Goal: Information Seeking & Learning: Learn about a topic

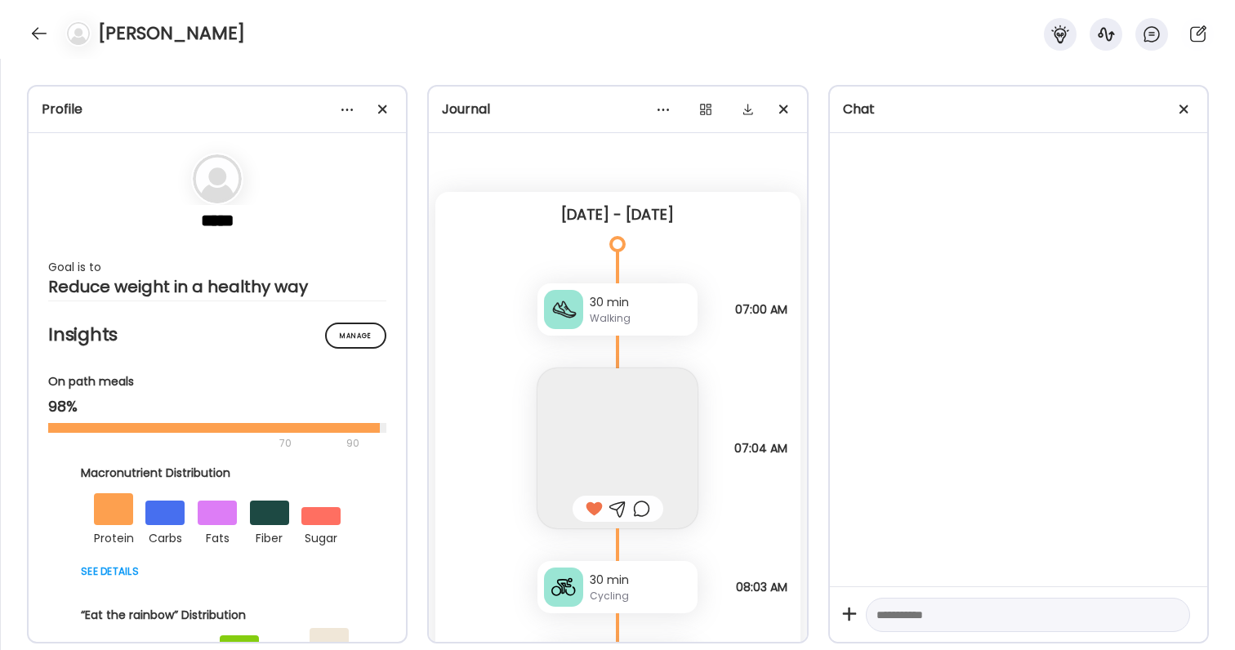
scroll to position [47381, 0]
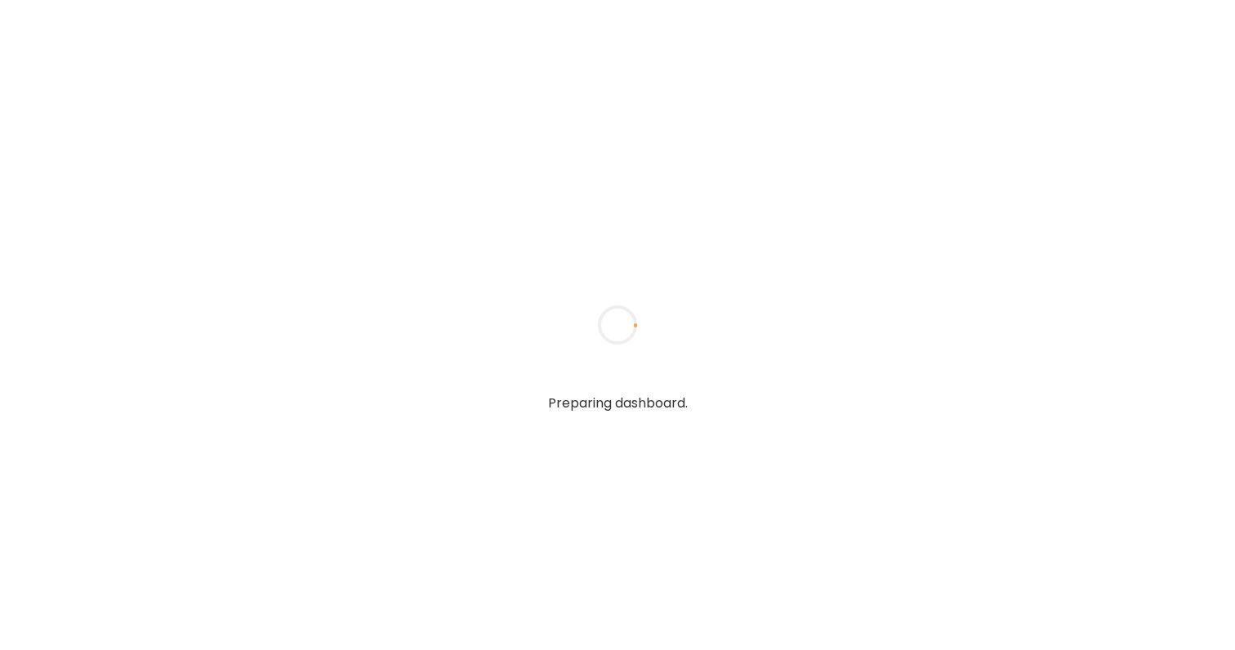
type textarea "**********"
type input "**********"
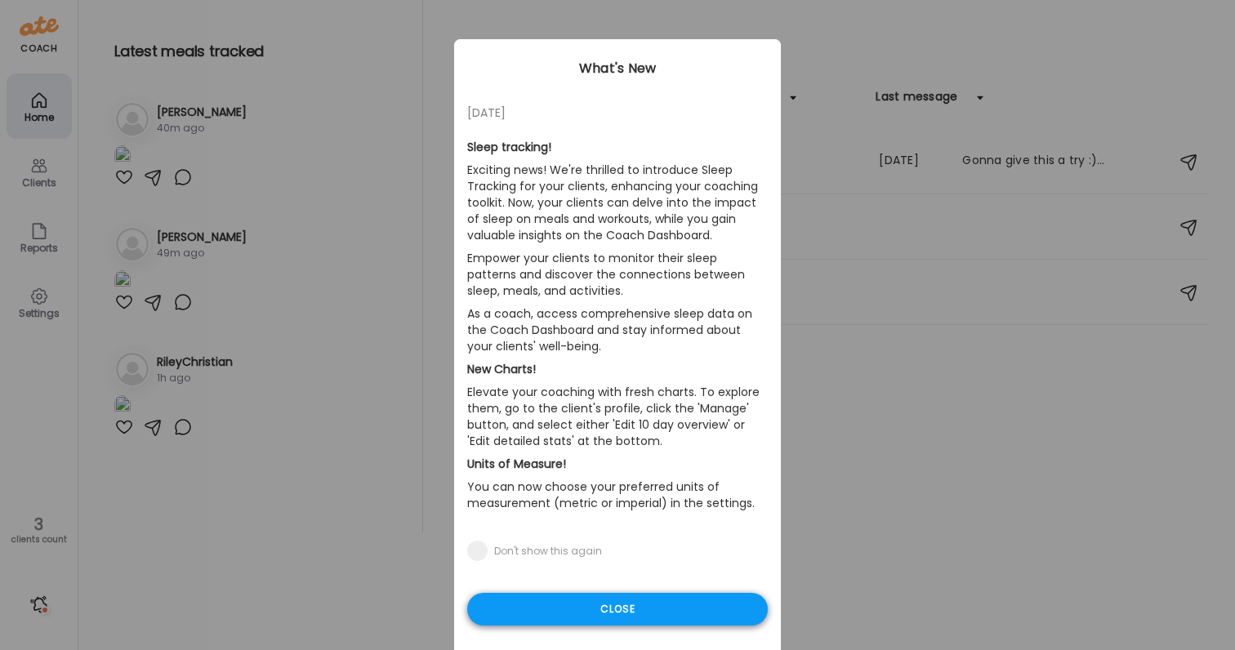
click at [642, 613] on div "Close" at bounding box center [617, 609] width 301 height 33
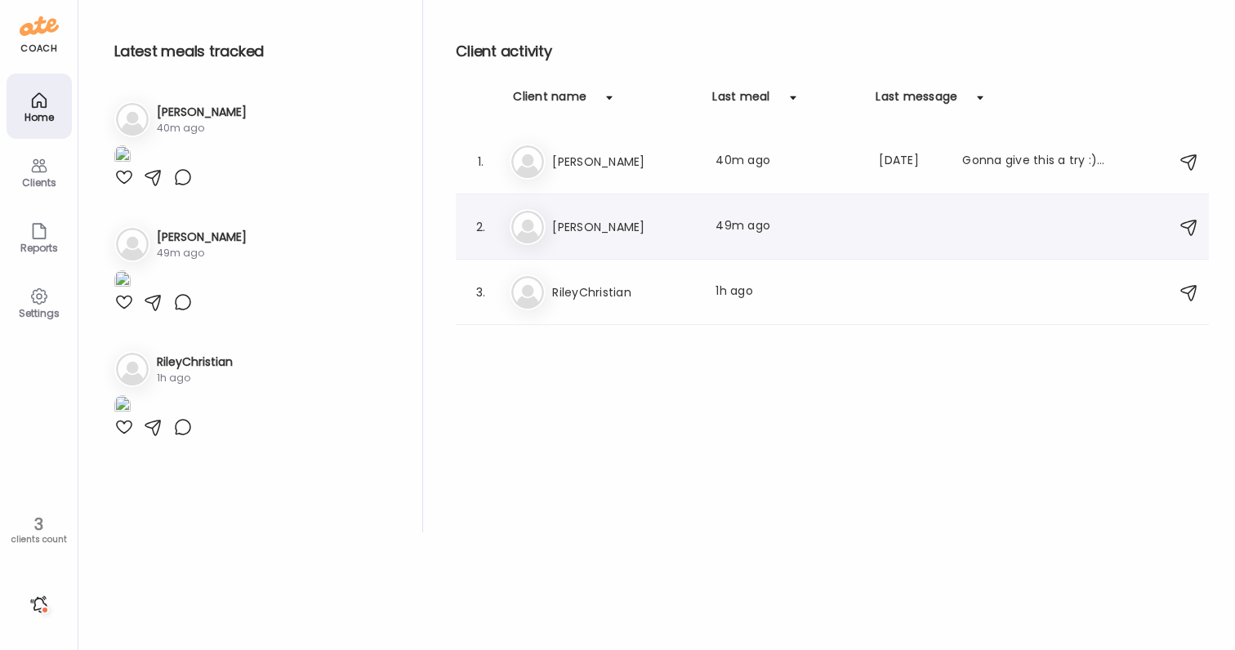
click at [603, 217] on h3 "[PERSON_NAME]" at bounding box center [624, 227] width 144 height 20
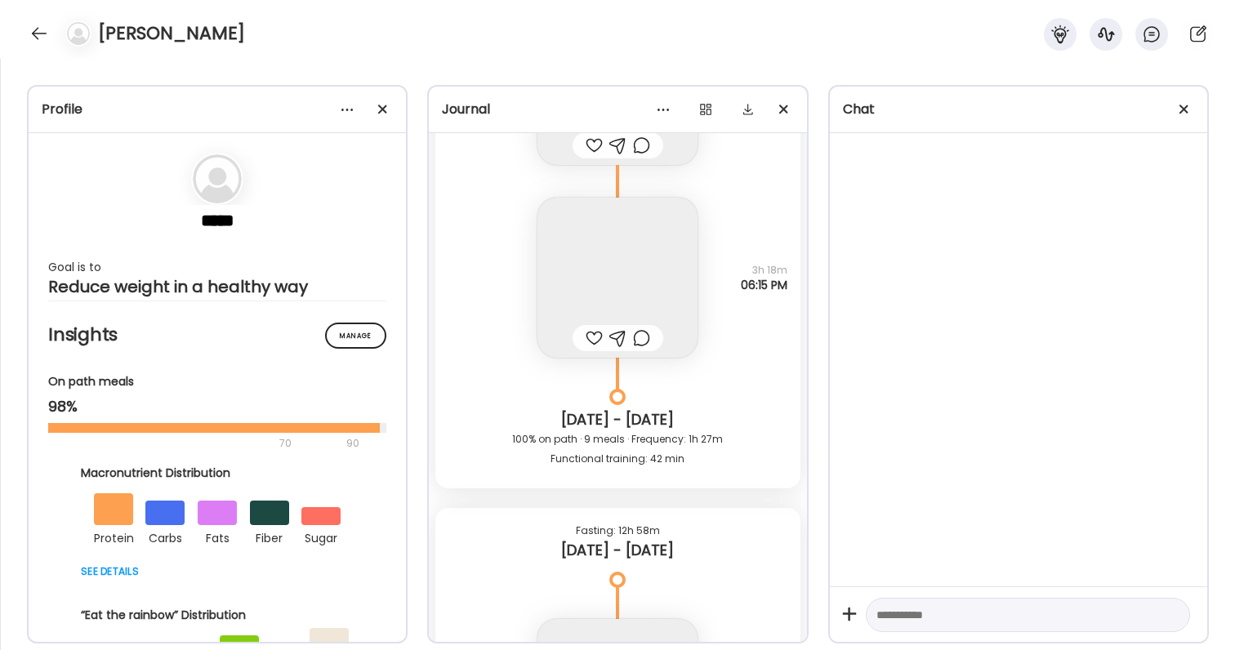
scroll to position [52278, 0]
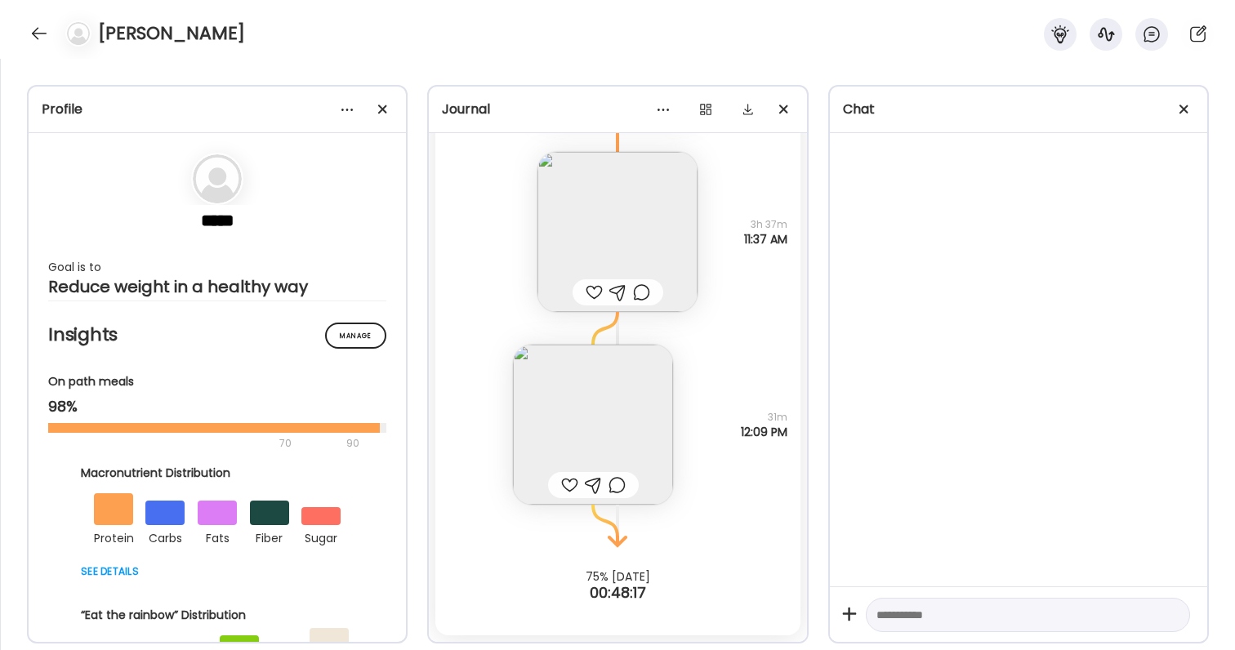
click at [614, 374] on img at bounding box center [593, 425] width 160 height 160
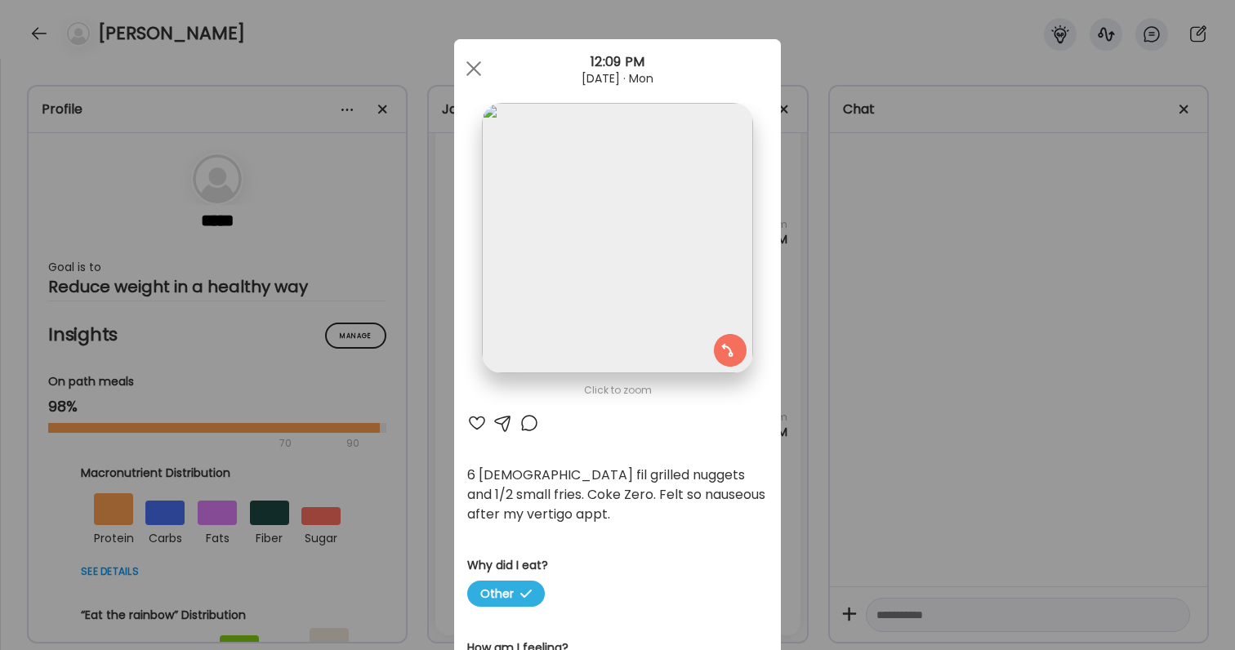
click at [888, 453] on div "Ate Coach Dashboard Wahoo! It’s official Take a moment to set up your Coach Pro…" at bounding box center [617, 325] width 1235 height 650
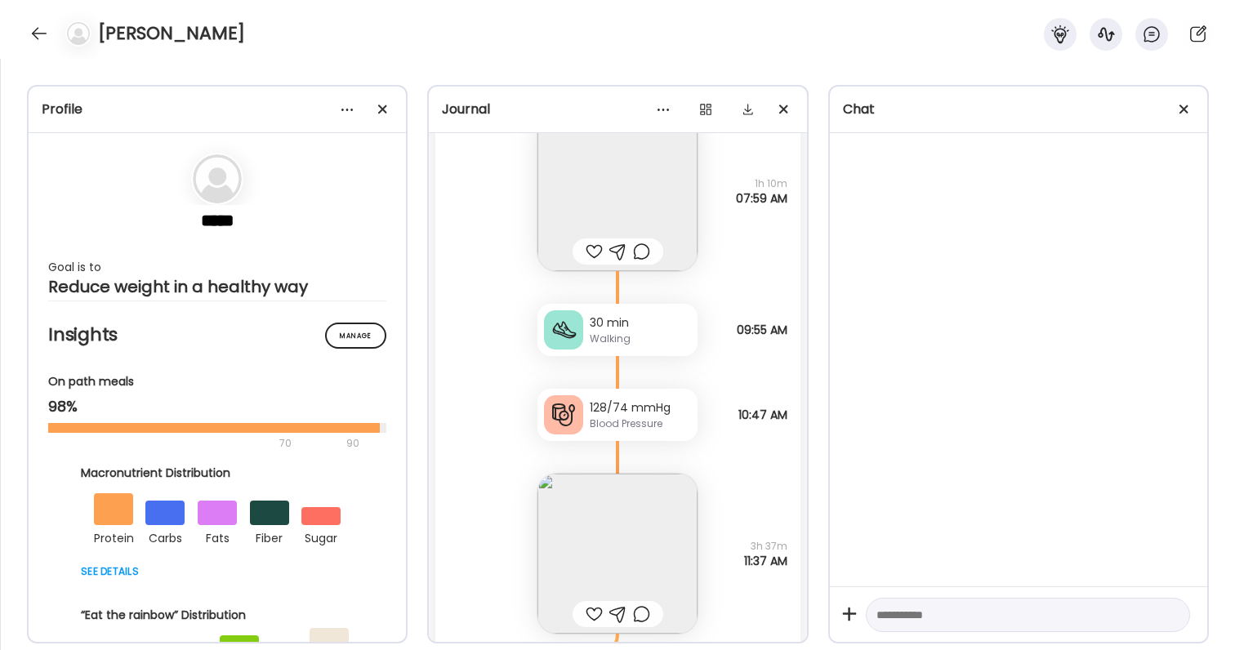
scroll to position [51955, 0]
drag, startPoint x: 593, startPoint y: 407, endPoint x: 670, endPoint y: 407, distance: 77.6
click at [670, 407] on div "128/74 mmHg" at bounding box center [640, 408] width 101 height 17
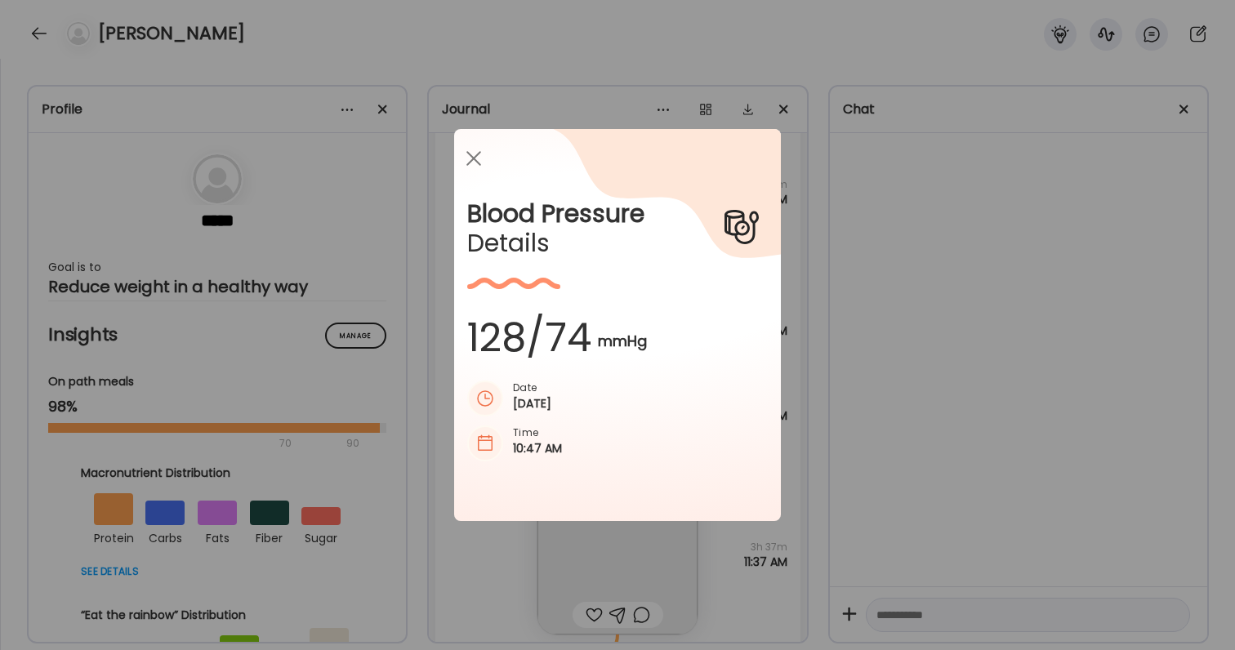
click at [888, 390] on div "Ate Coach Dashboard Wahoo! It’s official Take a moment to set up your Coach Pro…" at bounding box center [617, 325] width 1235 height 650
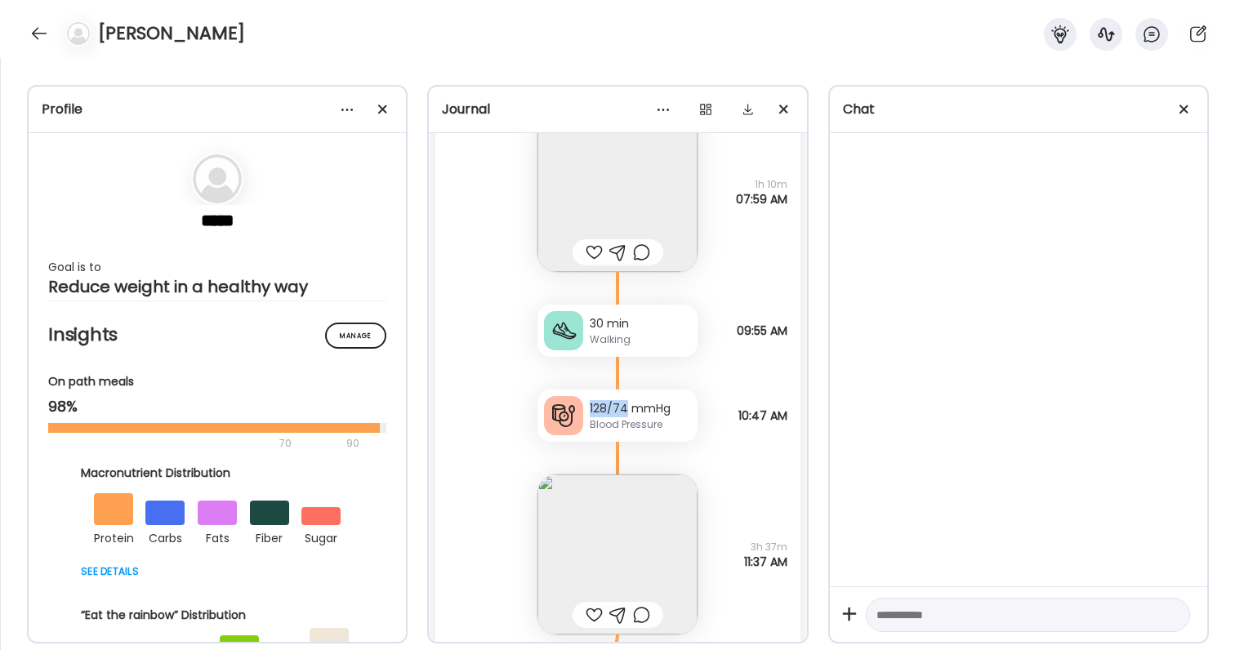
drag, startPoint x: 588, startPoint y: 407, endPoint x: 627, endPoint y: 407, distance: 39.2
click at [627, 407] on div "128/74 mmHg Blood Pressure" at bounding box center [617, 416] width 160 height 52
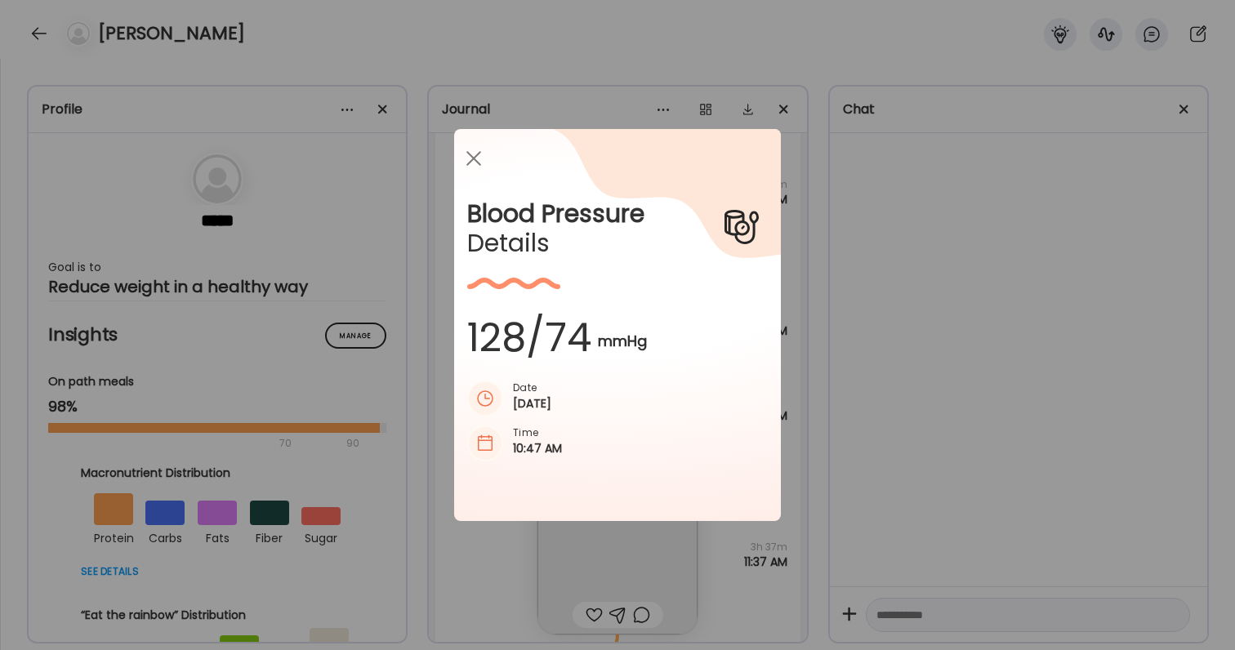
click at [896, 317] on div "Ate Coach Dashboard Wahoo! It’s official Take a moment to set up your Coach Pro…" at bounding box center [617, 325] width 1235 height 650
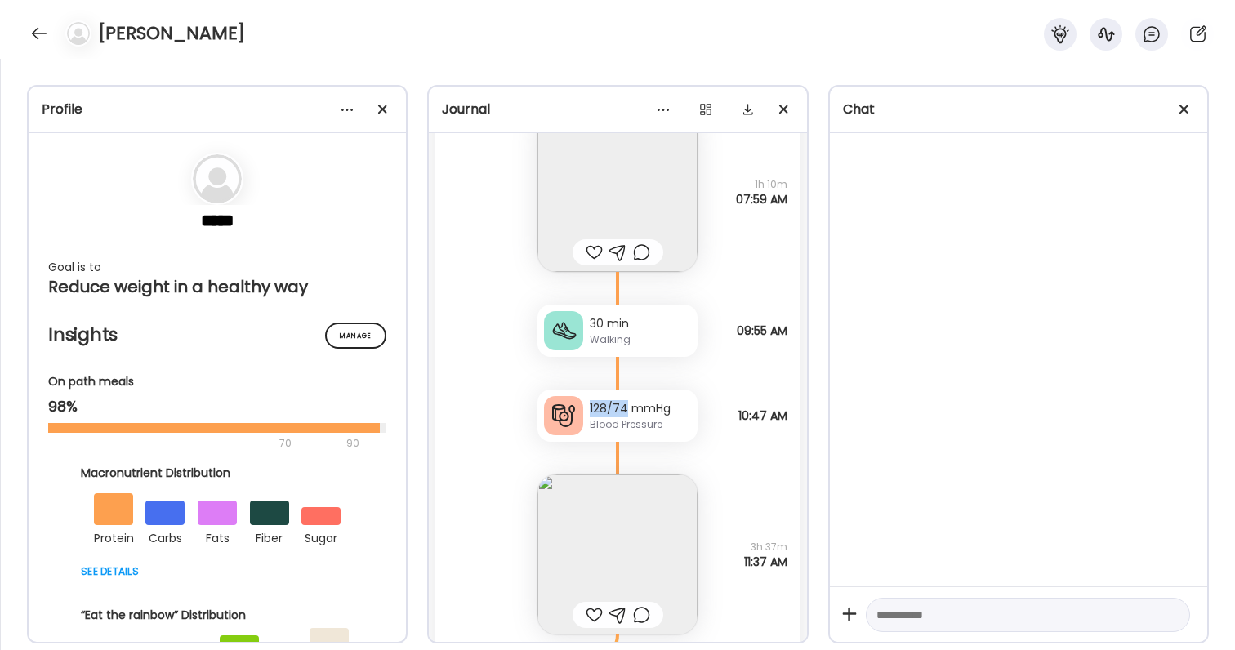
drag, startPoint x: 590, startPoint y: 410, endPoint x: 625, endPoint y: 411, distance: 35.1
click at [625, 411] on div "128/74 mmHg" at bounding box center [640, 408] width 101 height 17
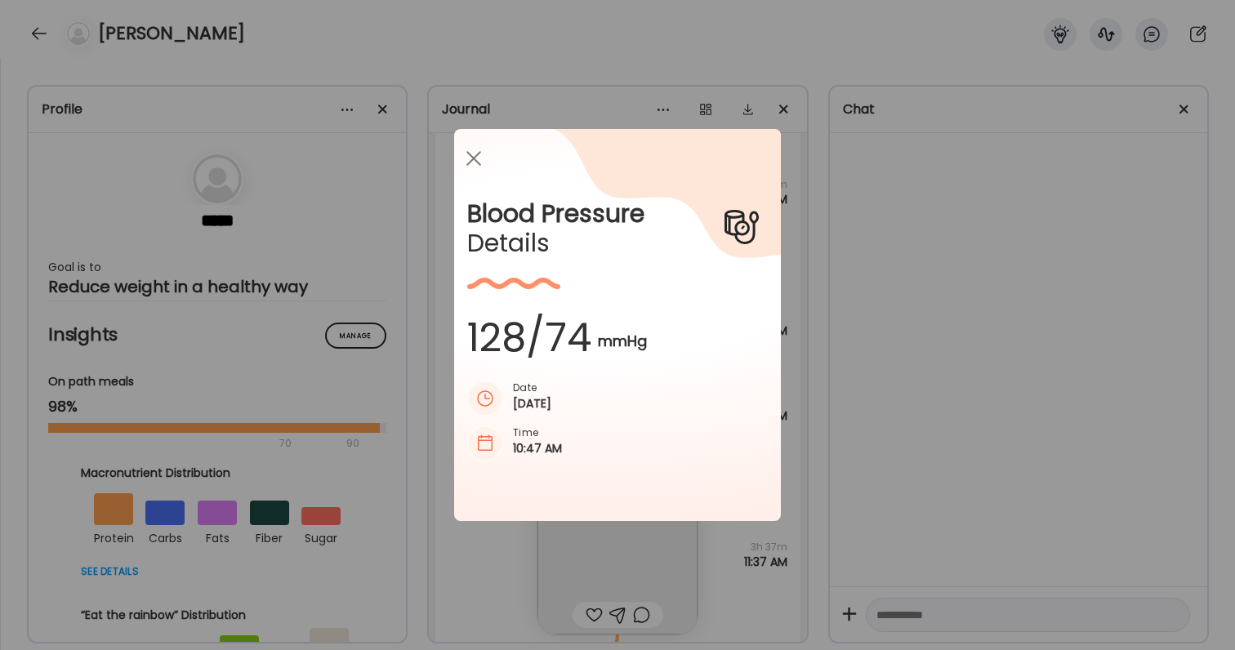
click at [578, 338] on icon at bounding box center [627, 291] width 306 height 324
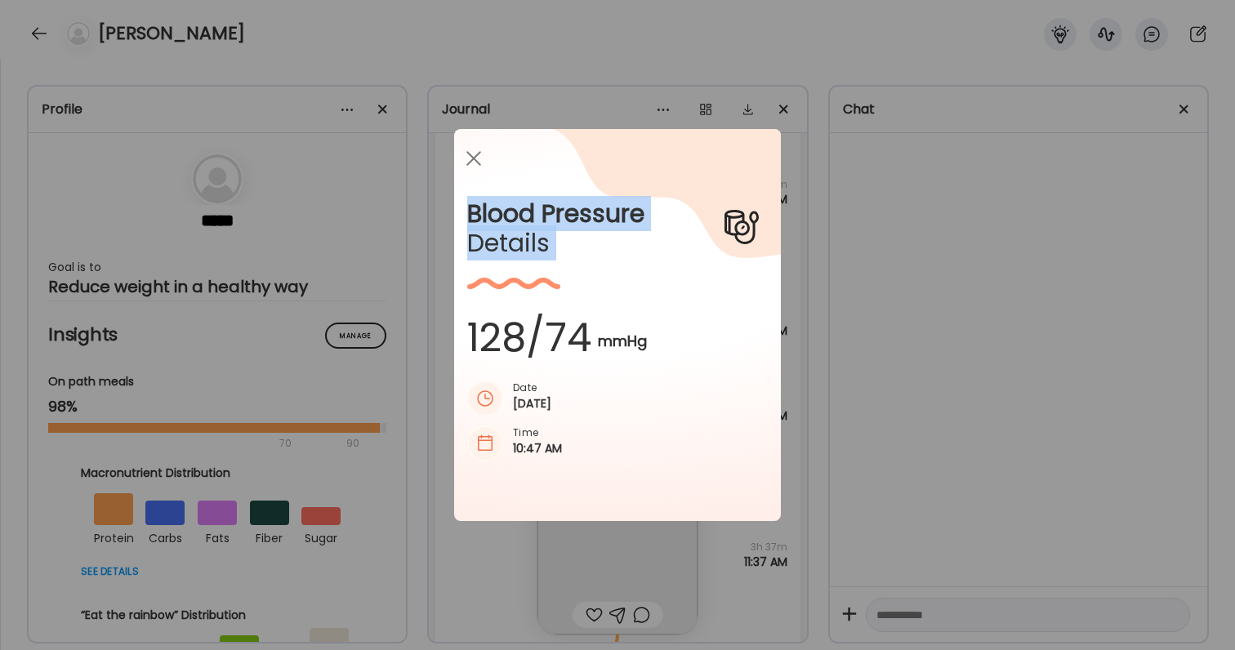
drag, startPoint x: 586, startPoint y: 340, endPoint x: 460, endPoint y: 329, distance: 127.0
click at [460, 329] on div "Blood Pressure Details 128/74 mmHg Date Monday, Aug 18, 2025 Time 10:47 AM" at bounding box center [617, 325] width 327 height 392
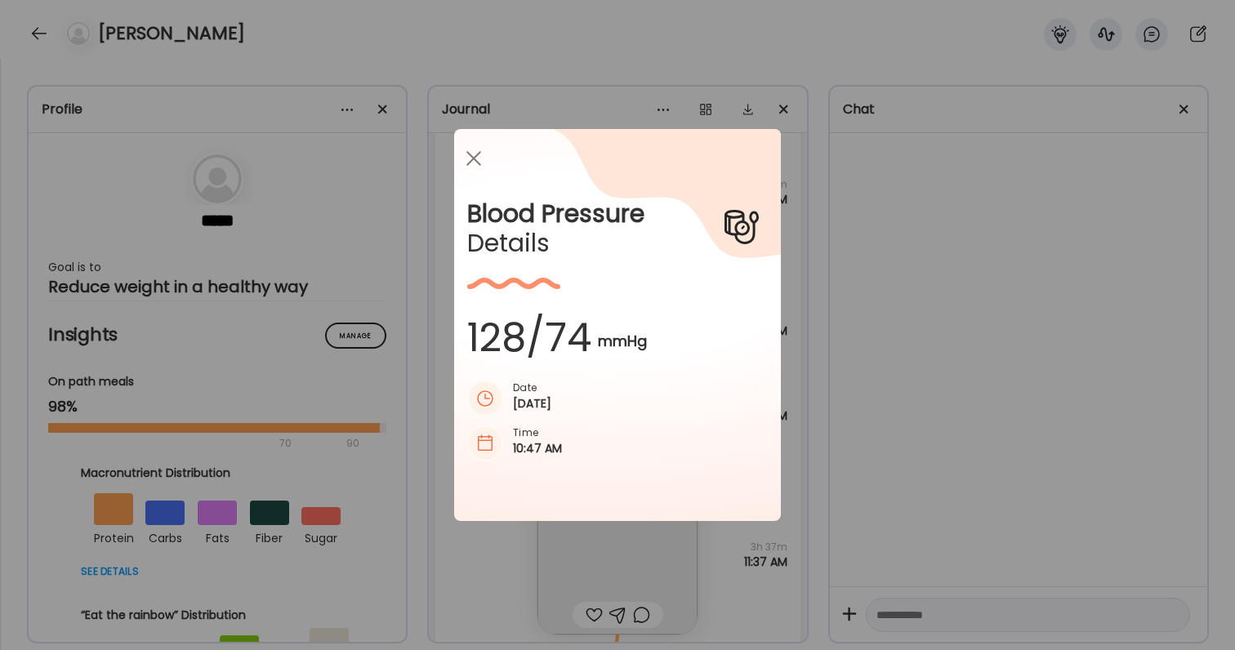
click at [466, 336] on div "Blood Pressure Details 128/74 mmHg Date Monday, Aug 18, 2025 Time 10:47 AM" at bounding box center [617, 325] width 327 height 392
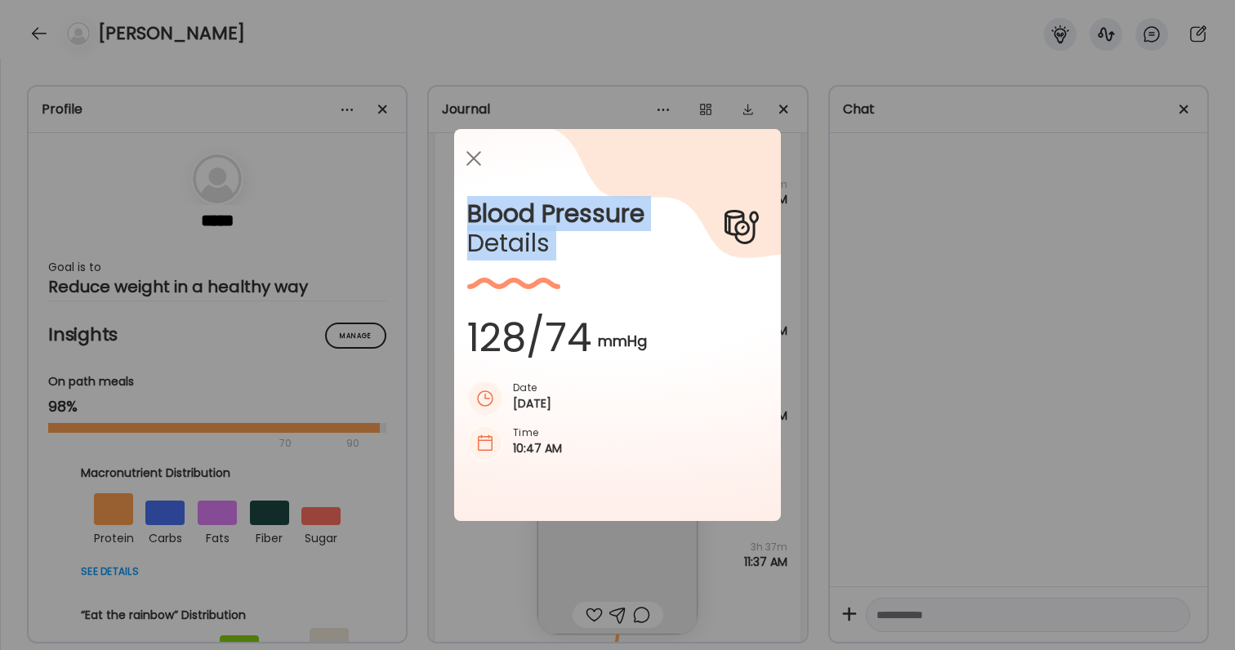
drag, startPoint x: 466, startPoint y: 336, endPoint x: 590, endPoint y: 346, distance: 123.8
click at [590, 346] on div "Blood Pressure Details 128/74 mmHg Date Monday, Aug 18, 2025 Time 10:47 AM" at bounding box center [617, 325] width 327 height 392
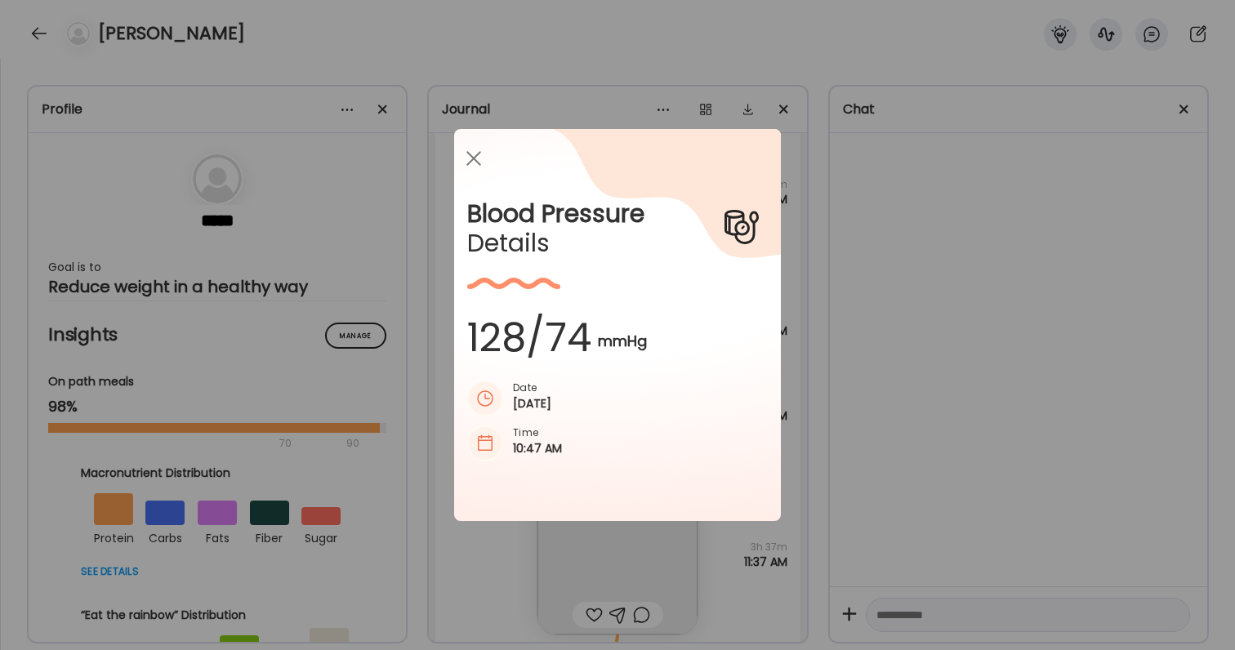
click at [1003, 214] on div "Ate Coach Dashboard Wahoo! It’s official Take a moment to set up your Coach Pro…" at bounding box center [617, 325] width 1235 height 650
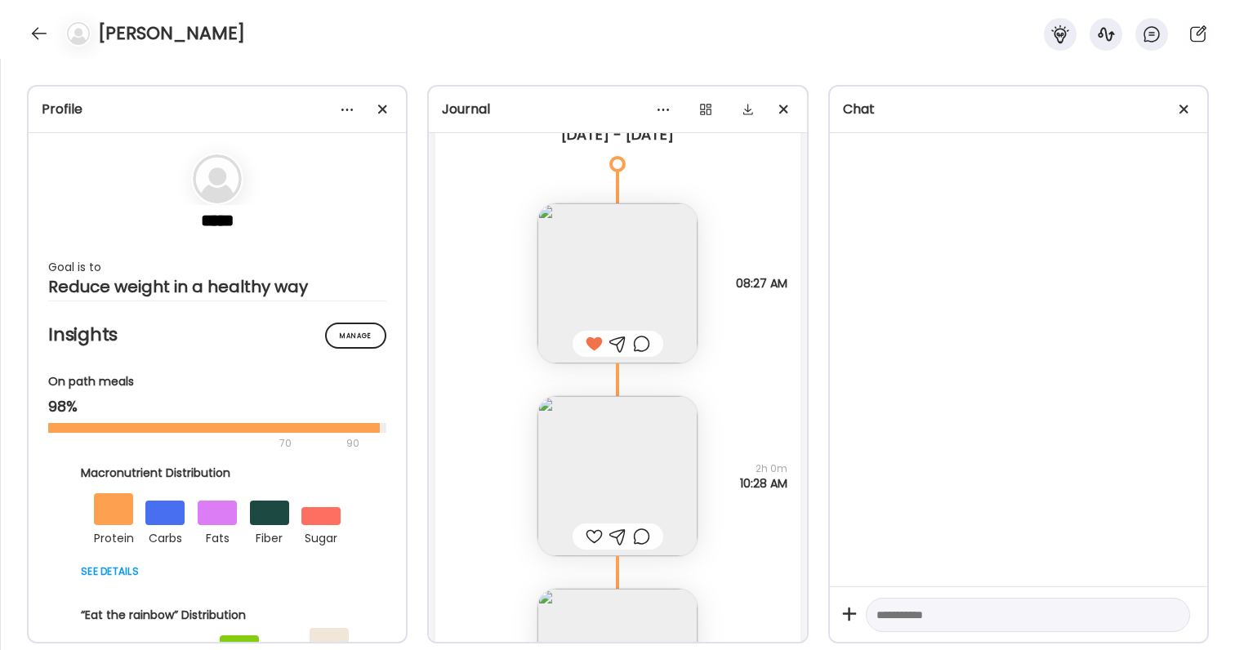
scroll to position [47185, 0]
click at [599, 532] on div at bounding box center [594, 529] width 17 height 20
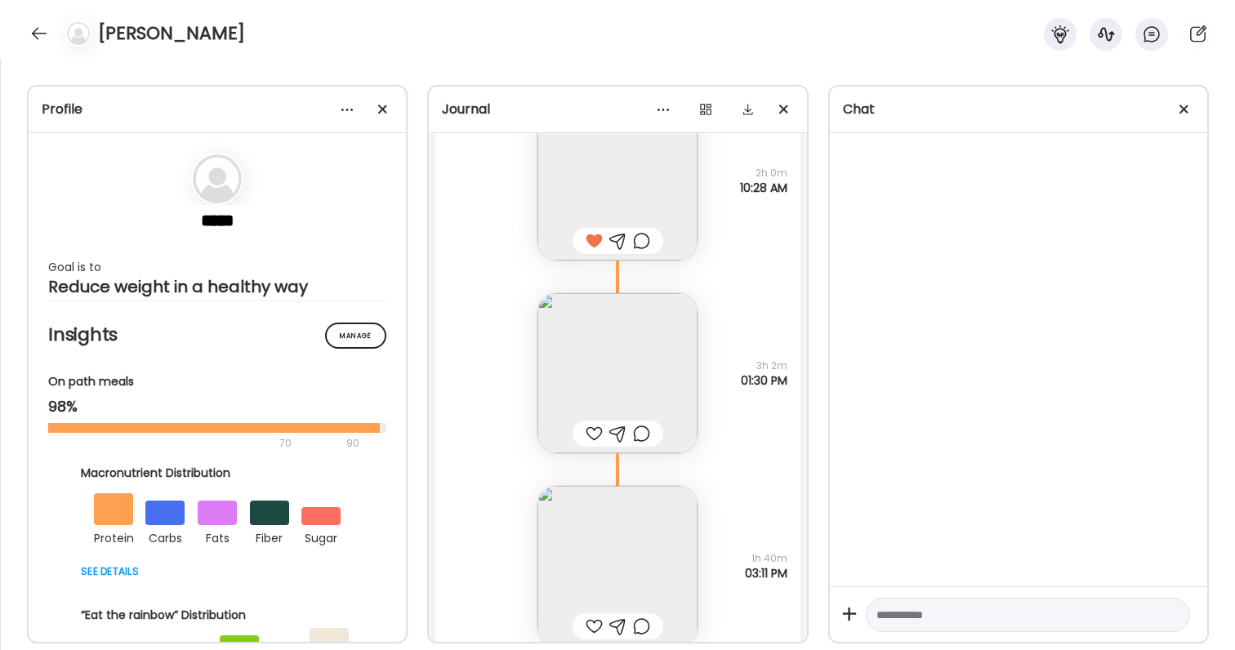
scroll to position [47477, 0]
click at [666, 369] on img at bounding box center [617, 368] width 160 height 160
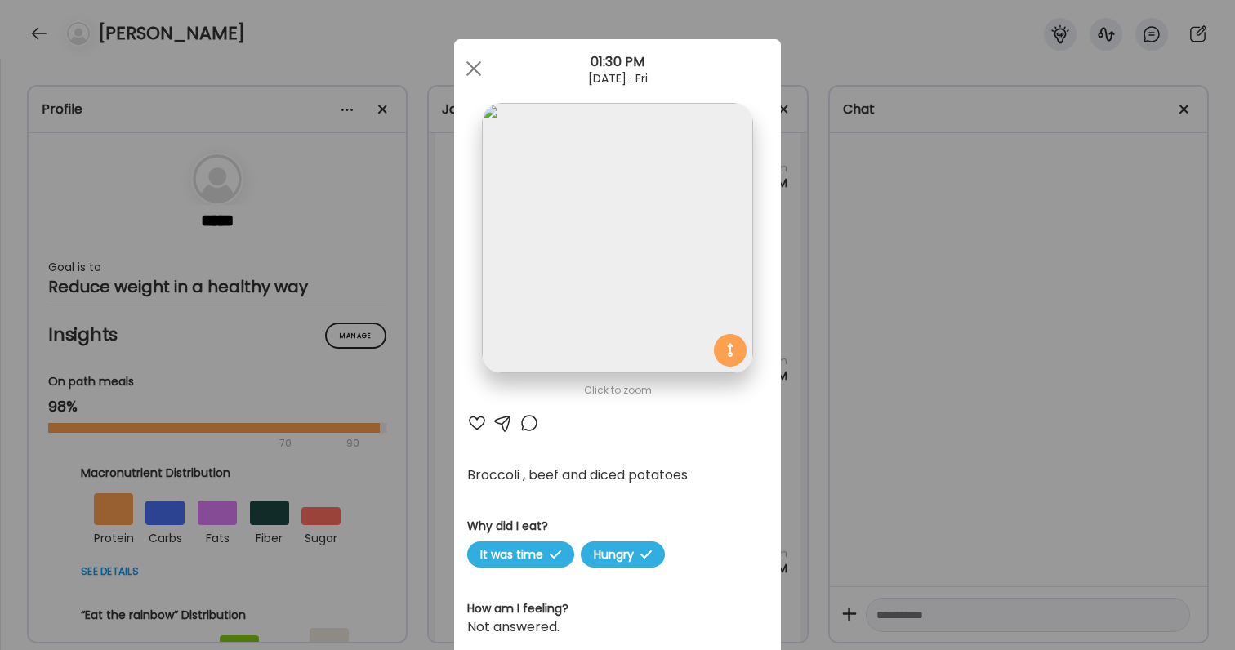
click at [866, 439] on div "Ate Coach Dashboard Wahoo! It’s official Take a moment to set up your Coach Pro…" at bounding box center [617, 325] width 1235 height 650
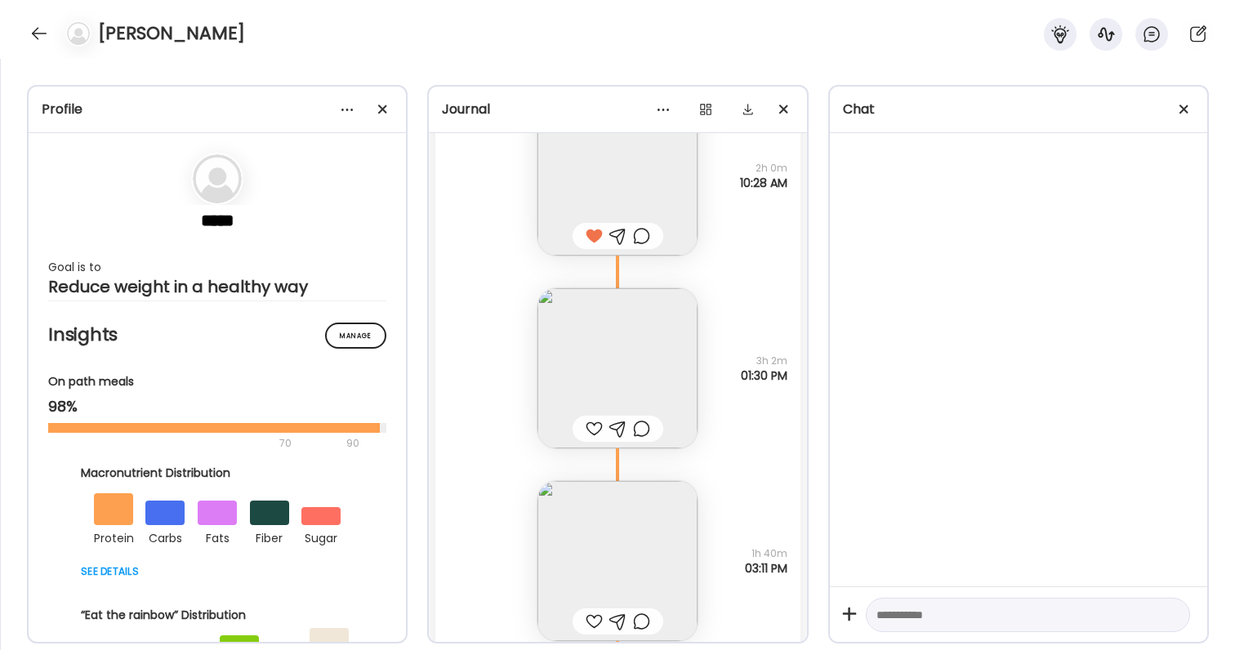
click at [592, 425] on div at bounding box center [594, 429] width 17 height 20
click at [596, 625] on div at bounding box center [594, 622] width 17 height 20
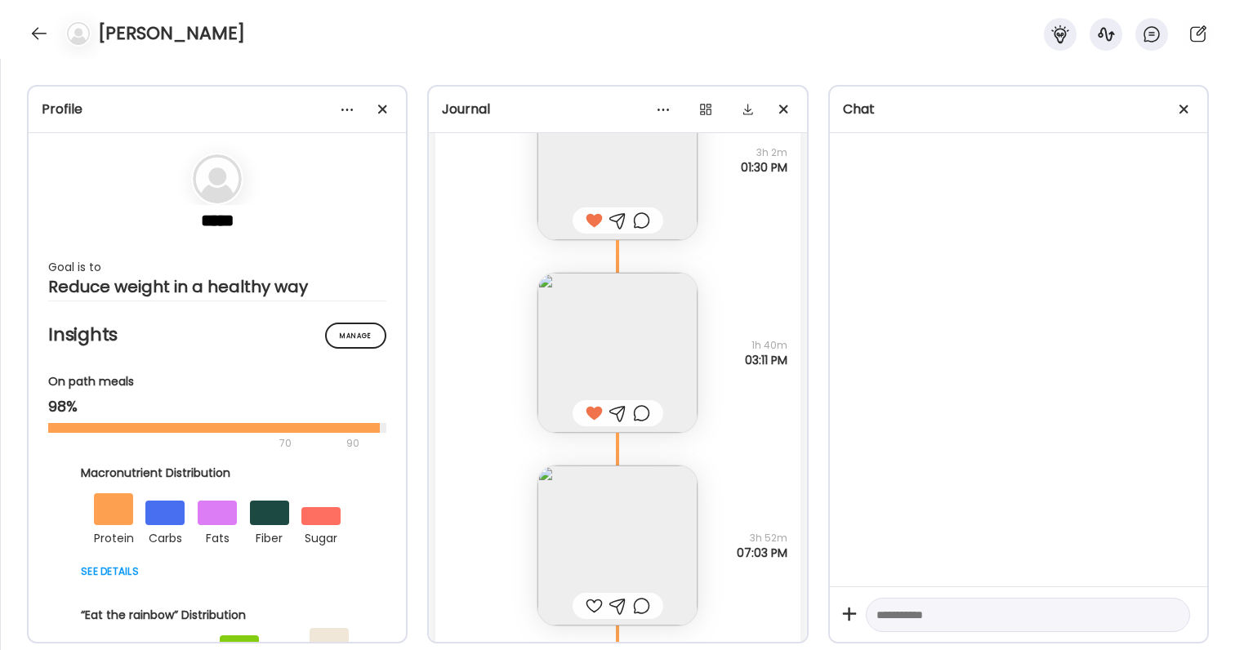
scroll to position [47719, 0]
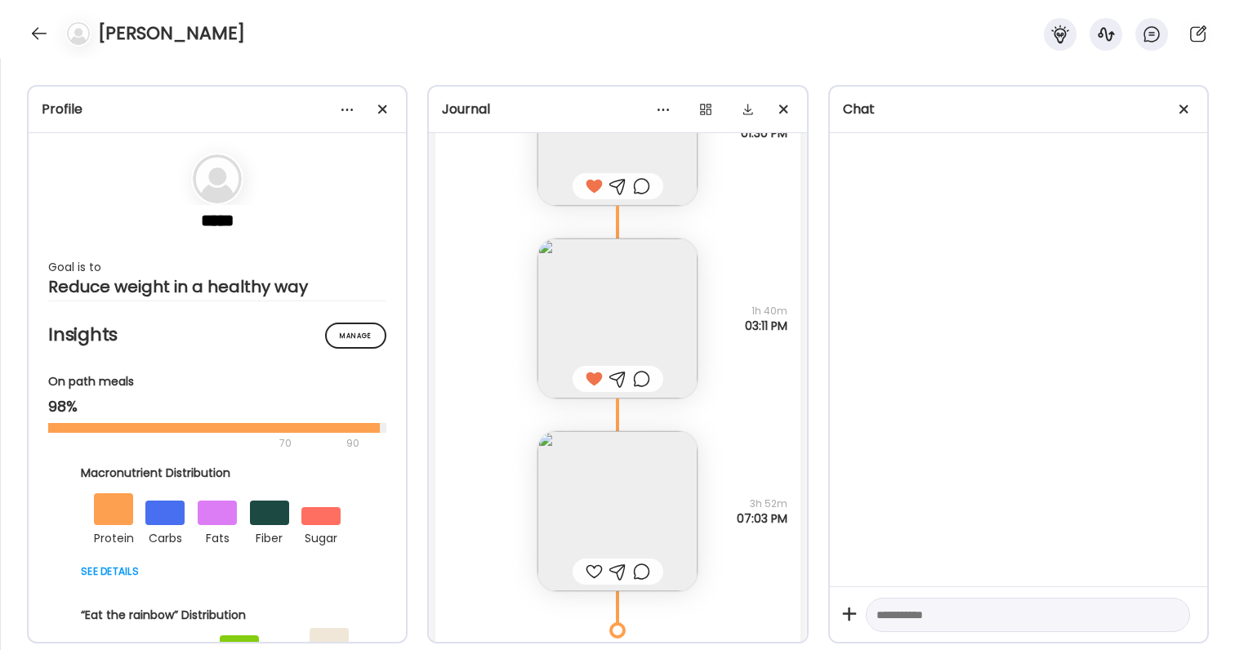
click at [635, 488] on img at bounding box center [617, 511] width 160 height 160
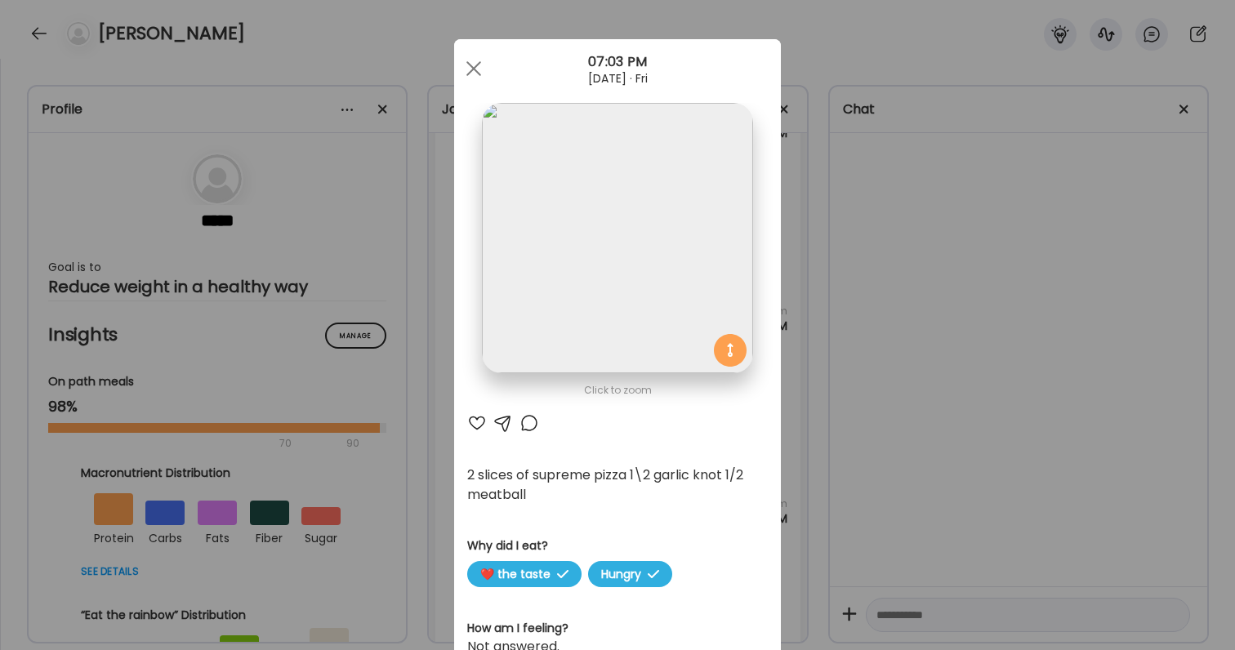
click at [866, 460] on div "Ate Coach Dashboard Wahoo! It’s official Take a moment to set up your Coach Pro…" at bounding box center [617, 325] width 1235 height 650
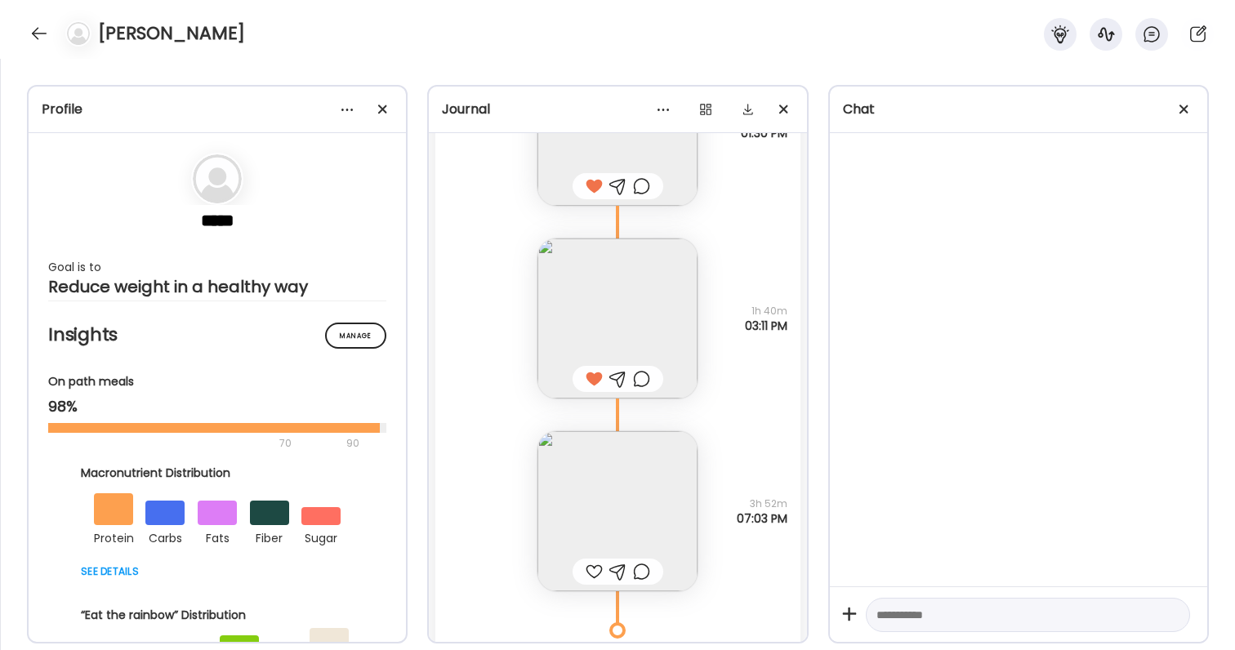
click at [634, 484] on img at bounding box center [617, 511] width 160 height 160
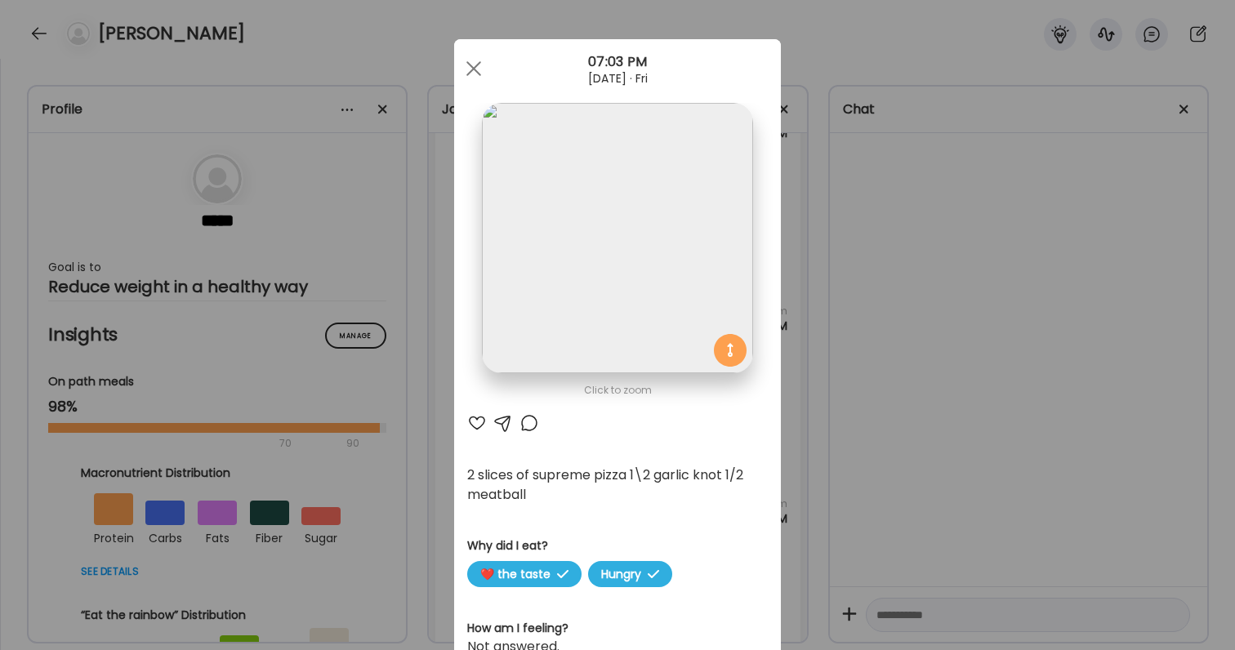
click at [880, 478] on div "Ate Coach Dashboard Wahoo! It’s official Take a moment to set up your Coach Pro…" at bounding box center [617, 325] width 1235 height 650
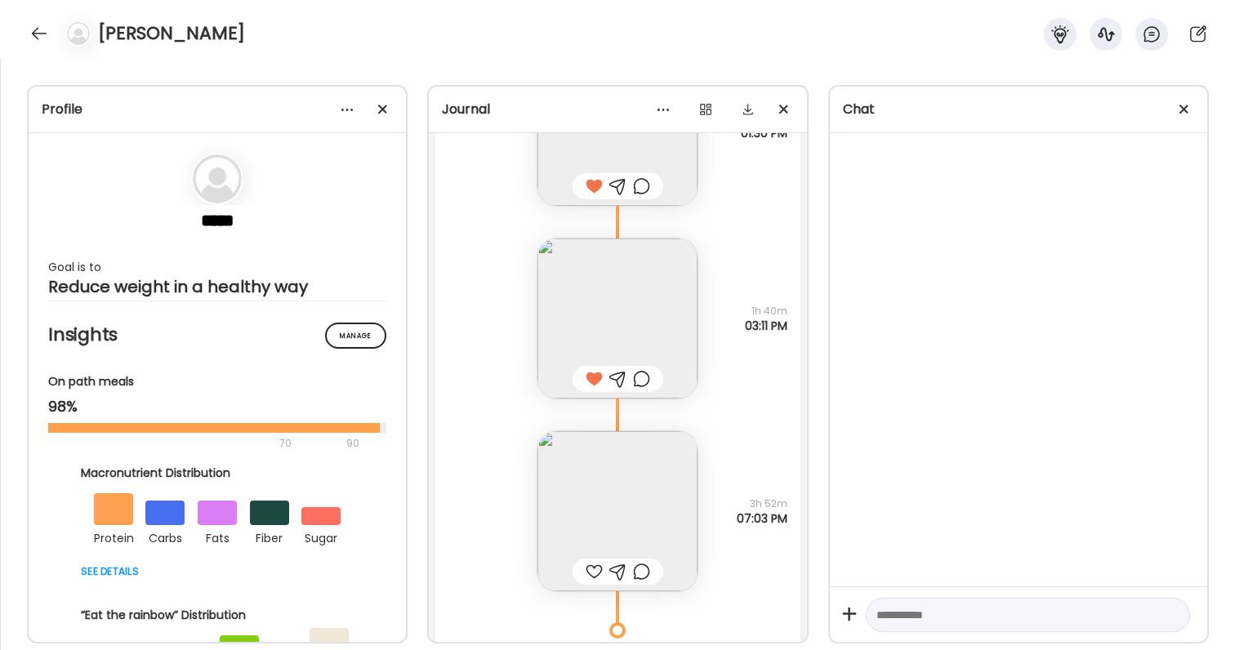
click at [589, 573] on div at bounding box center [594, 572] width 17 height 20
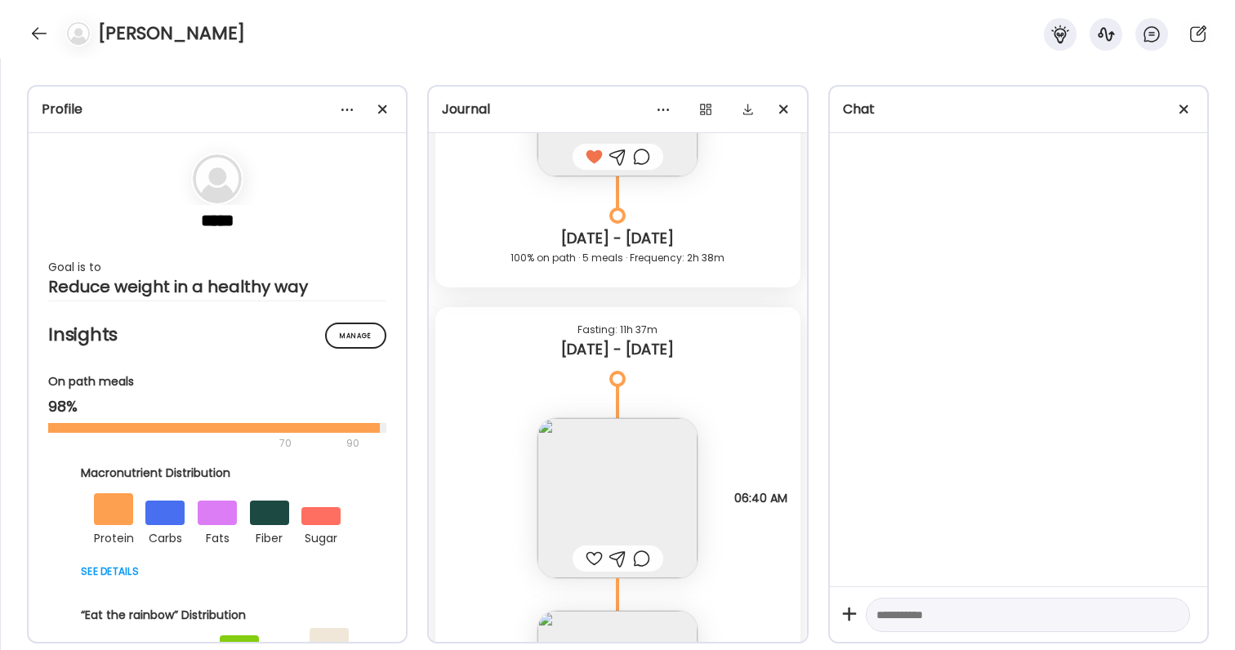
scroll to position [48136, 0]
click at [613, 514] on img at bounding box center [617, 496] width 160 height 160
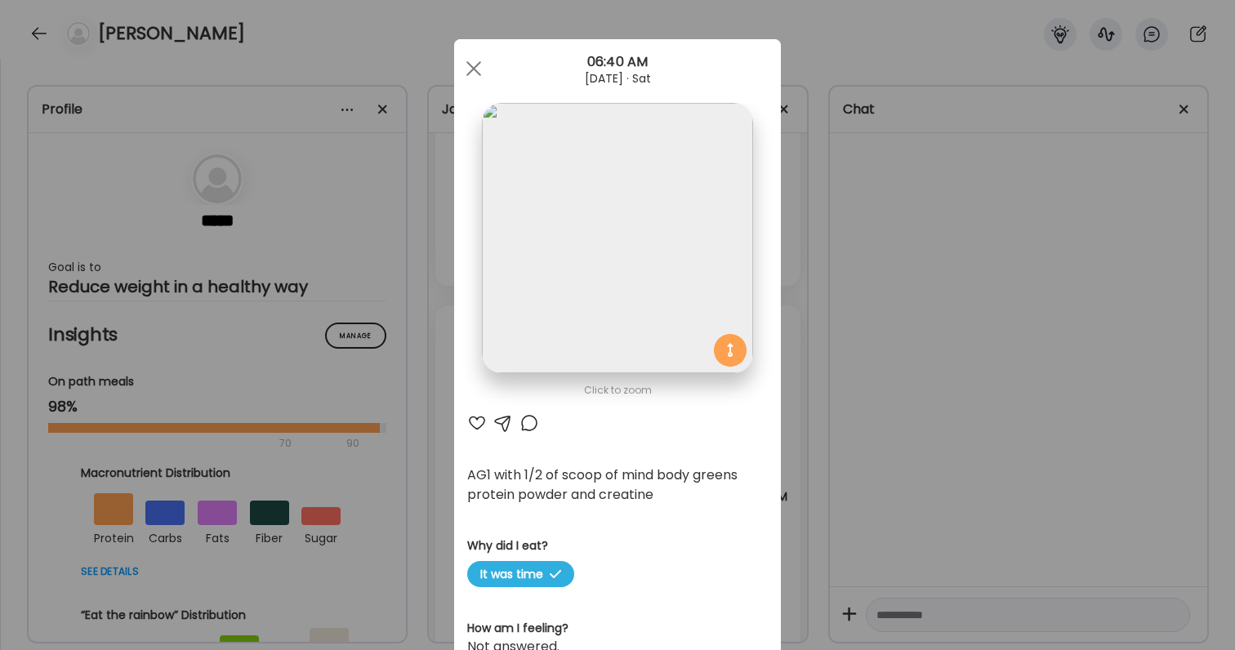
click at [882, 554] on div "Ate Coach Dashboard Wahoo! It’s official Take a moment to set up your Coach Pro…" at bounding box center [617, 325] width 1235 height 650
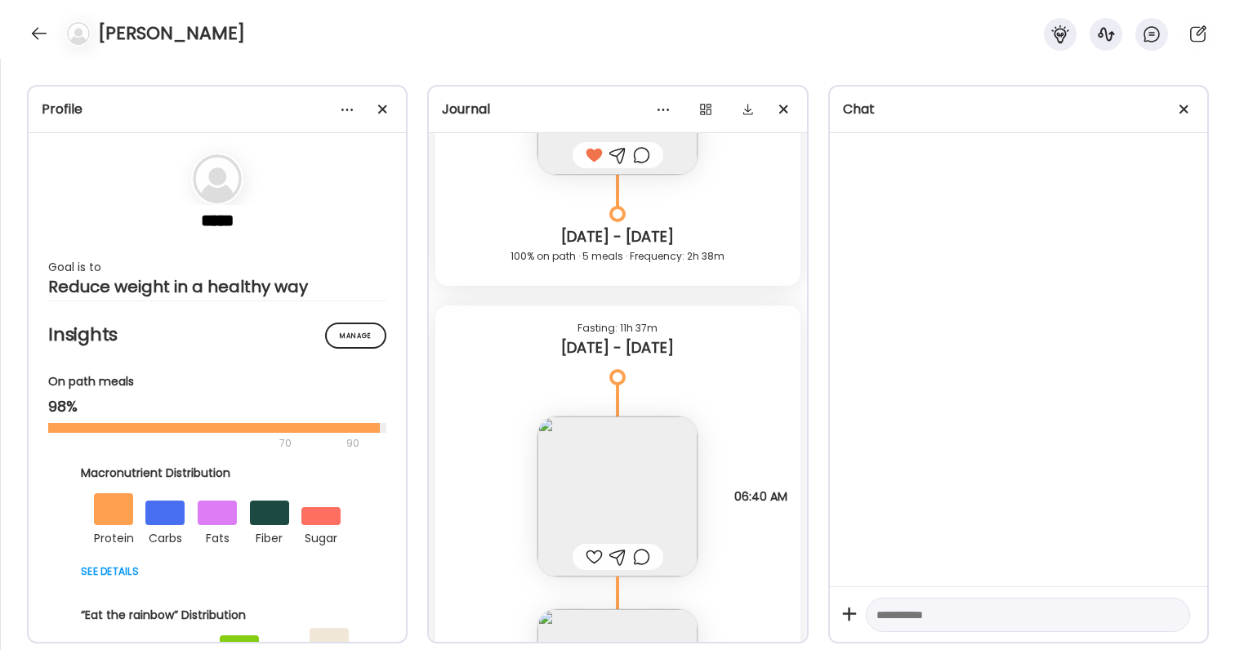
click at [597, 559] on div at bounding box center [594, 557] width 17 height 20
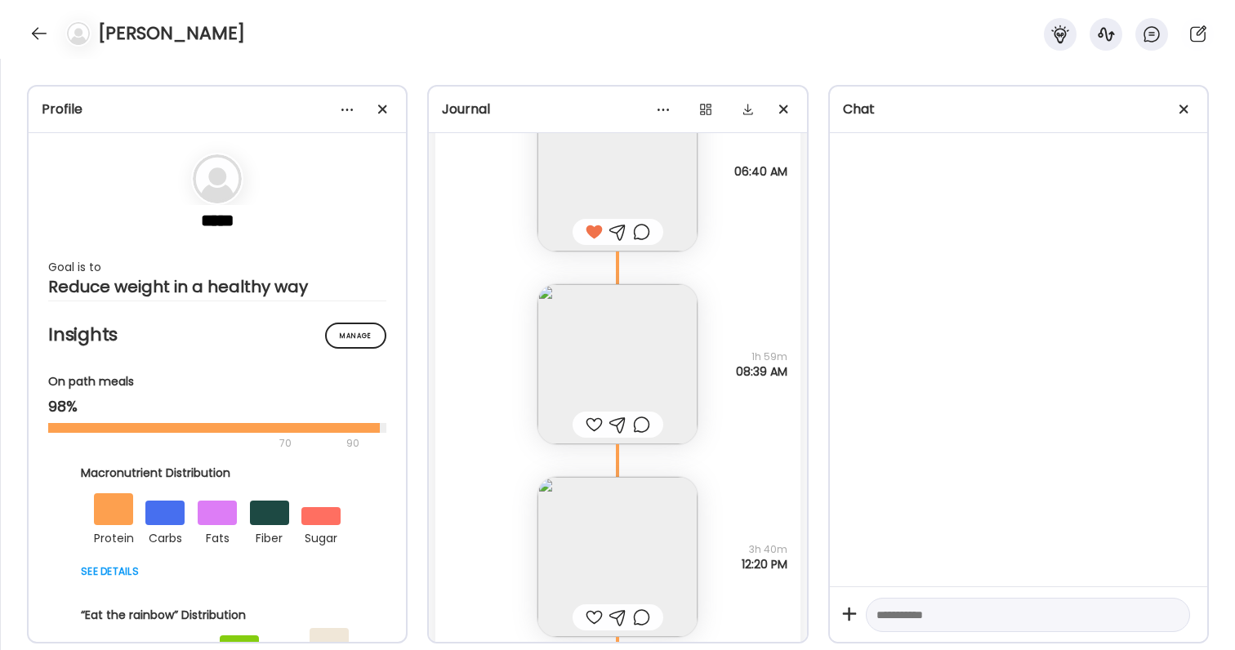
scroll to position [48509, 0]
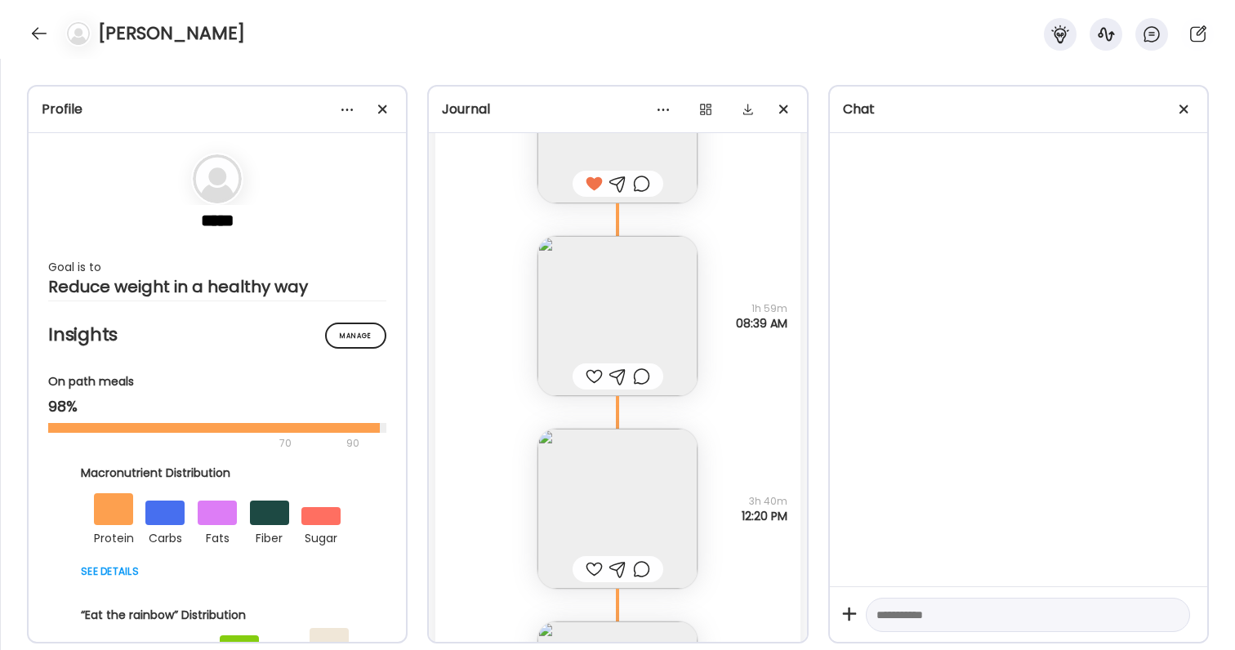
click at [565, 310] on img at bounding box center [617, 316] width 160 height 160
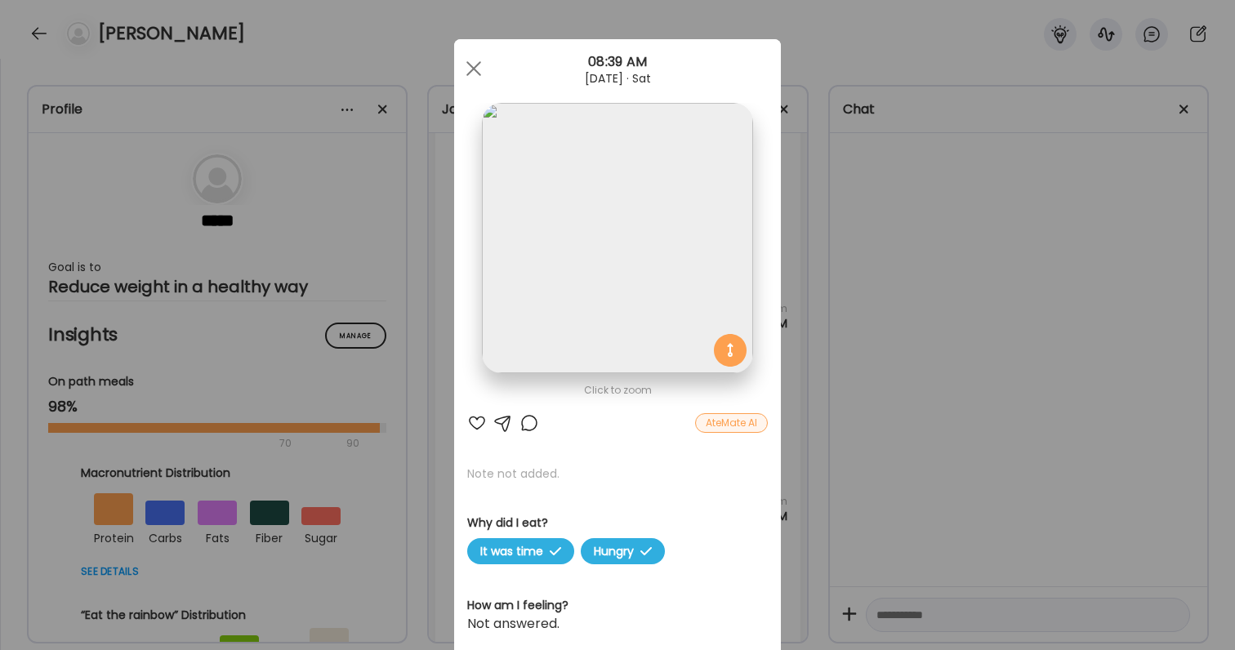
click at [474, 425] on div at bounding box center [477, 423] width 20 height 20
click at [926, 493] on div "Ate Coach Dashboard Wahoo! It’s official Take a moment to set up your Coach Pro…" at bounding box center [617, 325] width 1235 height 650
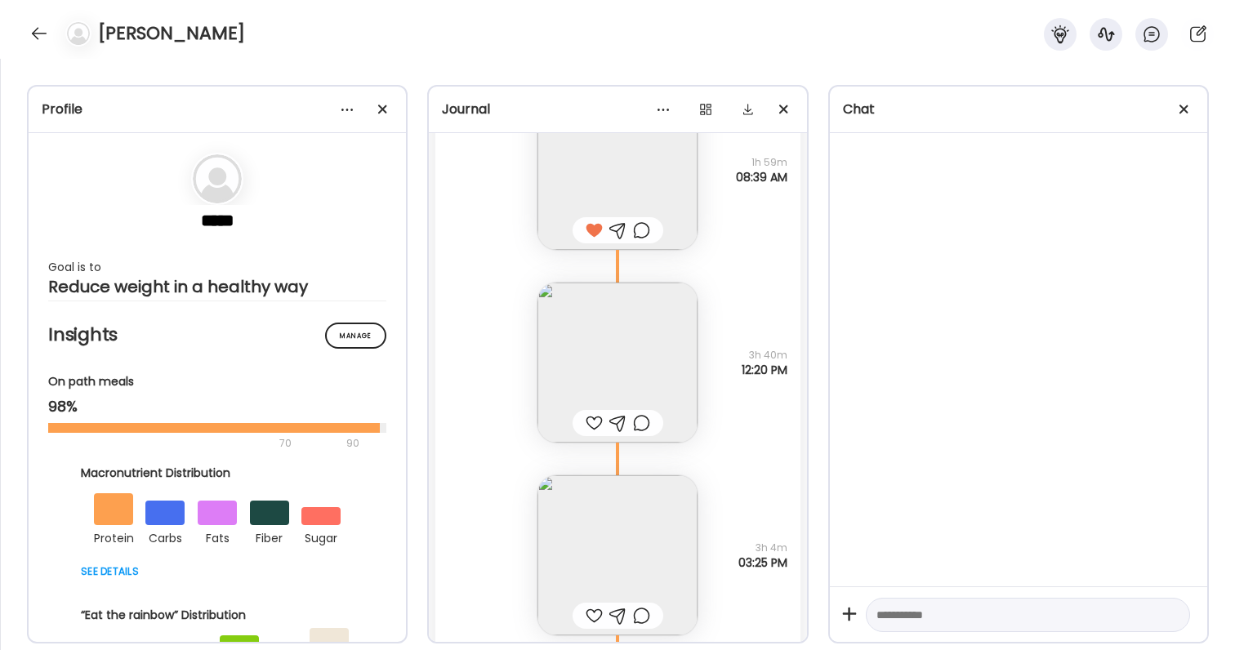
scroll to position [48660, 0]
click at [563, 328] on img at bounding box center [617, 358] width 160 height 160
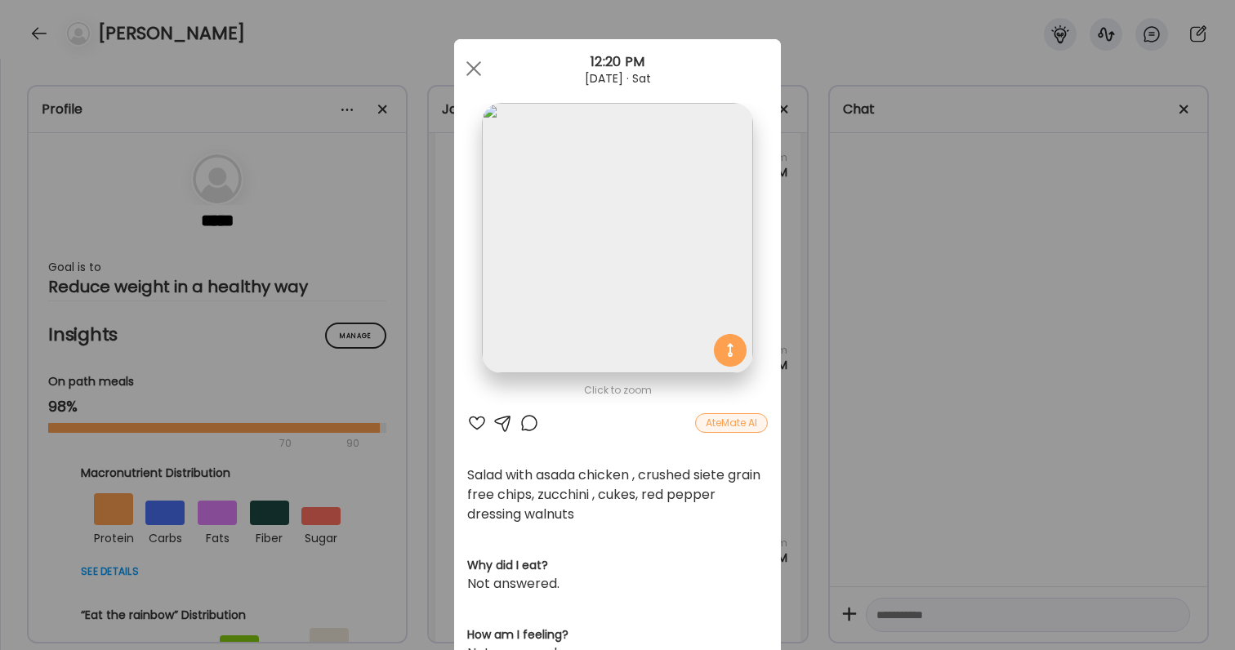
click at [474, 424] on div at bounding box center [477, 423] width 20 height 20
click at [877, 461] on div "Ate Coach Dashboard Wahoo! It’s official Take a moment to set up your Coach Pro…" at bounding box center [617, 325] width 1235 height 650
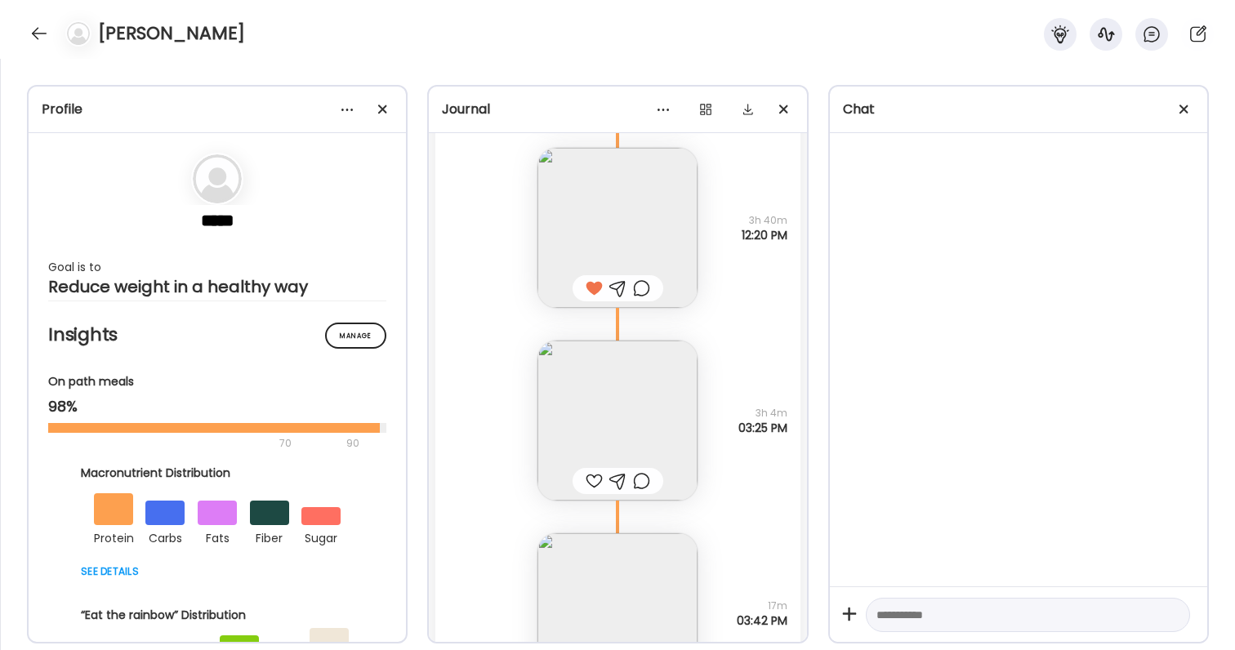
scroll to position [48791, 0]
click at [595, 479] on div at bounding box center [594, 480] width 17 height 20
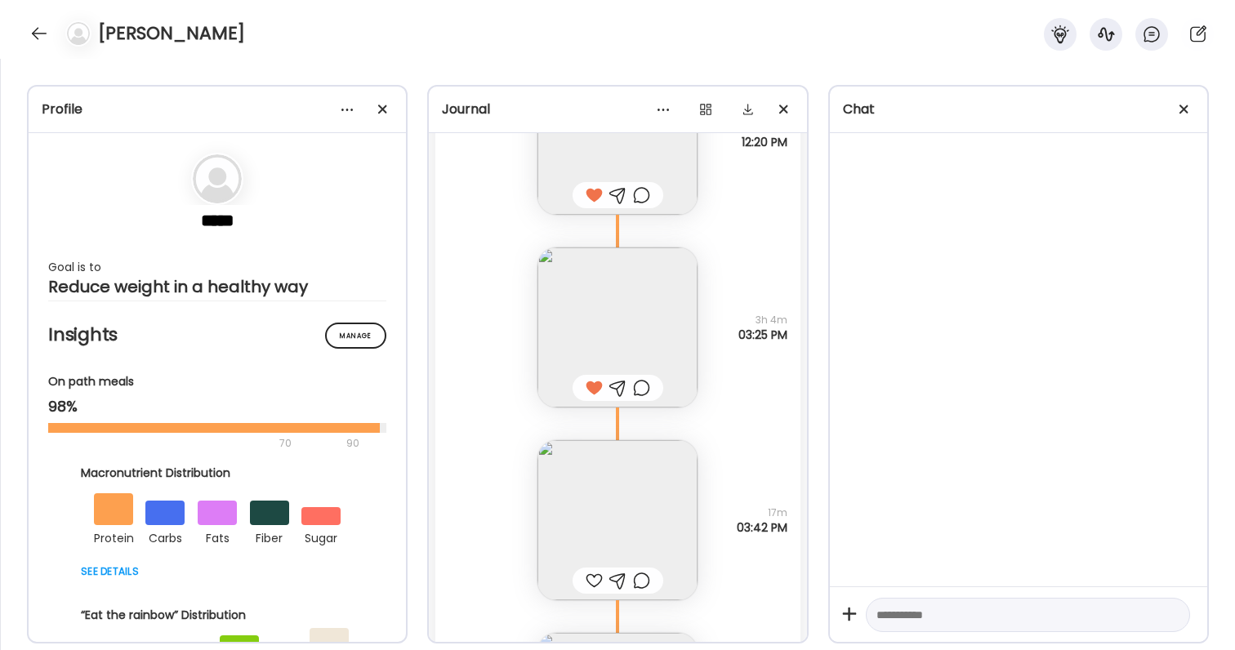
scroll to position [48904, 0]
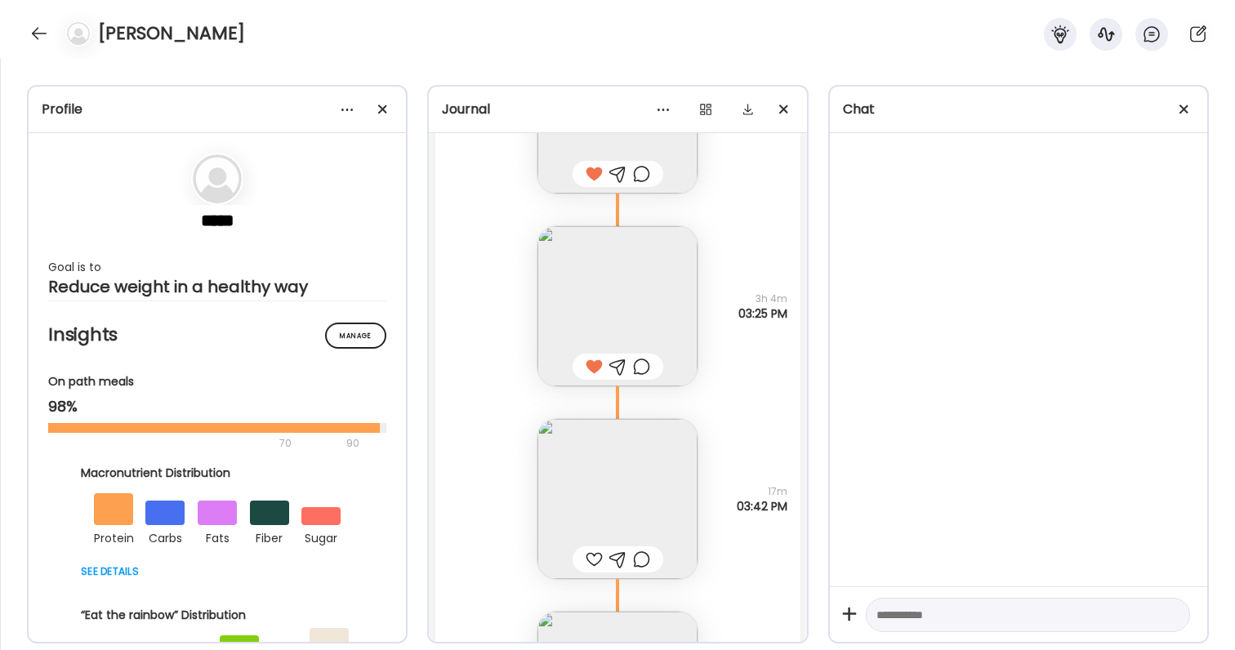
click at [592, 558] on div at bounding box center [594, 560] width 17 height 20
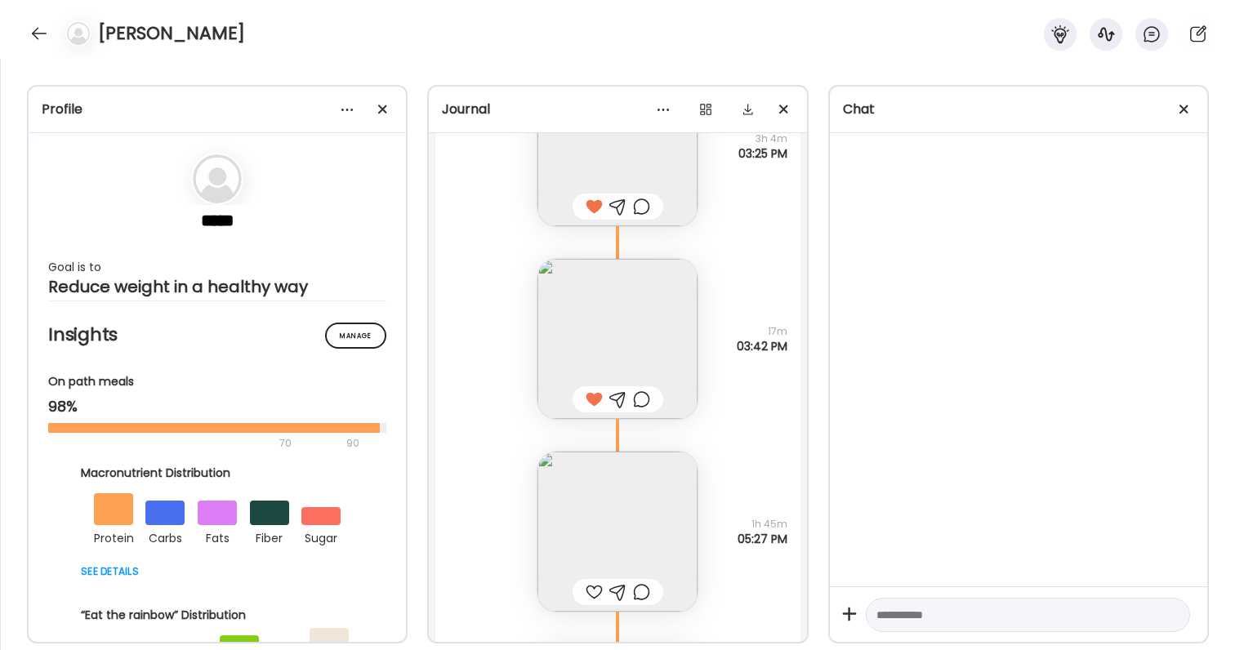
scroll to position [49065, 0]
click at [598, 586] on div at bounding box center [594, 591] width 17 height 20
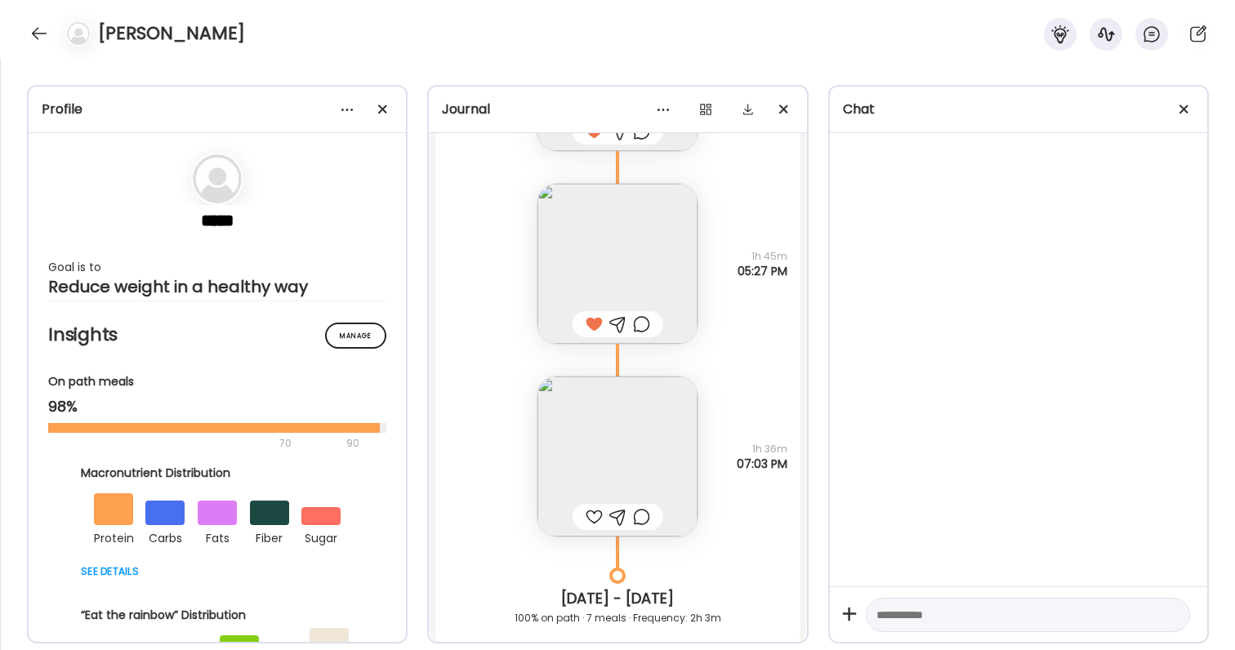
scroll to position [49333, 0]
click at [596, 474] on img at bounding box center [617, 456] width 160 height 160
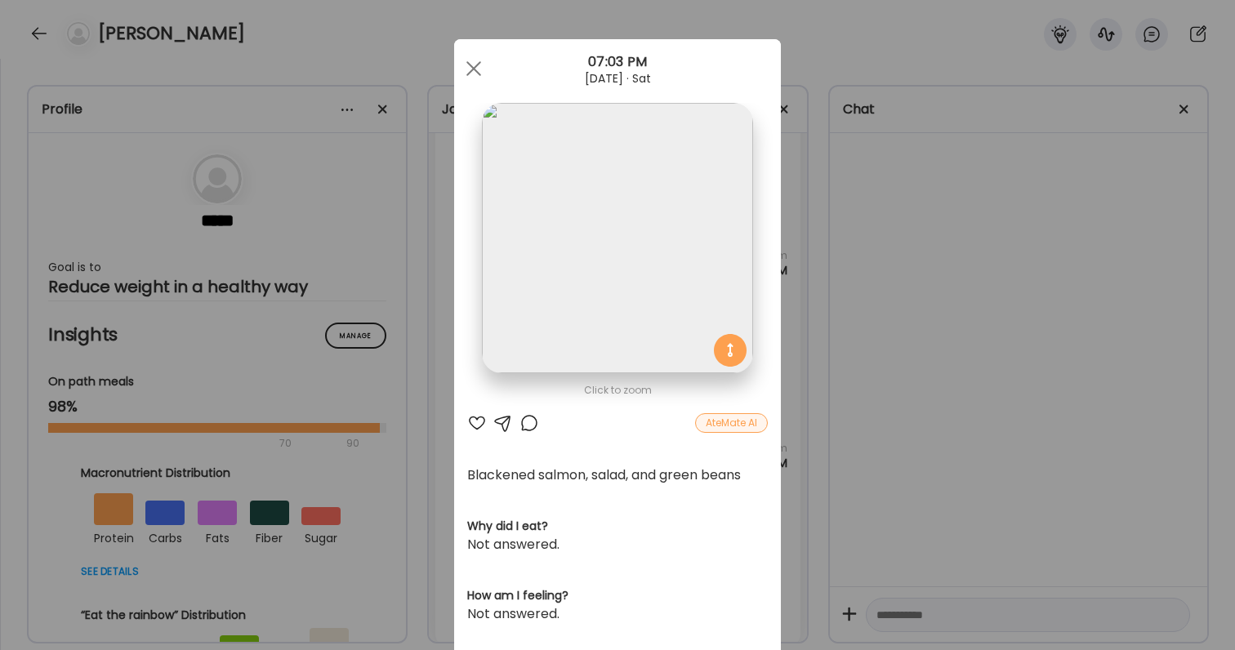
click at [474, 423] on div at bounding box center [477, 423] width 20 height 20
click at [897, 466] on div "Ate Coach Dashboard Wahoo! It’s official Take a moment to set up your Coach Pro…" at bounding box center [617, 325] width 1235 height 650
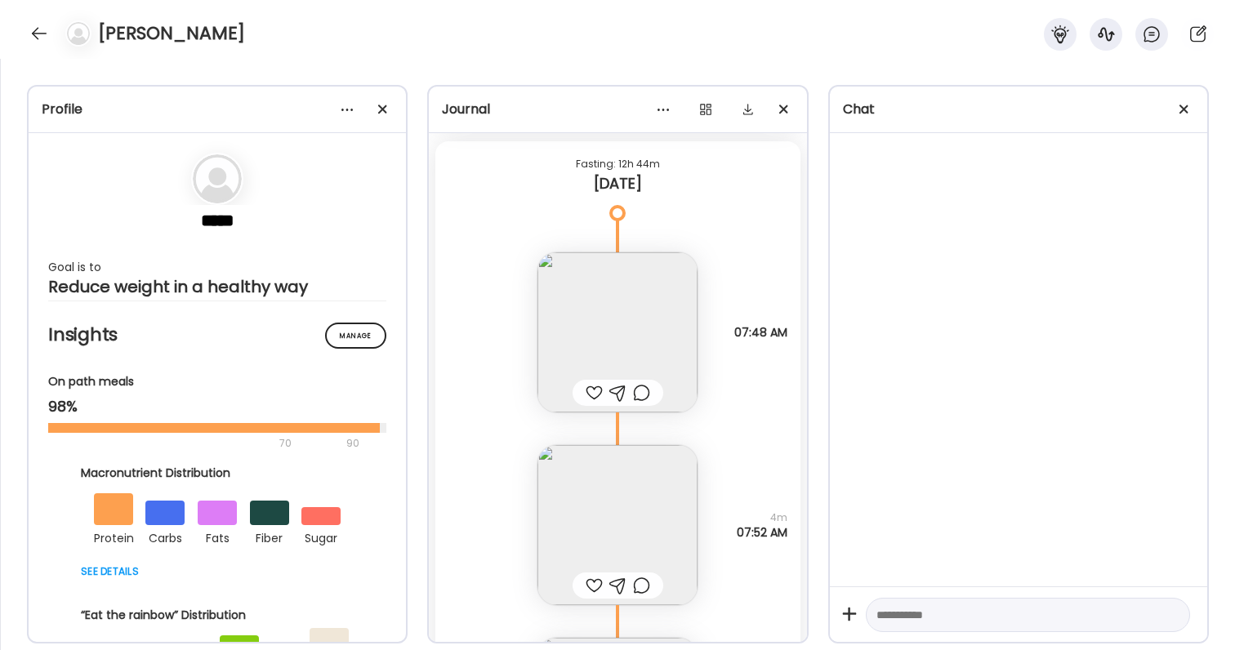
scroll to position [49888, 0]
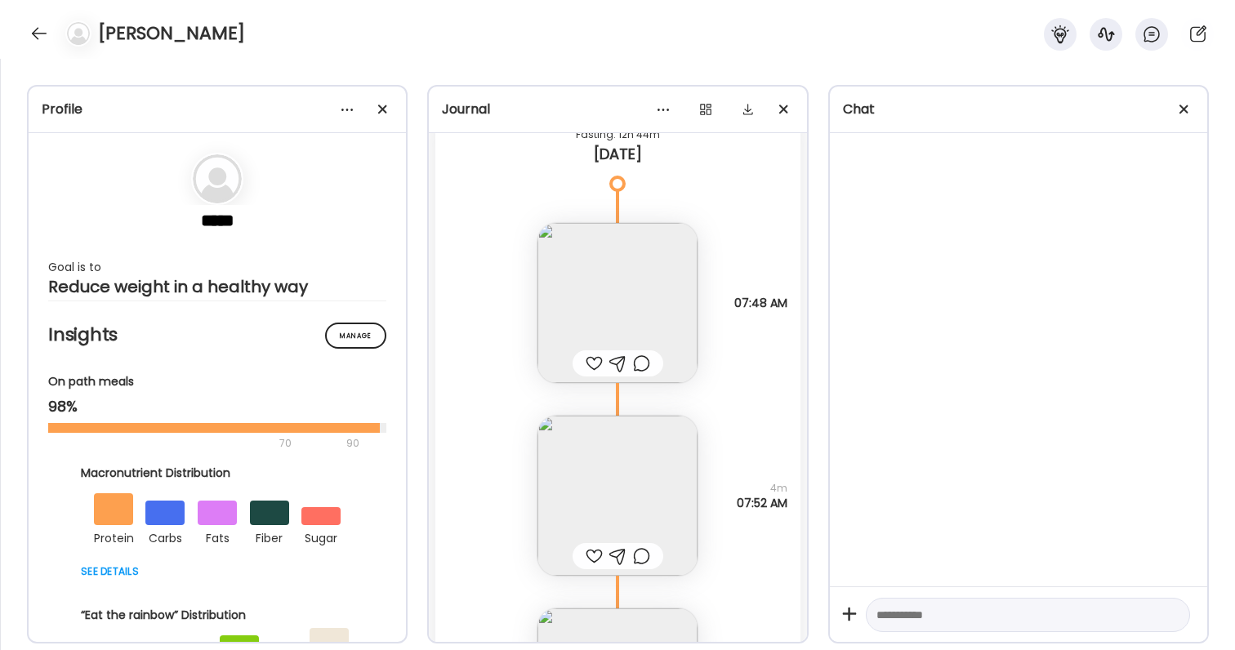
click at [593, 367] on div at bounding box center [594, 364] width 17 height 20
click at [593, 555] on div at bounding box center [594, 556] width 17 height 20
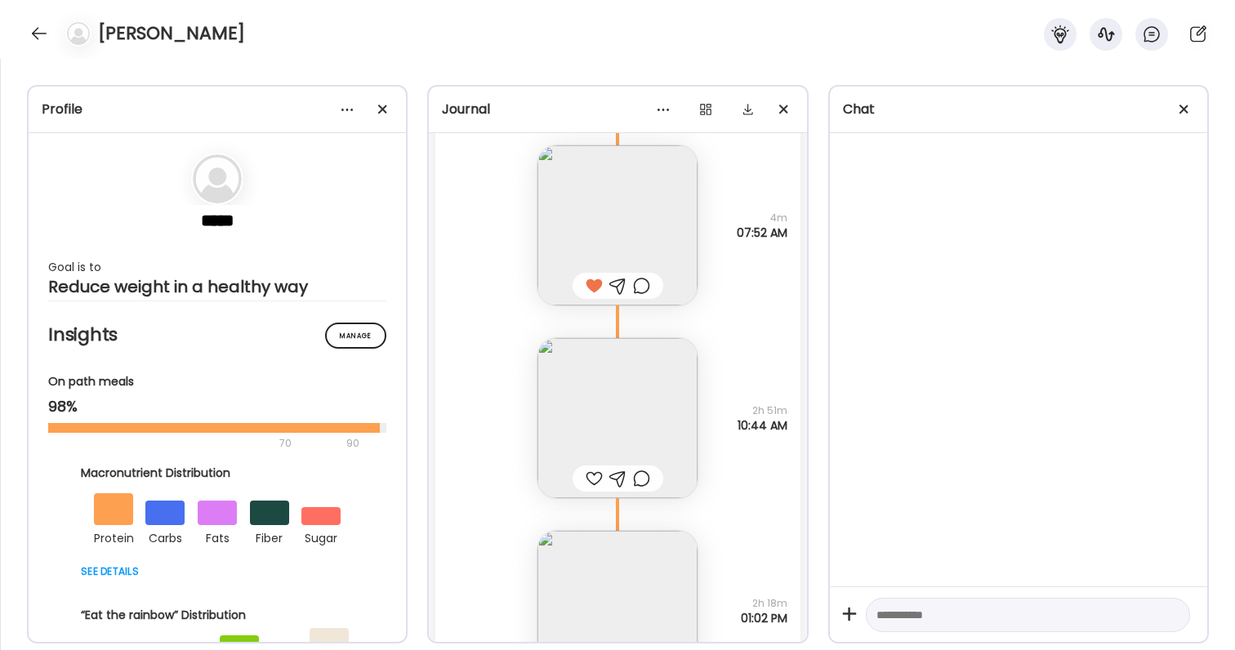
scroll to position [50159, 0]
click at [599, 481] on div at bounding box center [594, 478] width 17 height 20
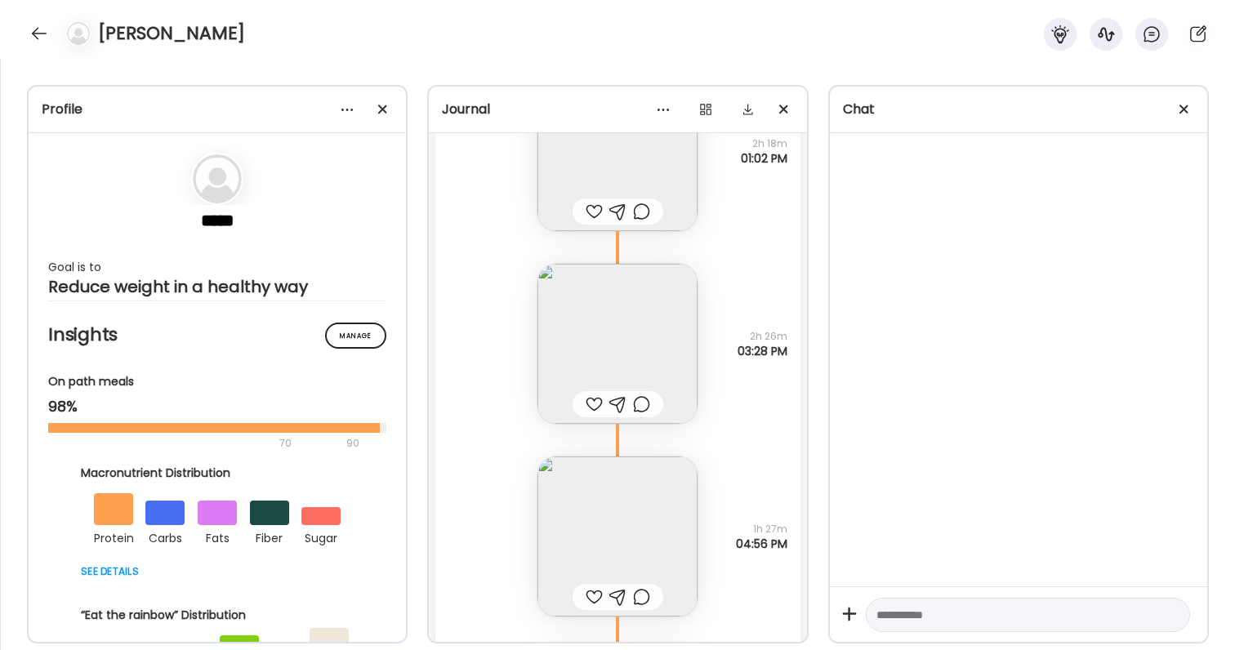
scroll to position [50618, 0]
click at [645, 551] on img at bounding box center [617, 536] width 160 height 160
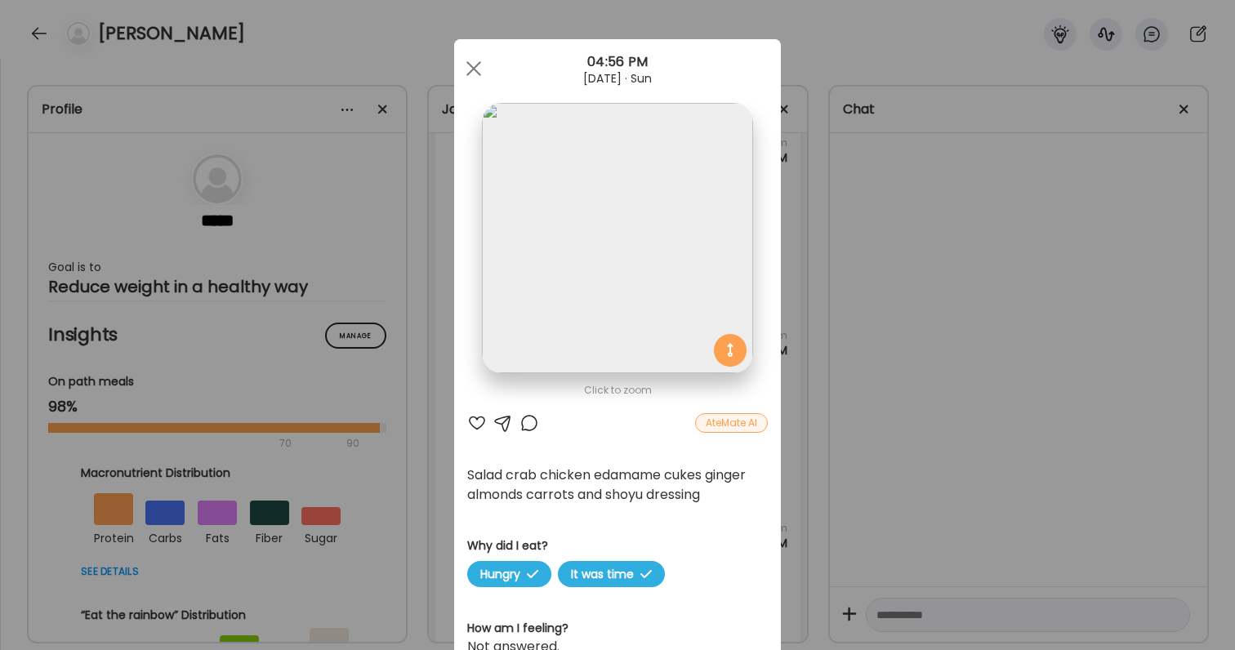
drag, startPoint x: 554, startPoint y: 488, endPoint x: 620, endPoint y: 474, distance: 67.6
click at [559, 488] on div "Salad crab chicken edamame cukes ginger almonds carrots and shoyu dressing" at bounding box center [617, 484] width 301 height 39
click at [909, 479] on div "Ate Coach Dashboard Wahoo! It’s official Take a moment to set up your Coach Pro…" at bounding box center [617, 325] width 1235 height 650
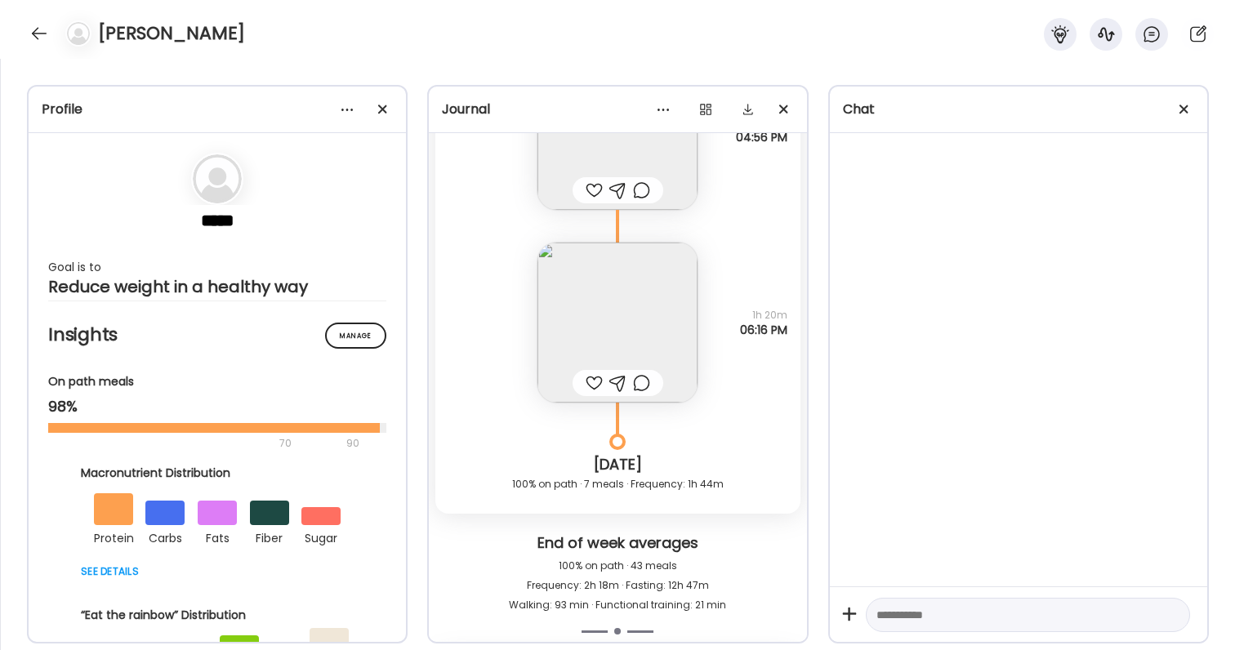
scroll to position [51025, 0]
click at [598, 335] on img at bounding box center [617, 322] width 160 height 160
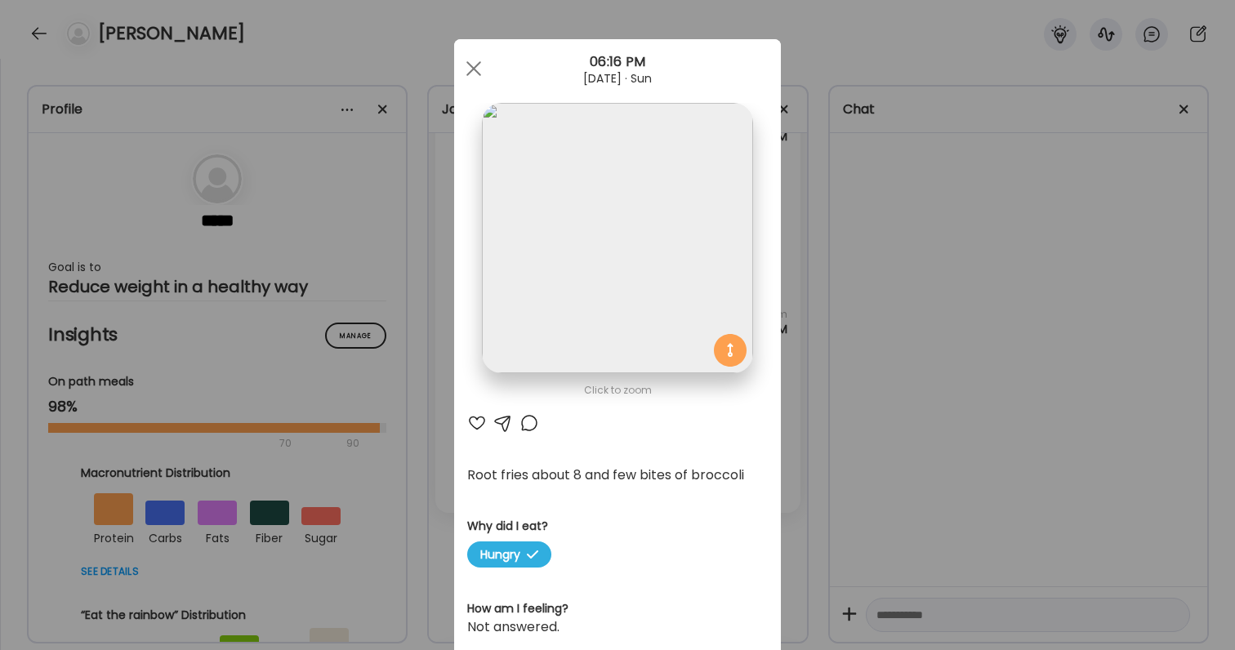
click at [919, 391] on div "Ate Coach Dashboard Wahoo! It’s official Take a moment to set up your Coach Pro…" at bounding box center [617, 325] width 1235 height 650
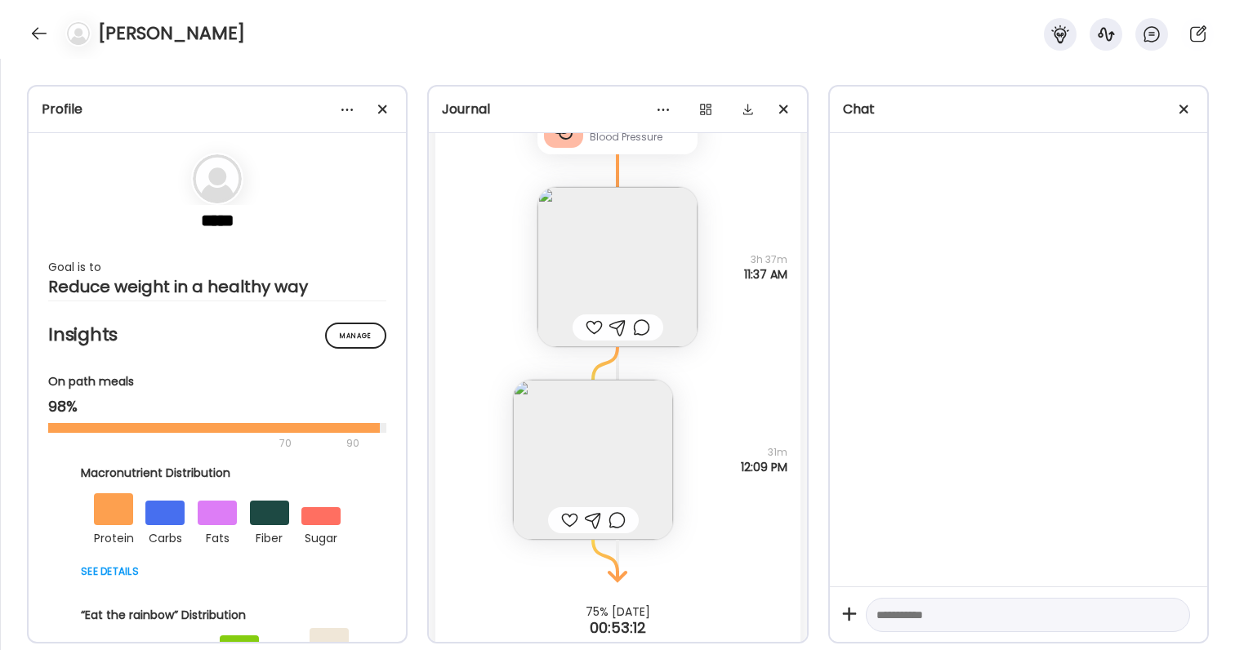
scroll to position [52244, 0]
click at [618, 430] on img at bounding box center [593, 458] width 160 height 160
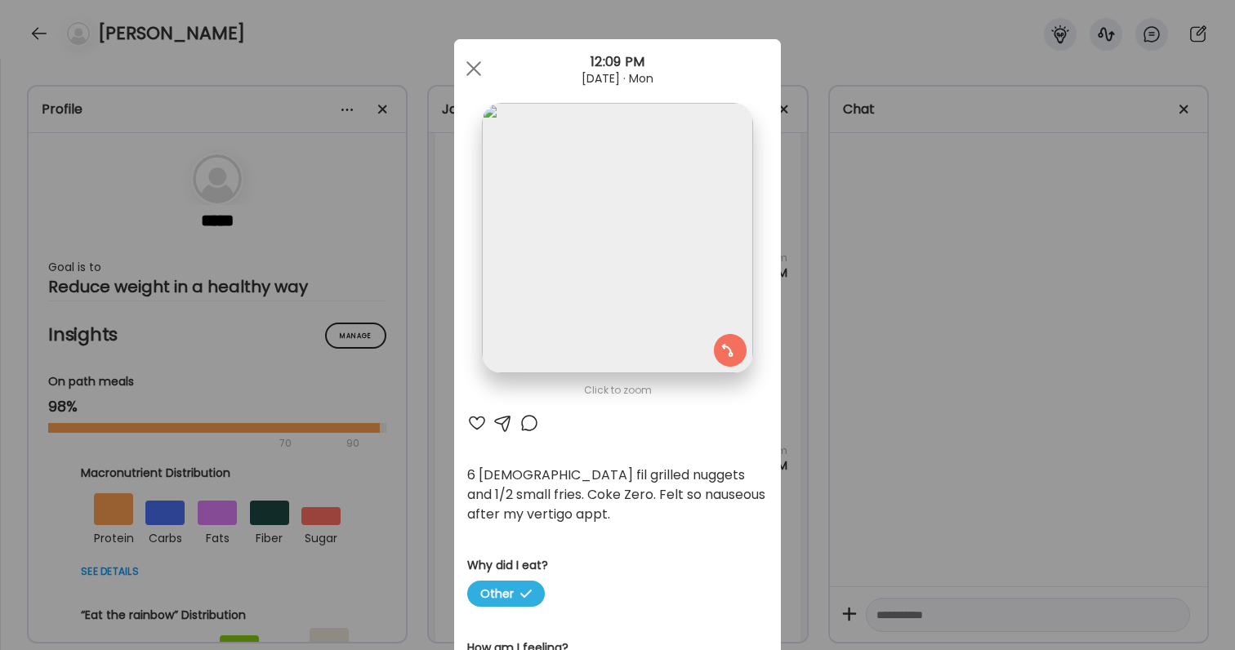
click at [851, 420] on div "Ate Coach Dashboard Wahoo! It’s official Take a moment to set up your Coach Pro…" at bounding box center [617, 325] width 1235 height 650
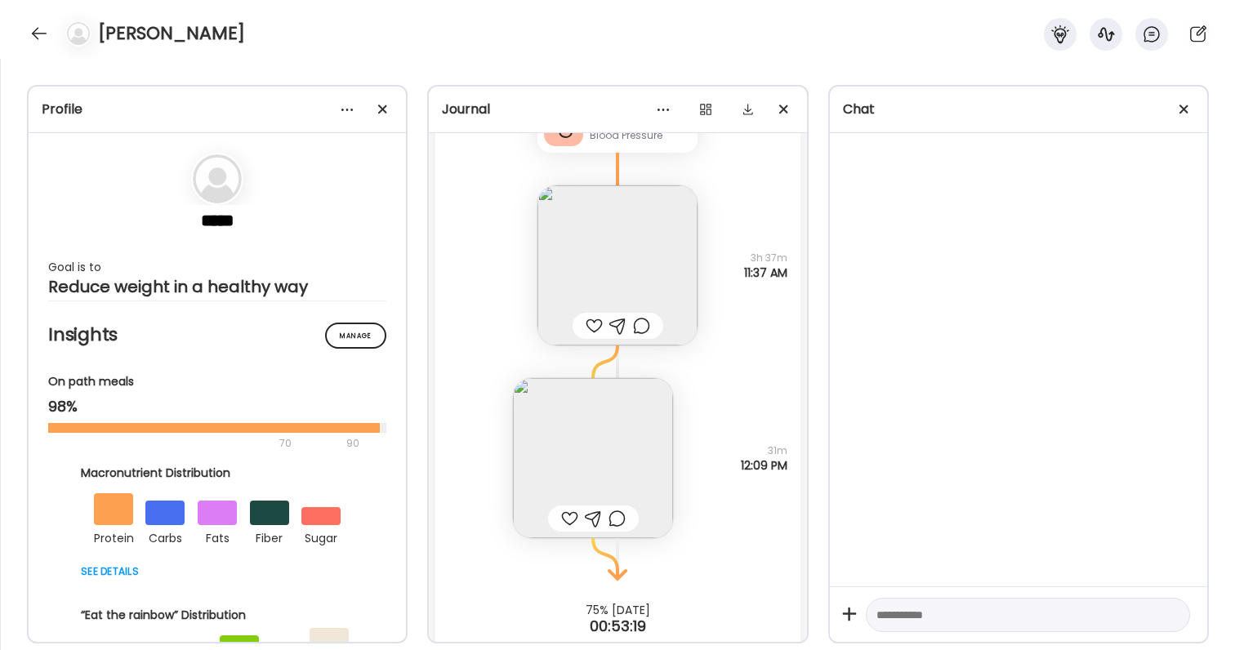
click at [603, 397] on img at bounding box center [593, 458] width 160 height 160
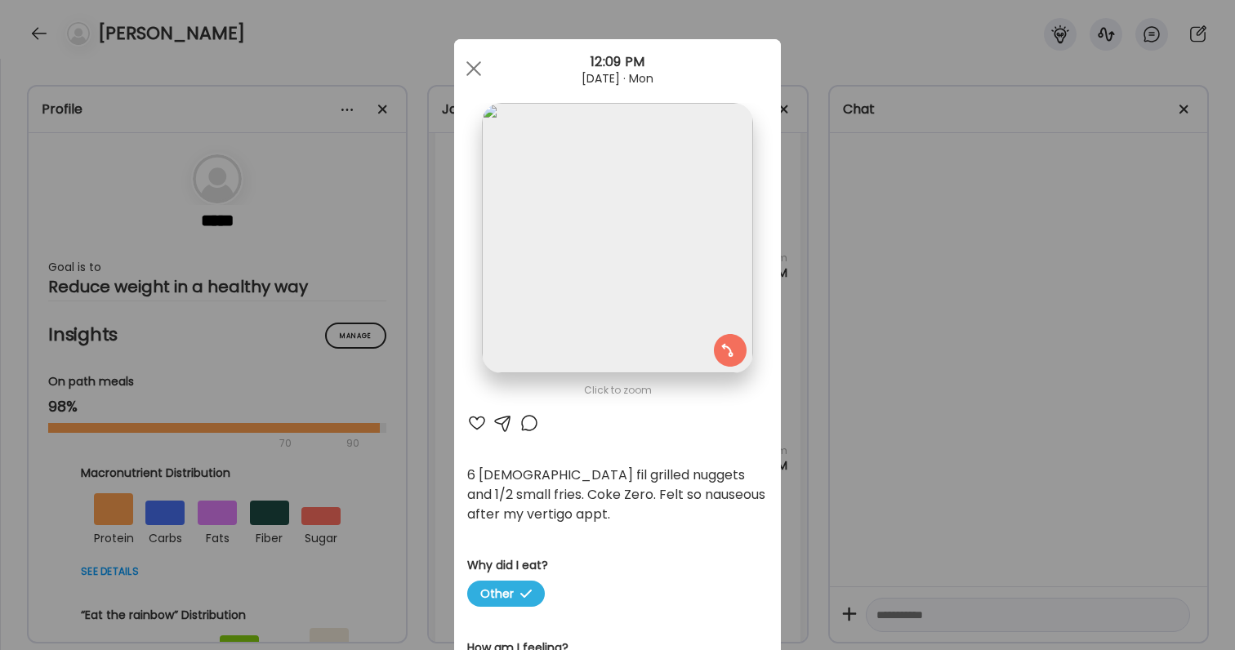
click at [853, 456] on div "Ate Coach Dashboard Wahoo! It’s official Take a moment to set up your Coach Pro…" at bounding box center [617, 325] width 1235 height 650
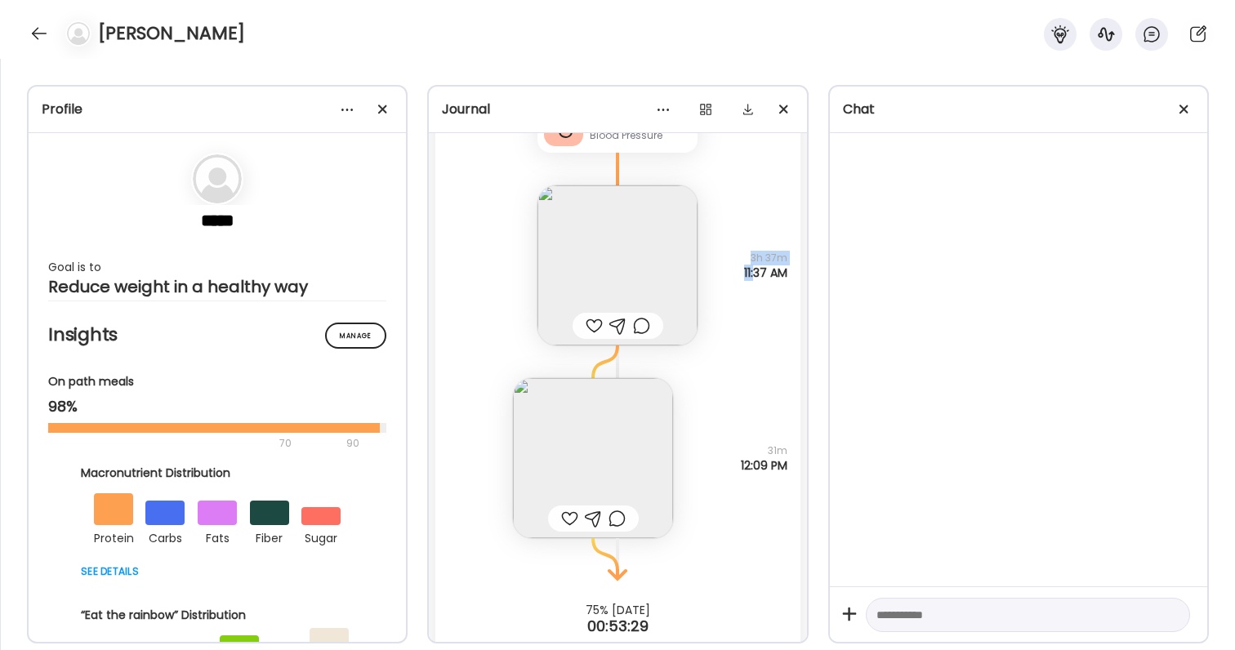
drag, startPoint x: 744, startPoint y: 256, endPoint x: 749, endPoint y: 269, distance: 14.0
click at [749, 269] on div "3h 37m 11:37 AM" at bounding box center [765, 265] width 43 height 29
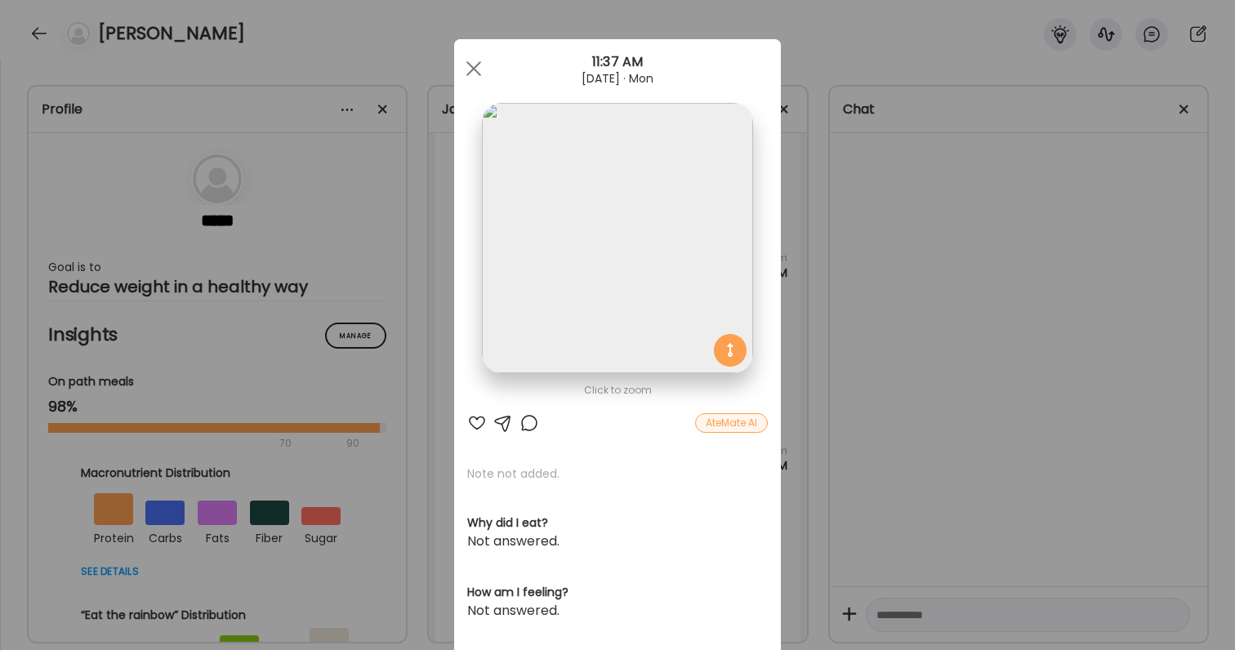
click at [813, 310] on div "Ate Coach Dashboard Wahoo! It’s official Take a moment to set up your Coach Pro…" at bounding box center [617, 325] width 1235 height 650
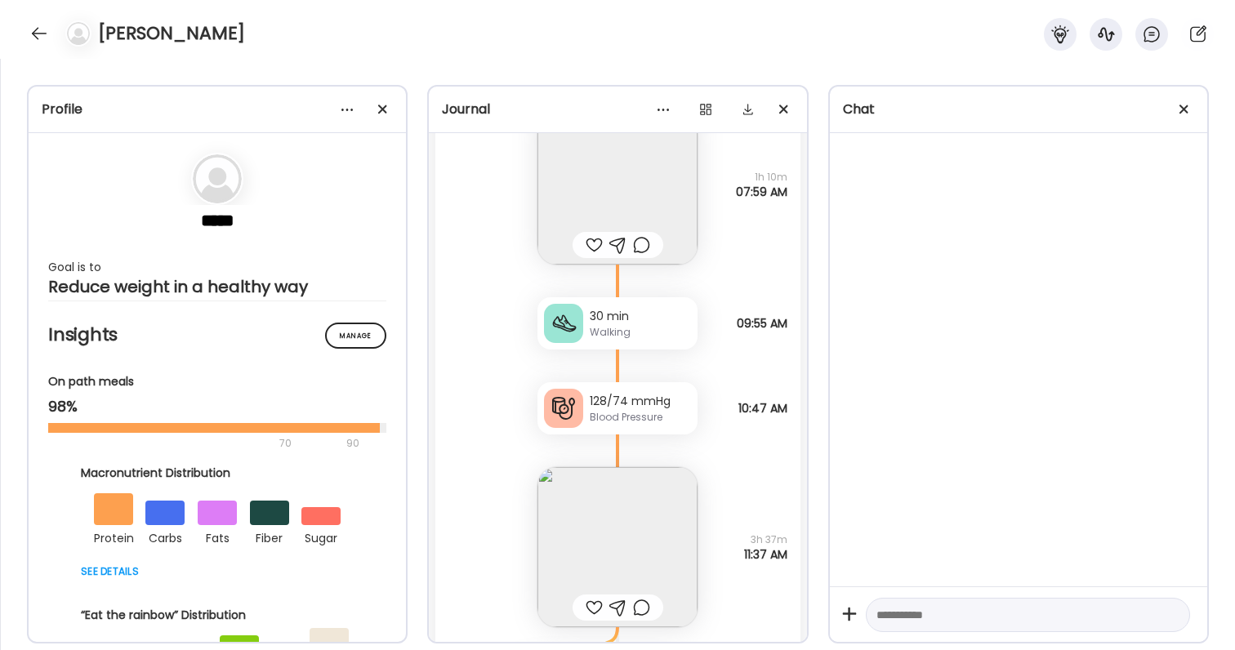
scroll to position [51954, 0]
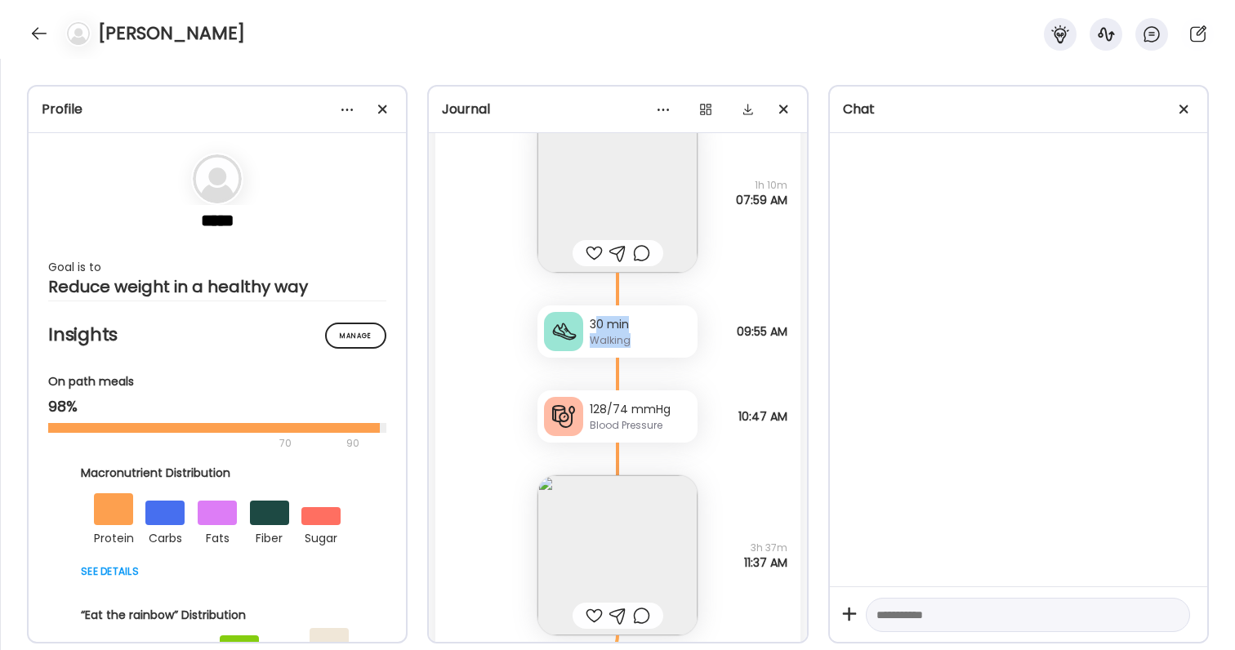
drag, startPoint x: 594, startPoint y: 326, endPoint x: 642, endPoint y: 341, distance: 50.4
click at [642, 341] on div "30 min Walking" at bounding box center [640, 332] width 101 height 32
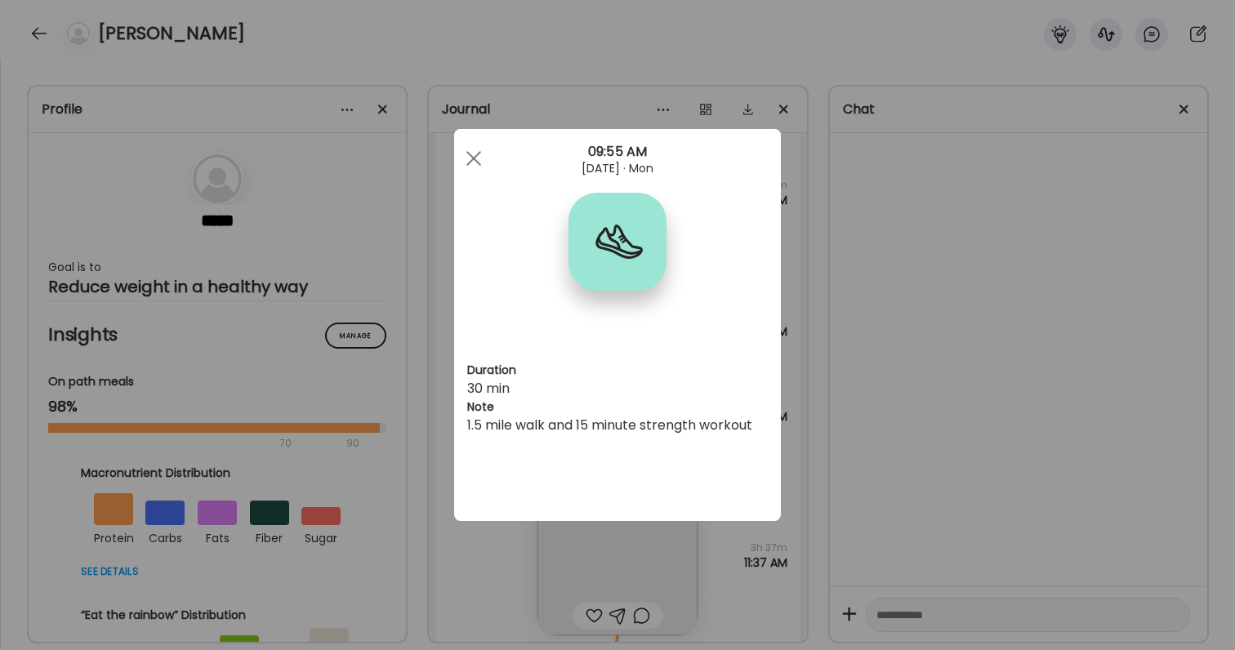
click at [642, 341] on div "Duration 30 min Note 1.5 mile walk and 15 minute strength workout" at bounding box center [617, 325] width 327 height 392
click at [813, 358] on div "Ate Coach Dashboard Wahoo! It’s official Take a moment to set up your Coach Pro…" at bounding box center [617, 325] width 1235 height 650
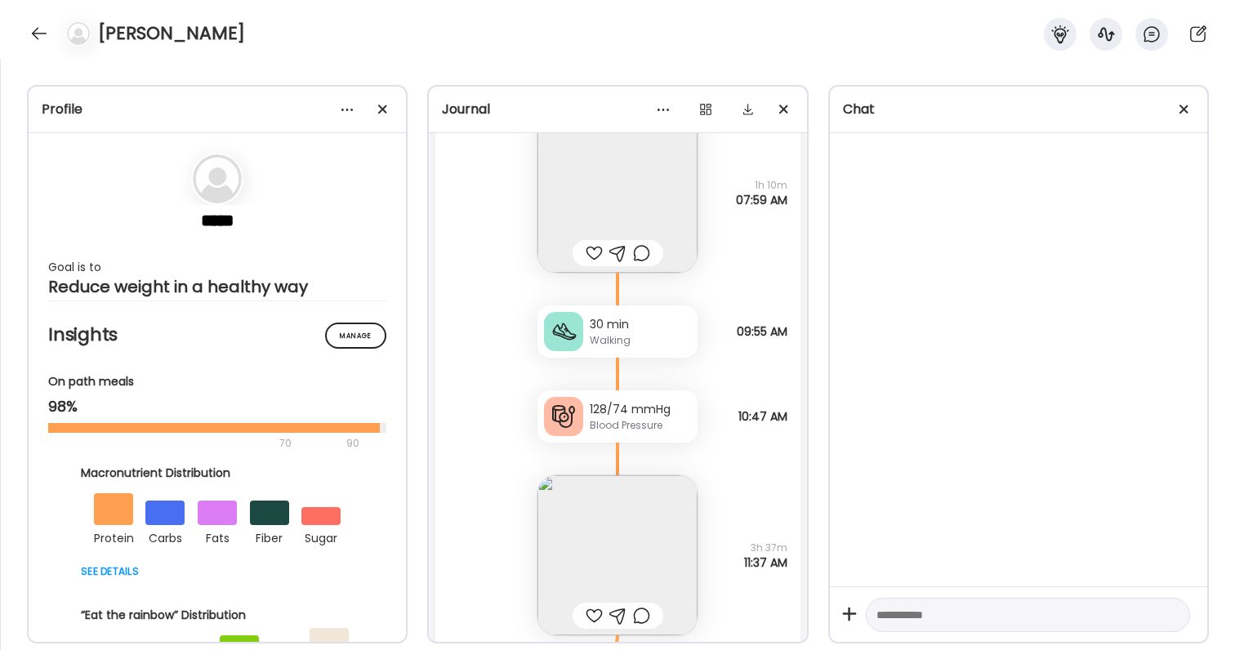
click at [632, 314] on div "30 min Walking" at bounding box center [617, 331] width 160 height 52
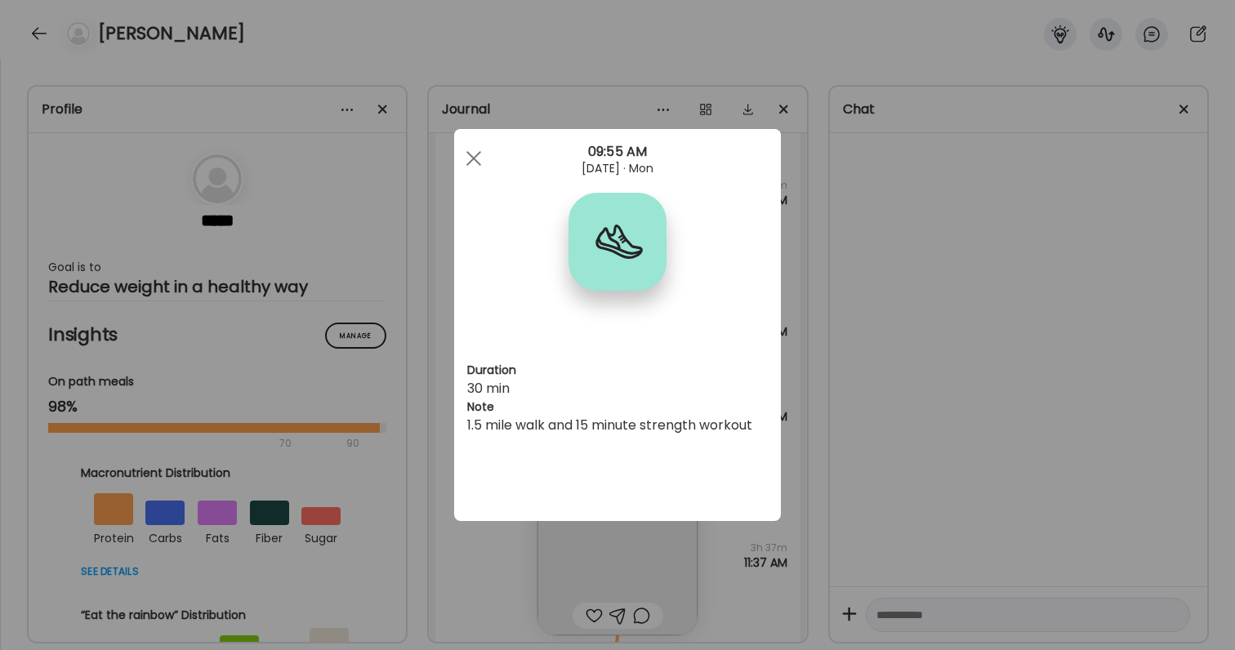
click at [834, 462] on div "Ate Coach Dashboard Wahoo! It’s official Take a moment to set up your Coach Pro…" at bounding box center [617, 325] width 1235 height 650
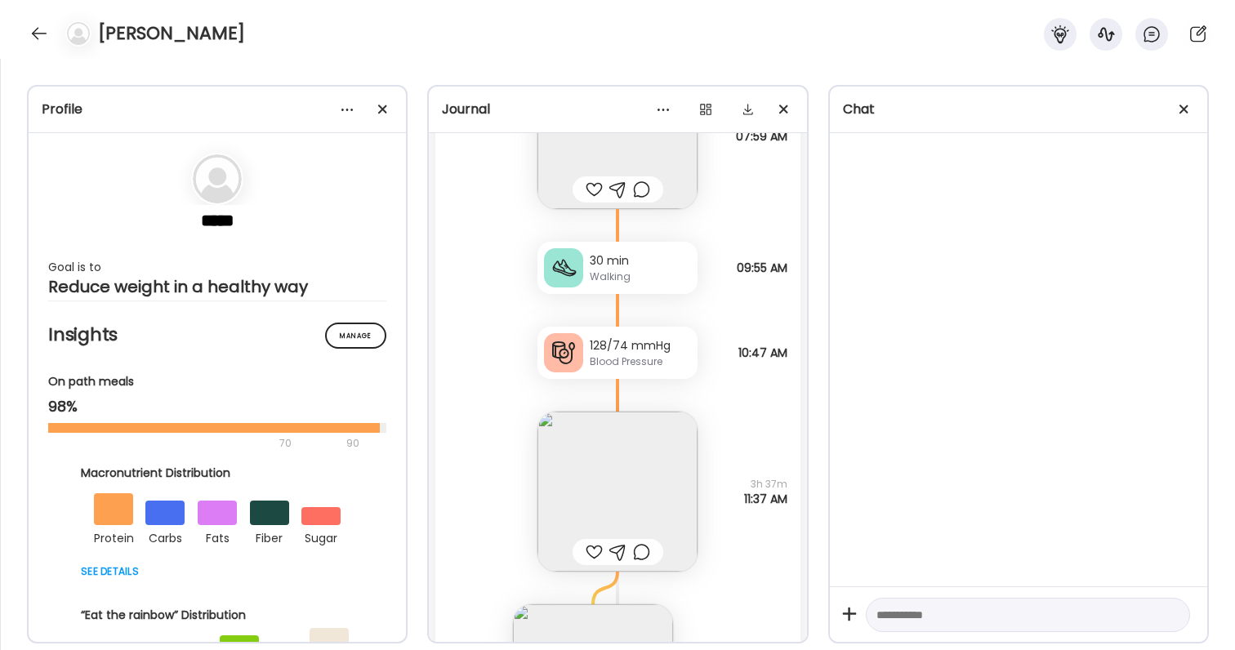
scroll to position [52037, 0]
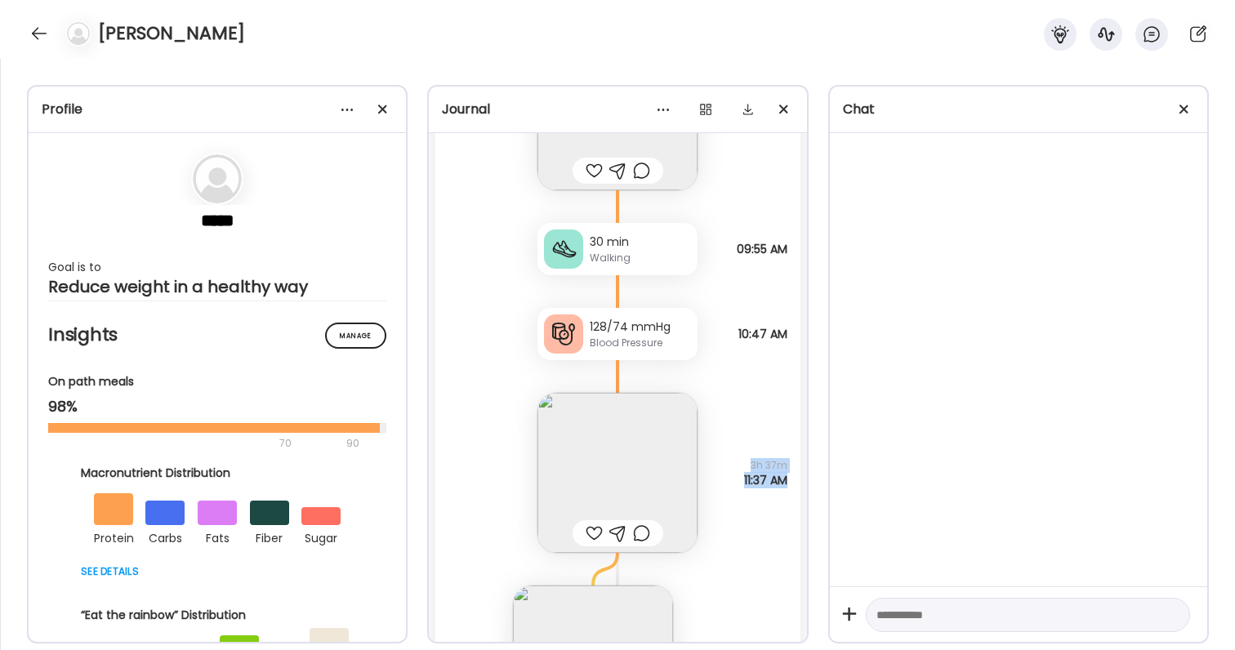
drag, startPoint x: 746, startPoint y: 462, endPoint x: 783, endPoint y: 475, distance: 39.0
click at [783, 475] on div "3h 37m 11:37 AM" at bounding box center [765, 472] width 43 height 29
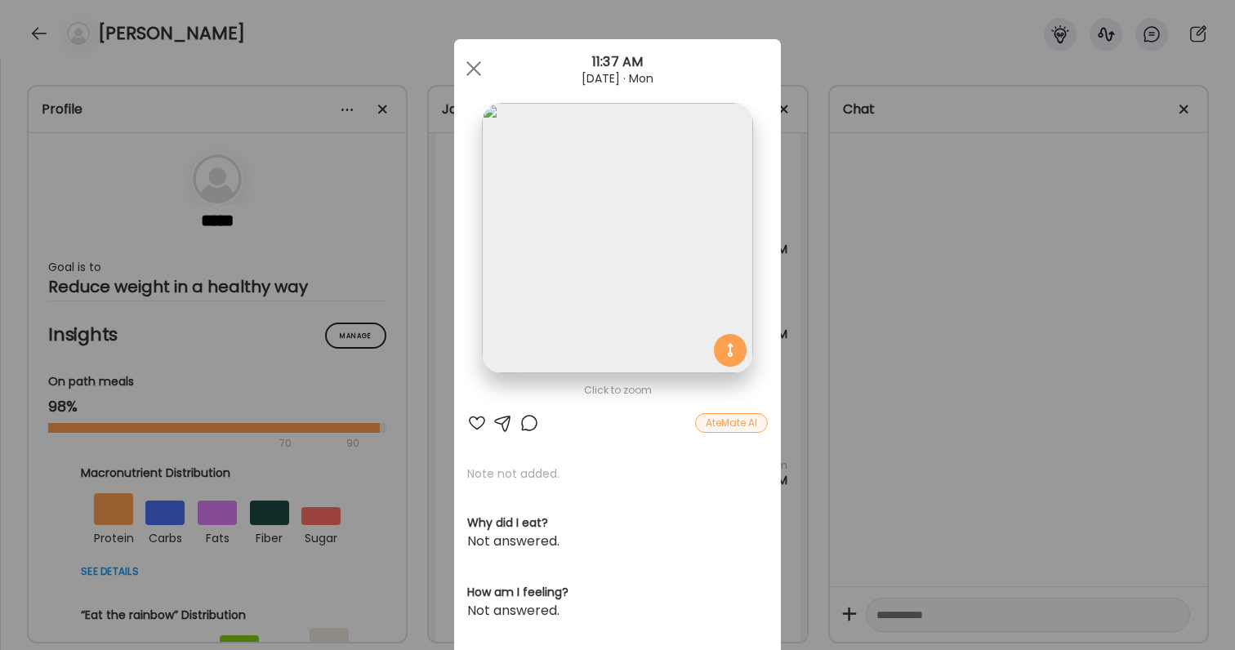
click at [810, 376] on div "Ate Coach Dashboard Wahoo! It’s official Take a moment to set up your Coach Pro…" at bounding box center [617, 325] width 1235 height 650
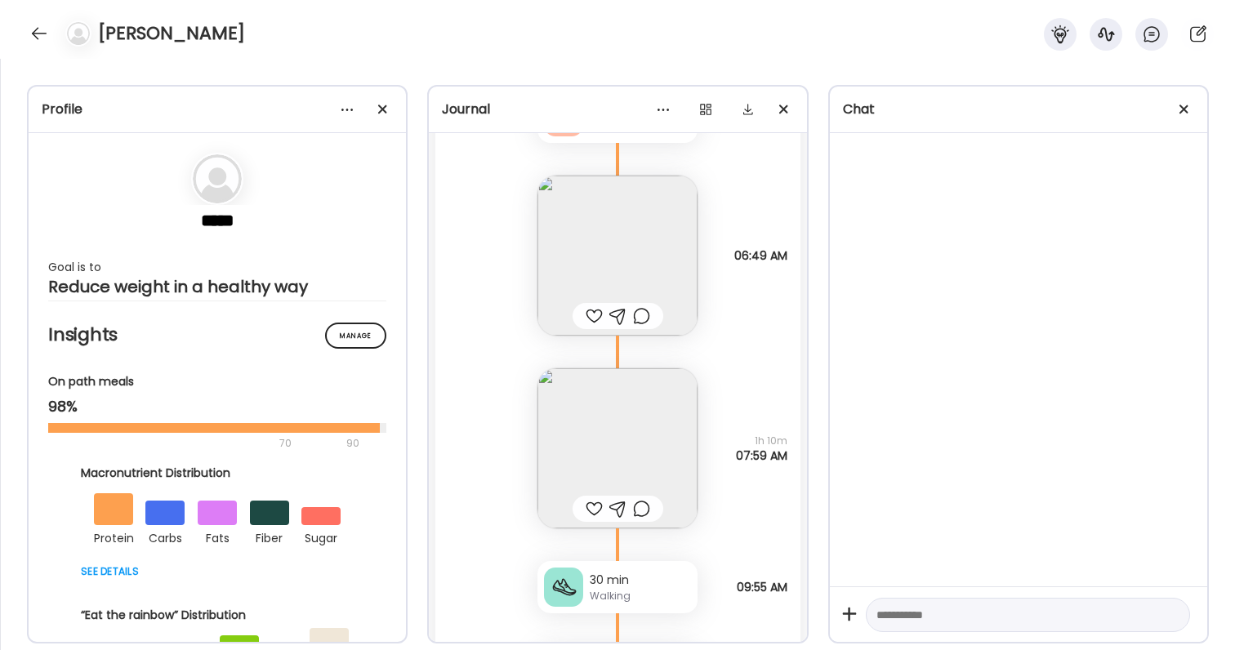
scroll to position [51698, 0]
click at [590, 441] on img at bounding box center [617, 449] width 160 height 160
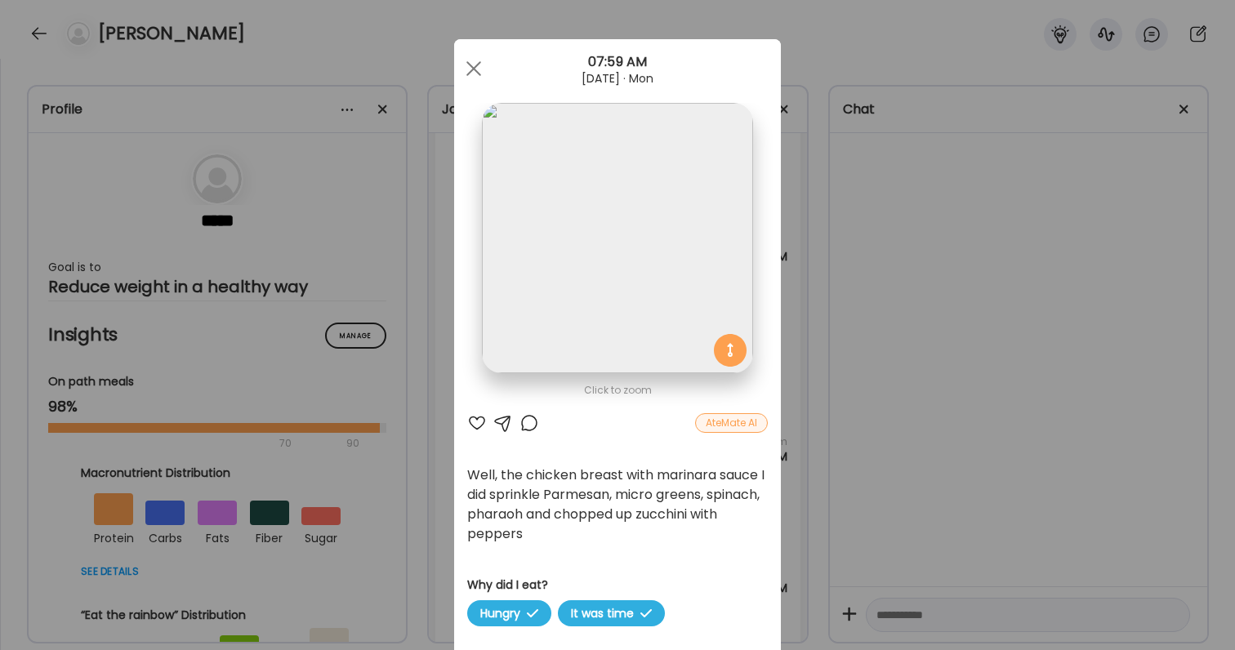
click at [1002, 415] on div "Ate Coach Dashboard Wahoo! It’s official Take a moment to set up your Coach Pro…" at bounding box center [617, 325] width 1235 height 650
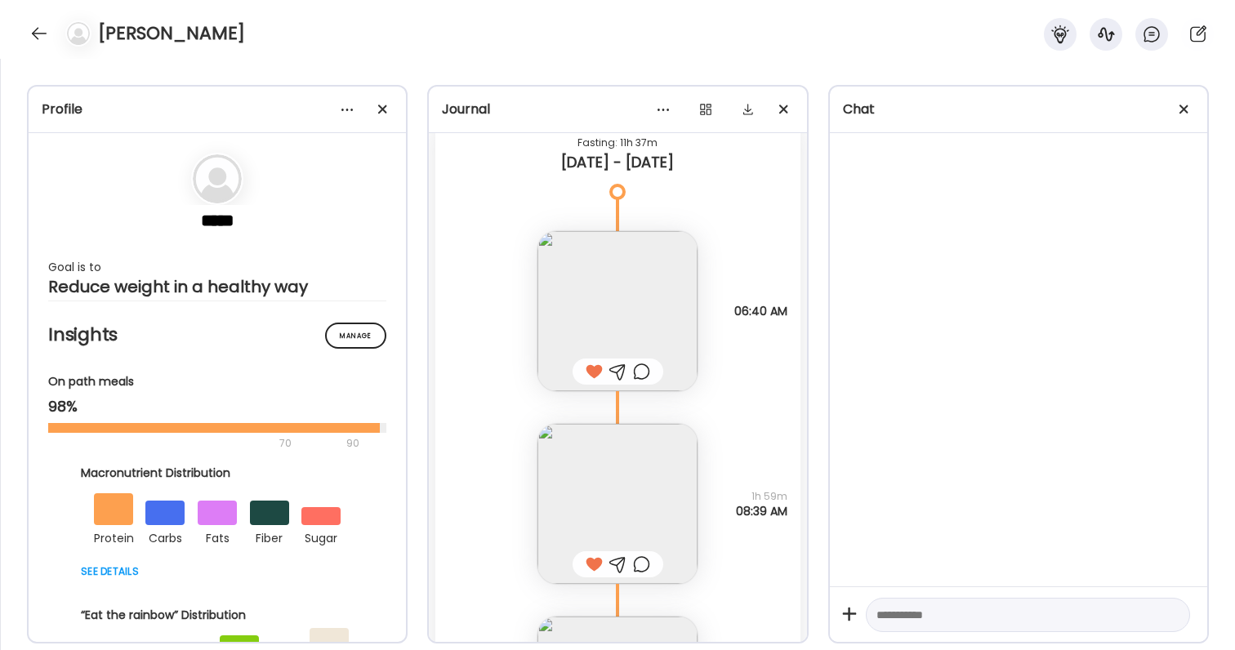
scroll to position [48312, 0]
click at [568, 497] on img at bounding box center [617, 513] width 160 height 160
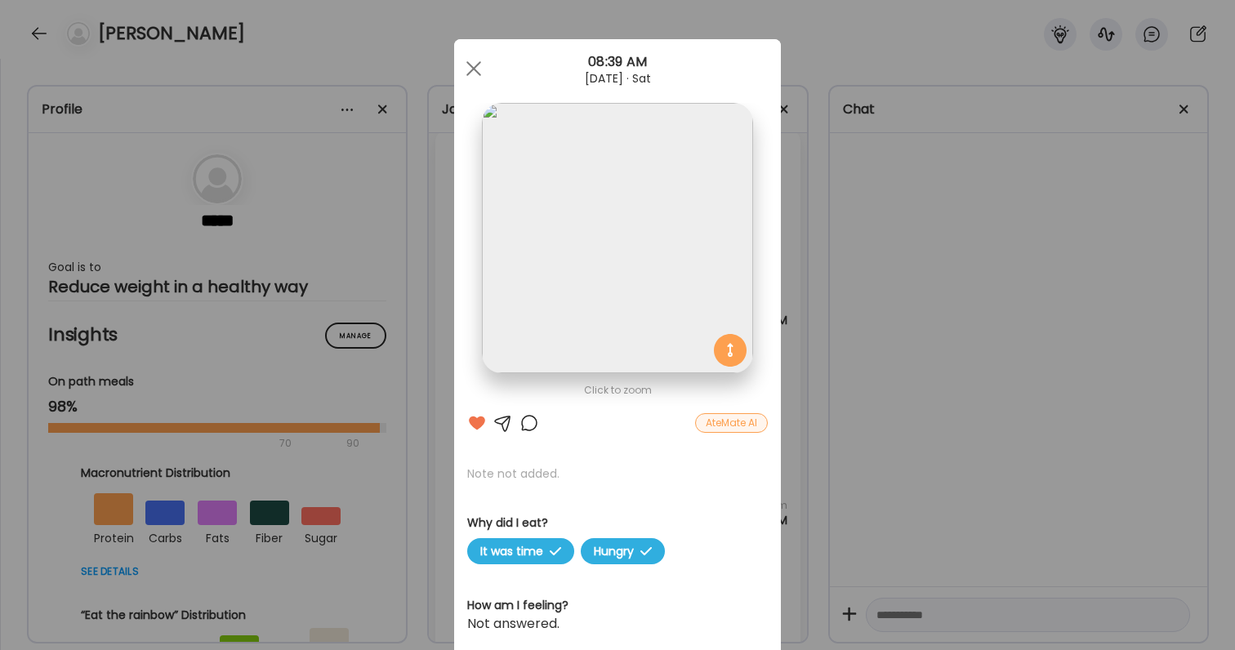
click at [884, 447] on div "Ate Coach Dashboard Wahoo! It’s official Take a moment to set up your Coach Pro…" at bounding box center [617, 325] width 1235 height 650
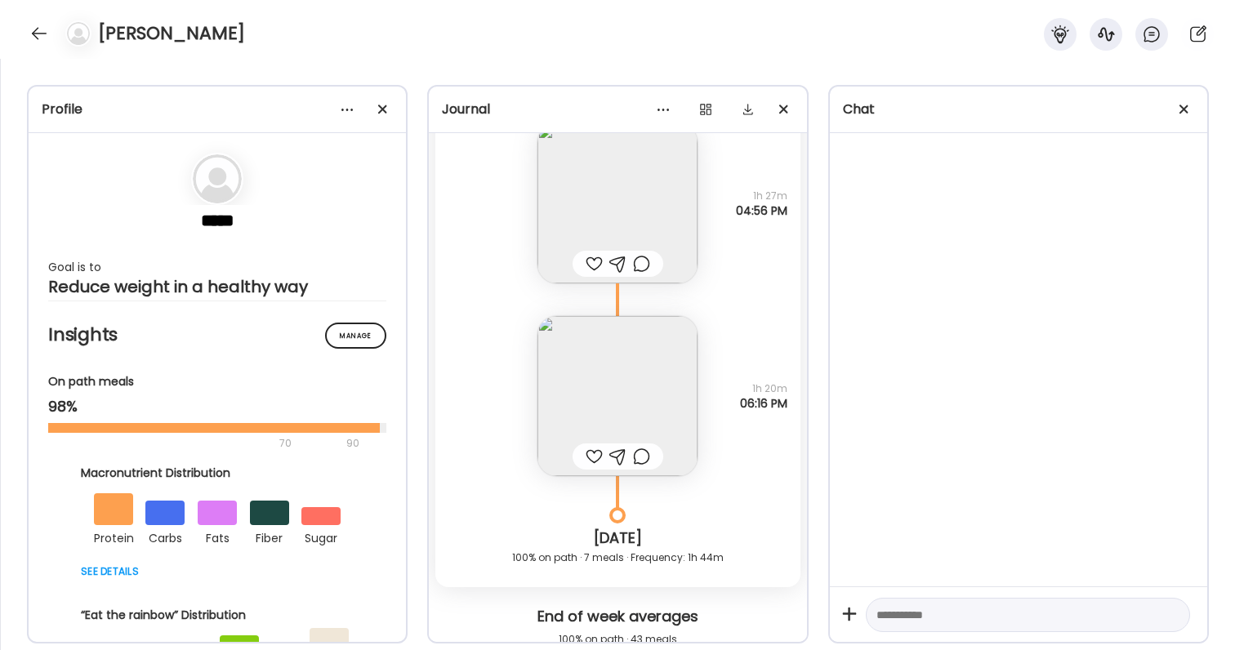
scroll to position [50947, 0]
click at [636, 339] on img at bounding box center [617, 400] width 160 height 160
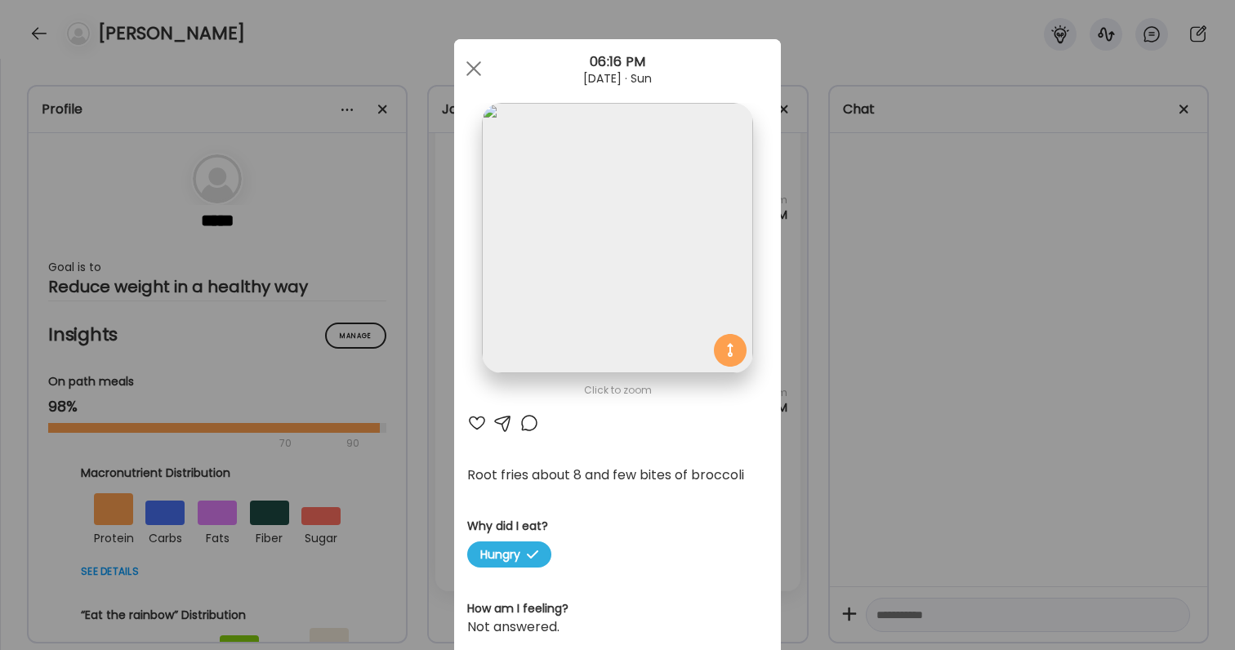
click at [898, 501] on div "Ate Coach Dashboard Wahoo! It’s official Take a moment to set up your Coach Pro…" at bounding box center [617, 325] width 1235 height 650
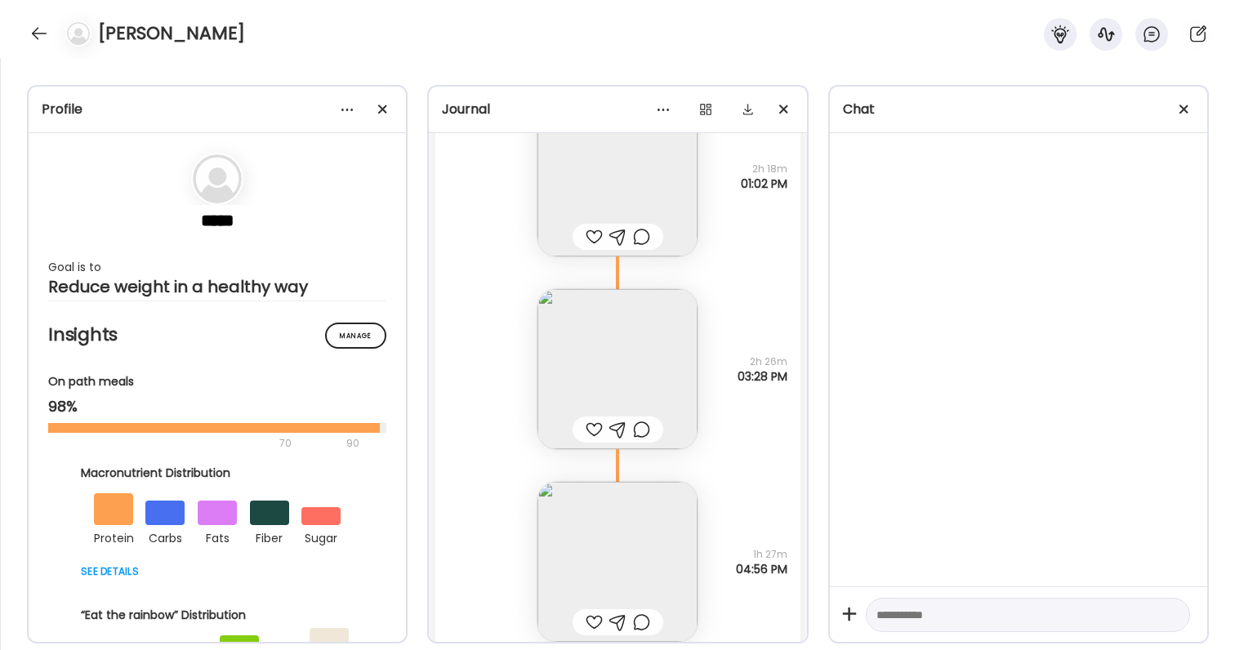
scroll to position [50596, 0]
drag, startPoint x: 749, startPoint y: 169, endPoint x: 776, endPoint y: 214, distance: 52.4
click at [776, 214] on div "IQ bar Why did I eat? Hungry It was time 2h 18m 01:02 PM" at bounding box center [617, 156] width 364 height 193
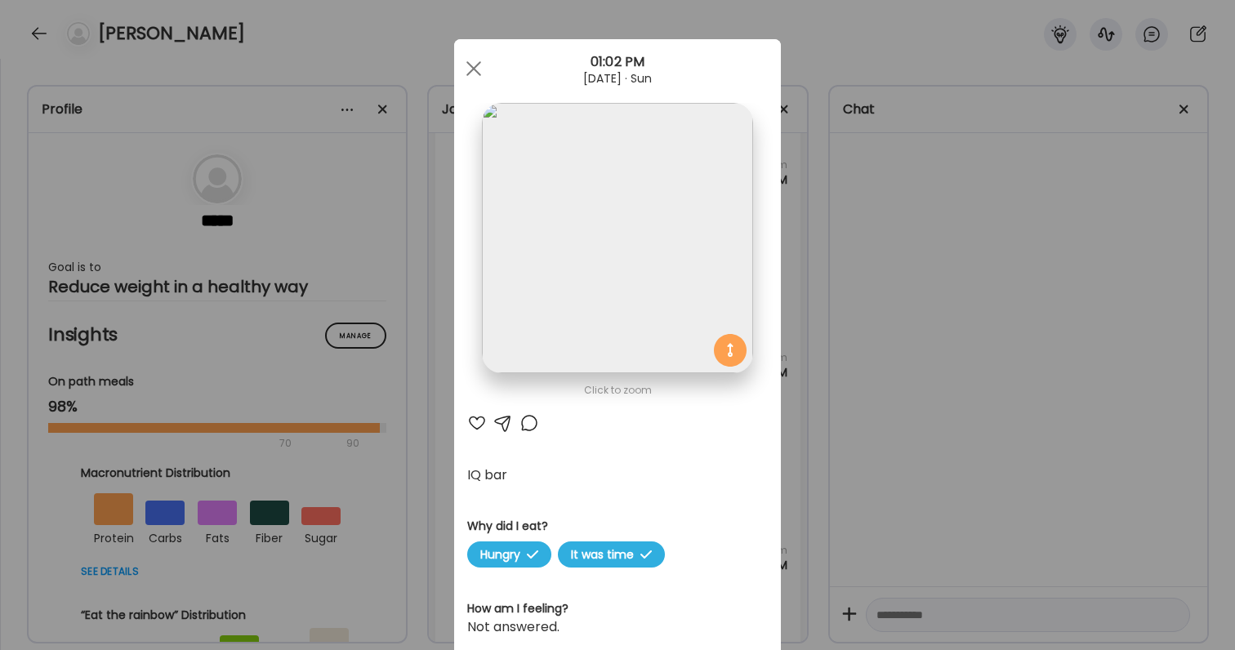
click at [807, 231] on div "Ate Coach Dashboard Wahoo! It’s official Take a moment to set up your Coach Pro…" at bounding box center [617, 325] width 1235 height 650
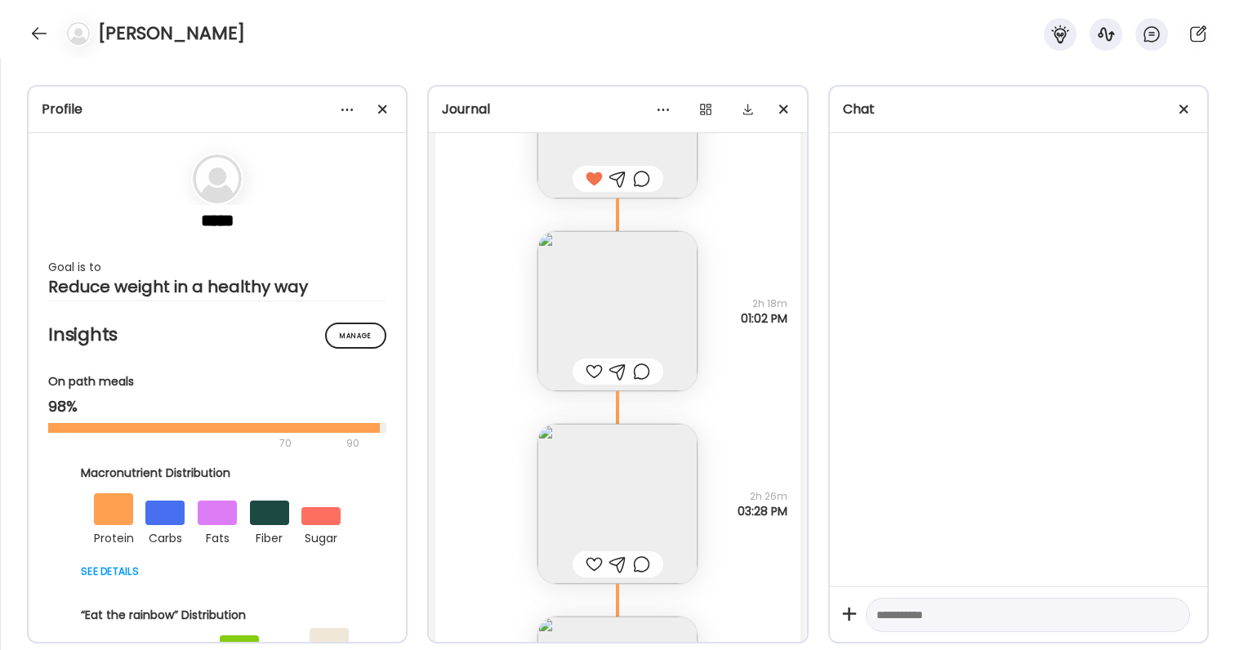
scroll to position [50446, 0]
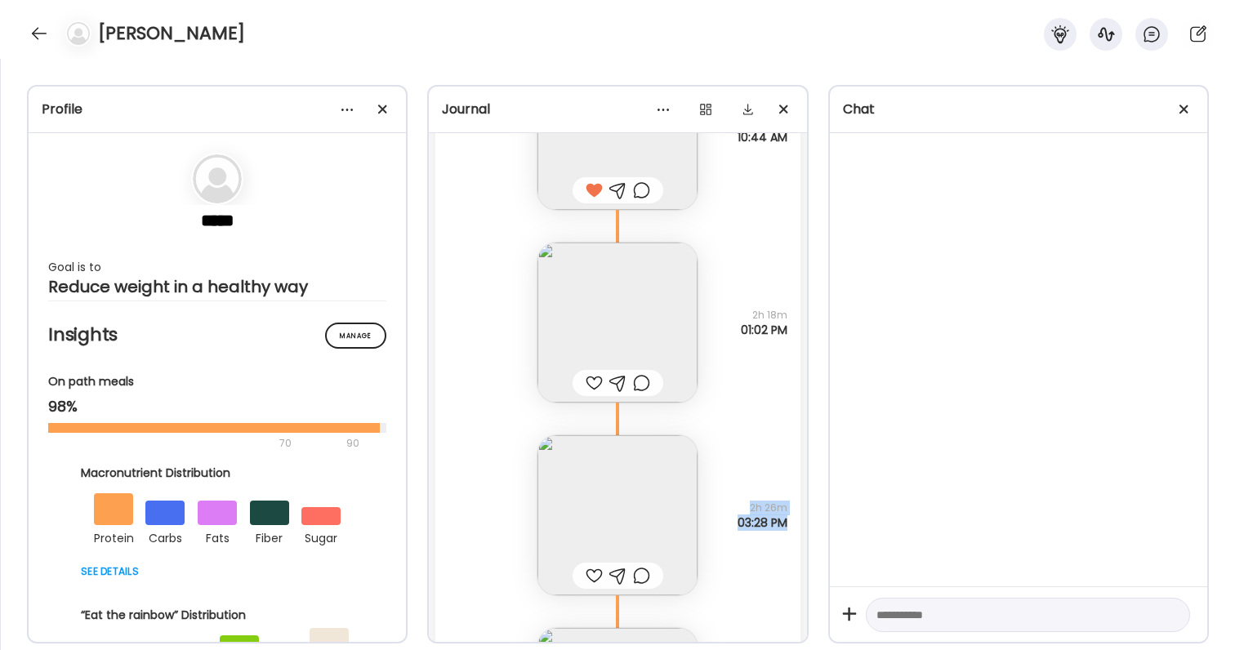
drag, startPoint x: 750, startPoint y: 509, endPoint x: 786, endPoint y: 519, distance: 38.3
click at [786, 519] on div "2h 26m 03:28 PM" at bounding box center [762, 515] width 50 height 29
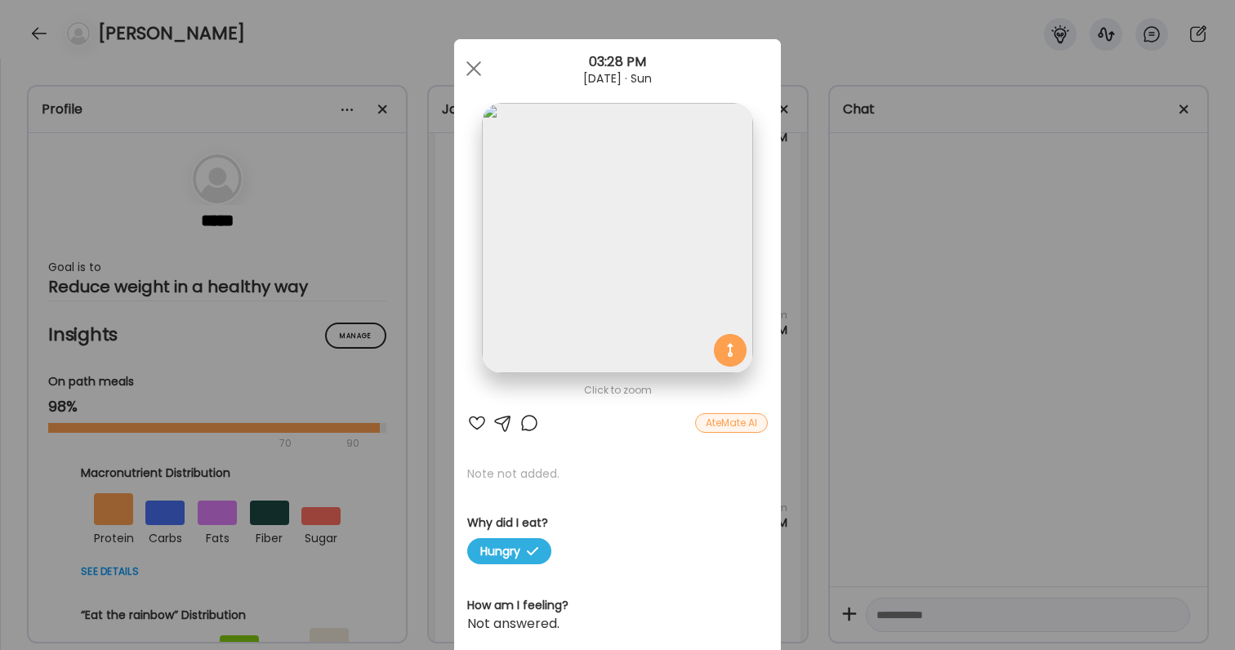
click at [790, 522] on div "Ate Coach Dashboard Wahoo! It’s official Take a moment to set up your Coach Pro…" at bounding box center [617, 325] width 1235 height 650
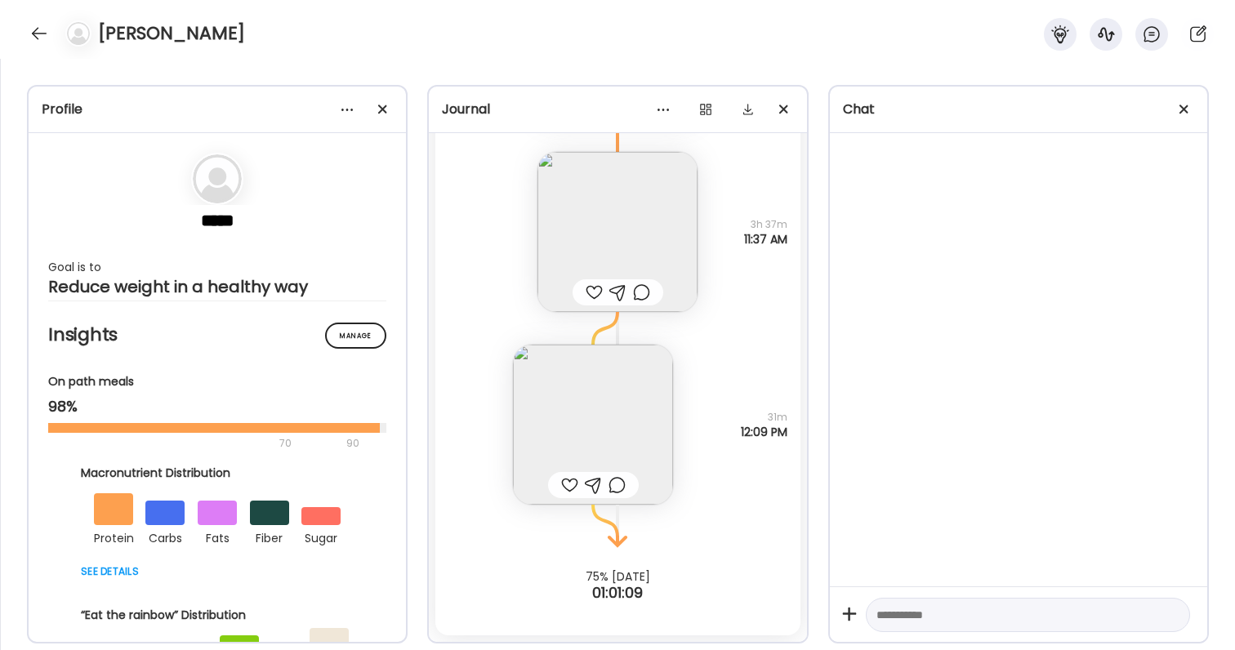
scroll to position [52278, 0]
click at [591, 292] on div at bounding box center [594, 293] width 17 height 20
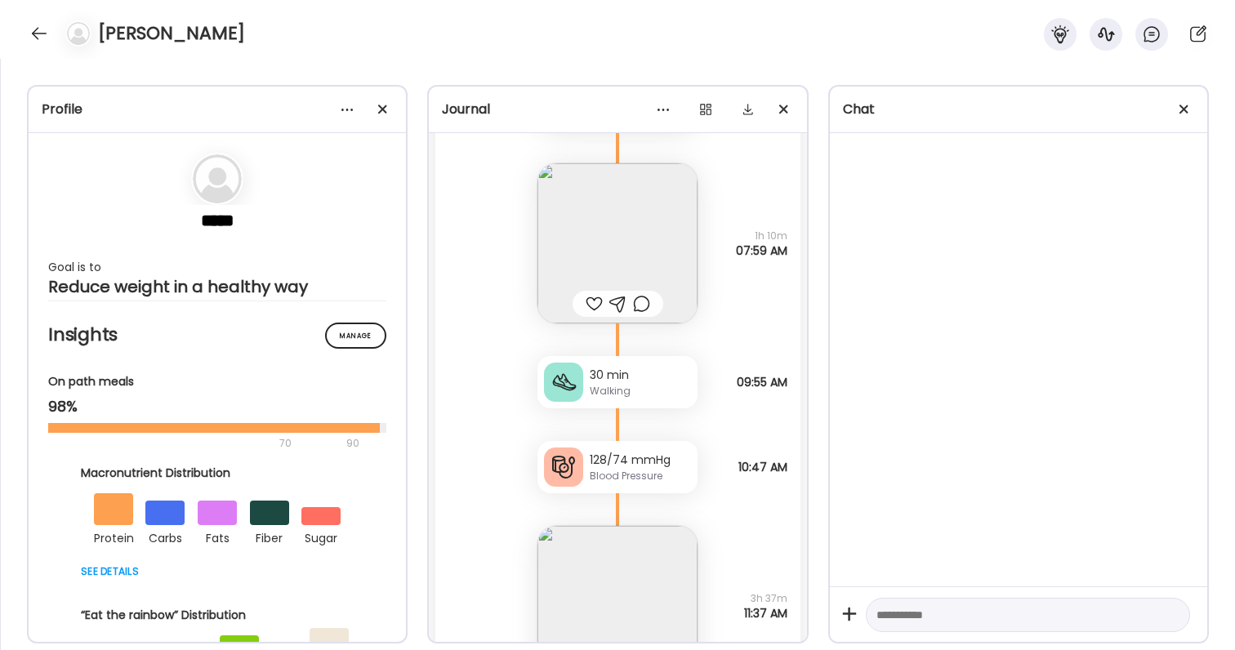
scroll to position [51886, 0]
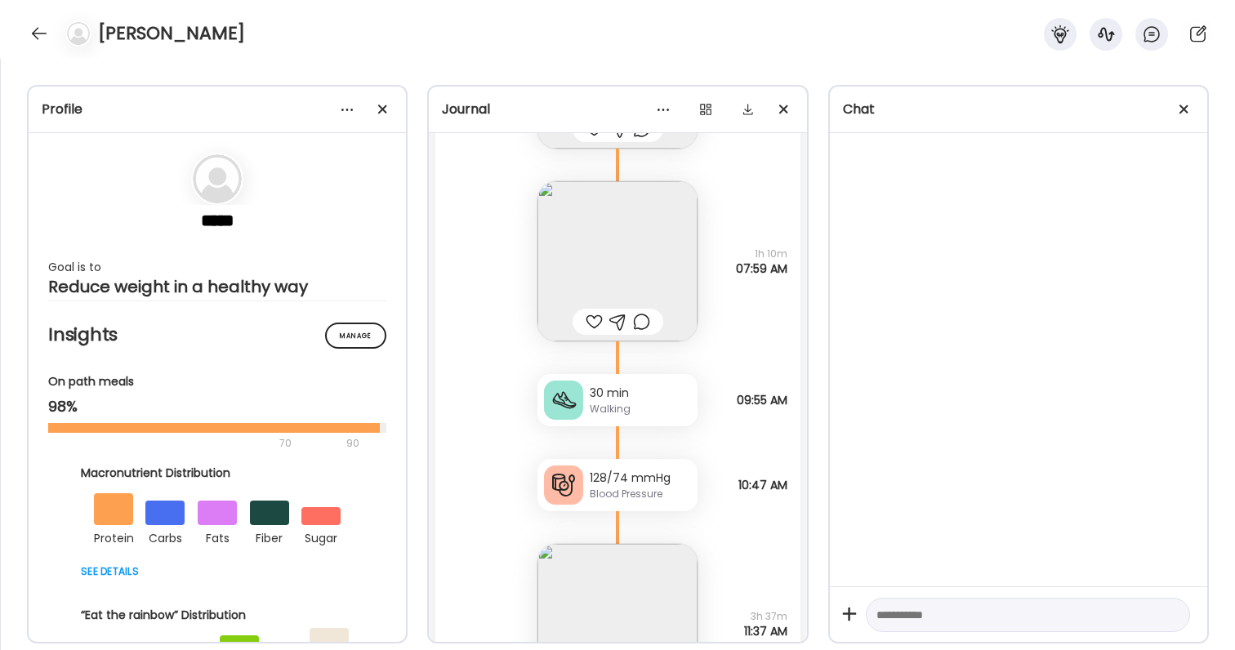
click at [596, 324] on div at bounding box center [594, 322] width 17 height 20
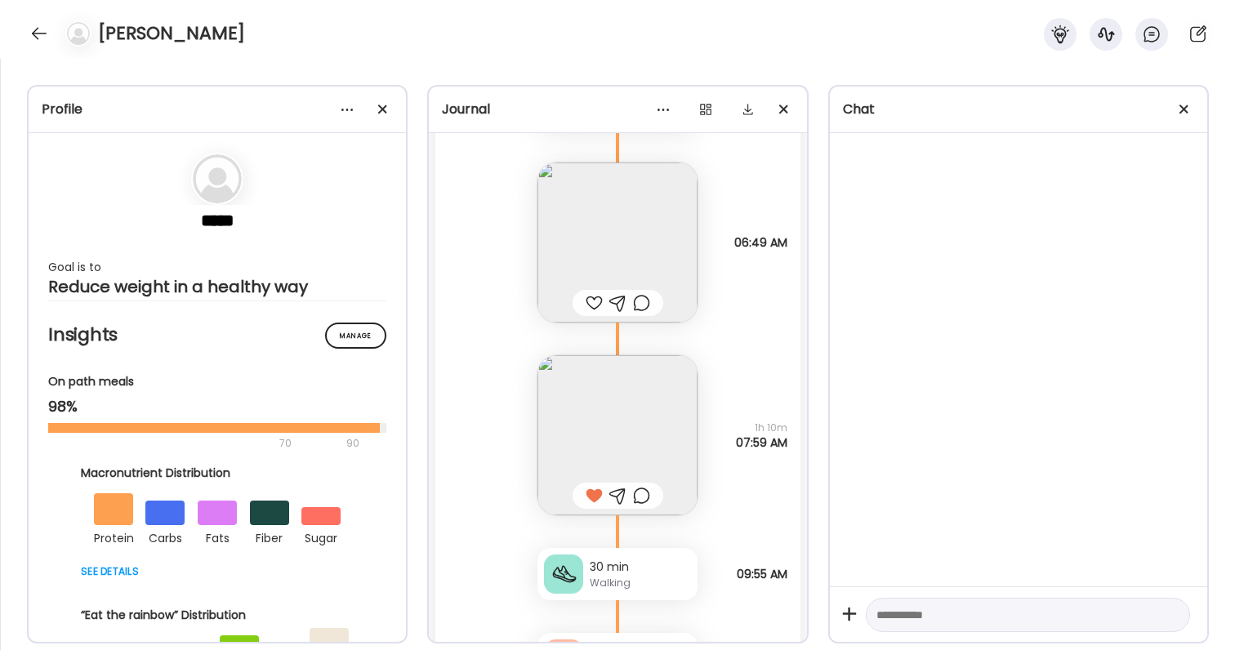
scroll to position [51712, 0]
click at [596, 308] on div at bounding box center [594, 303] width 17 height 20
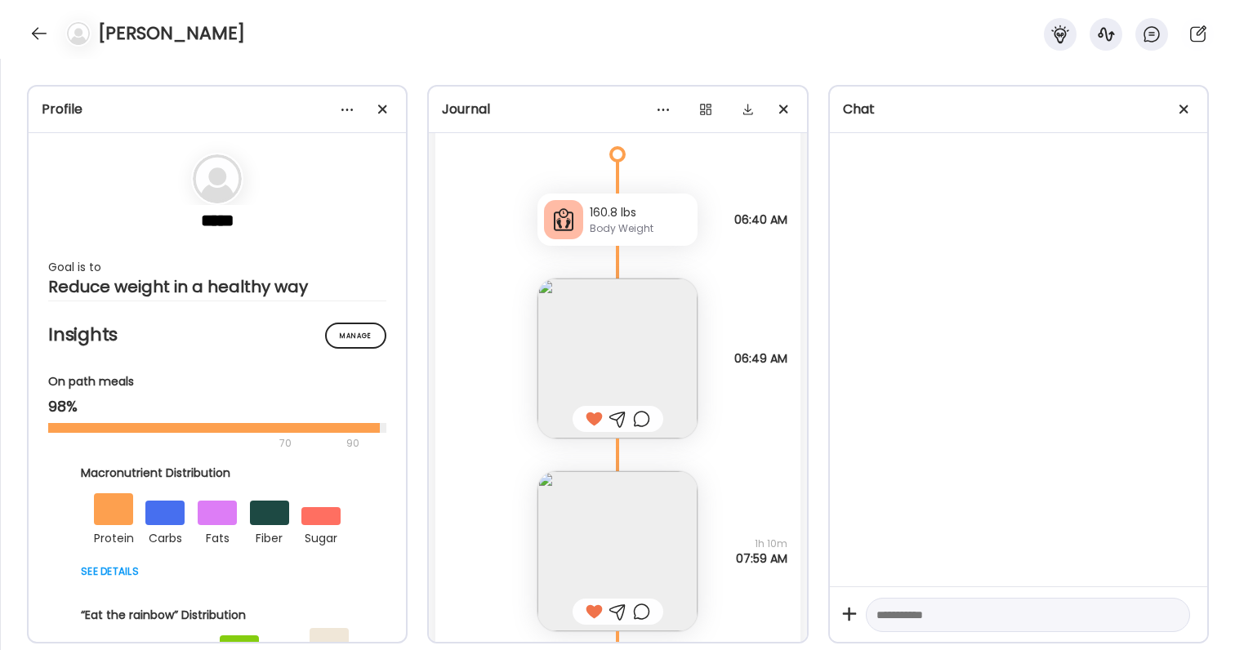
scroll to position [51598, 0]
click at [586, 210] on div "160.8 lbs Body Weight" at bounding box center [617, 217] width 160 height 52
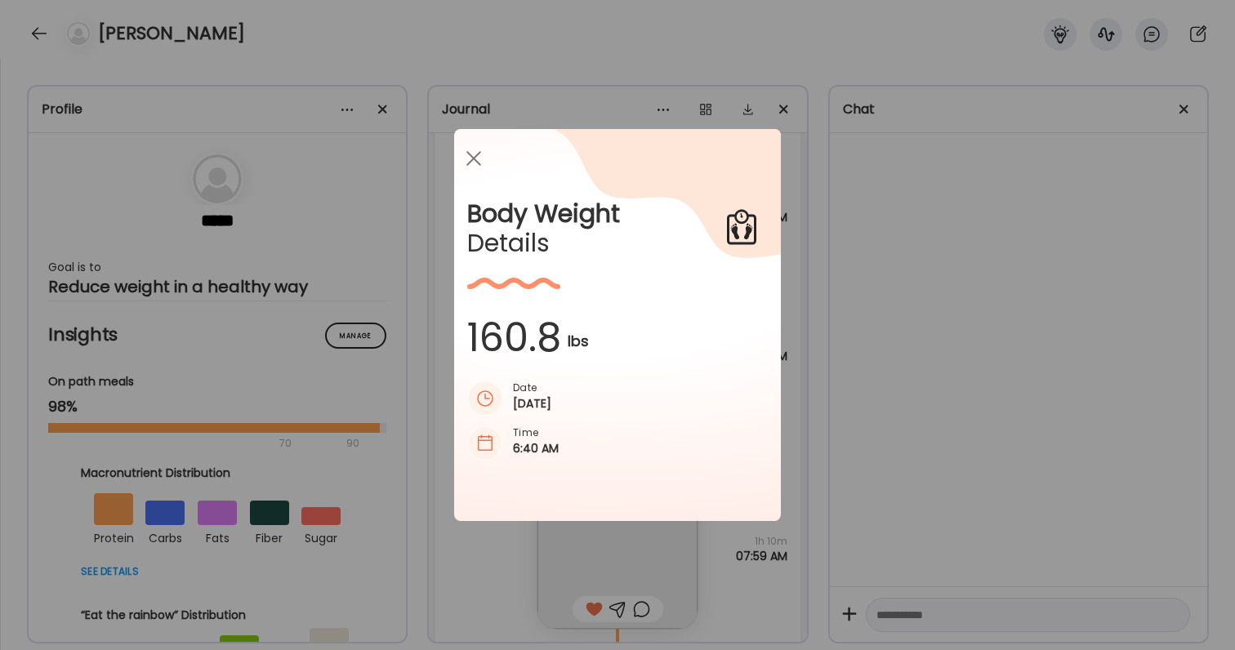
click at [1027, 373] on div "Ate Coach Dashboard Wahoo! It’s official Take a moment to set up your Coach Pro…" at bounding box center [617, 325] width 1235 height 650
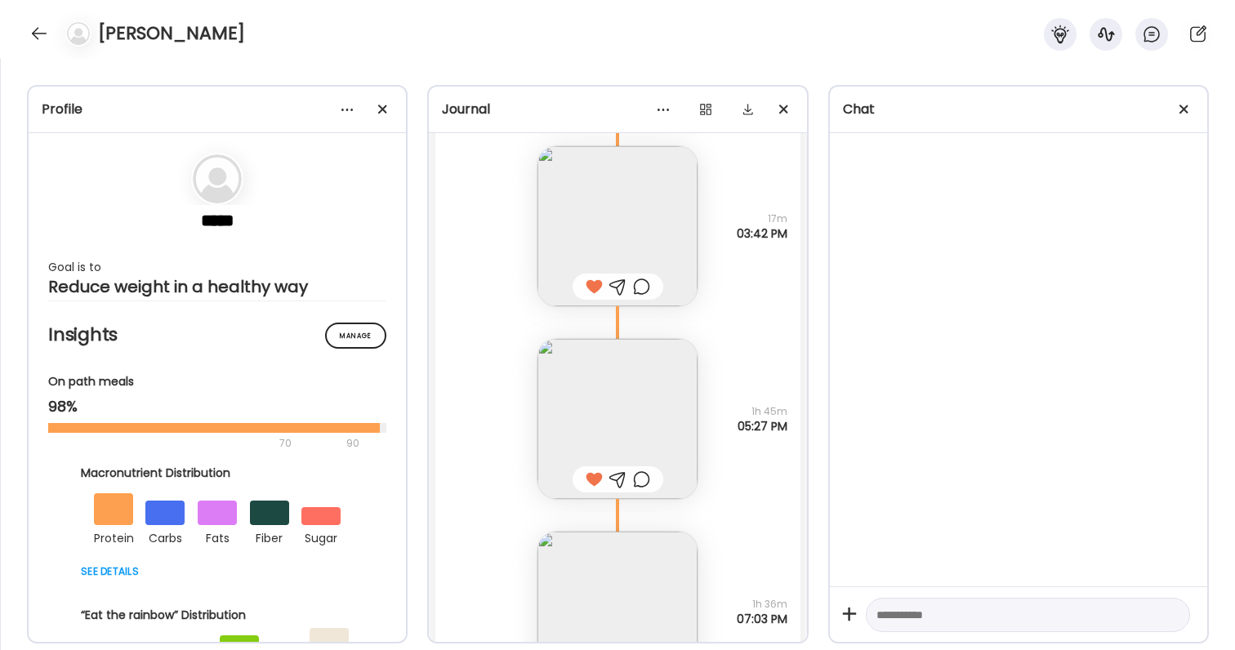
scroll to position [49189, 0]
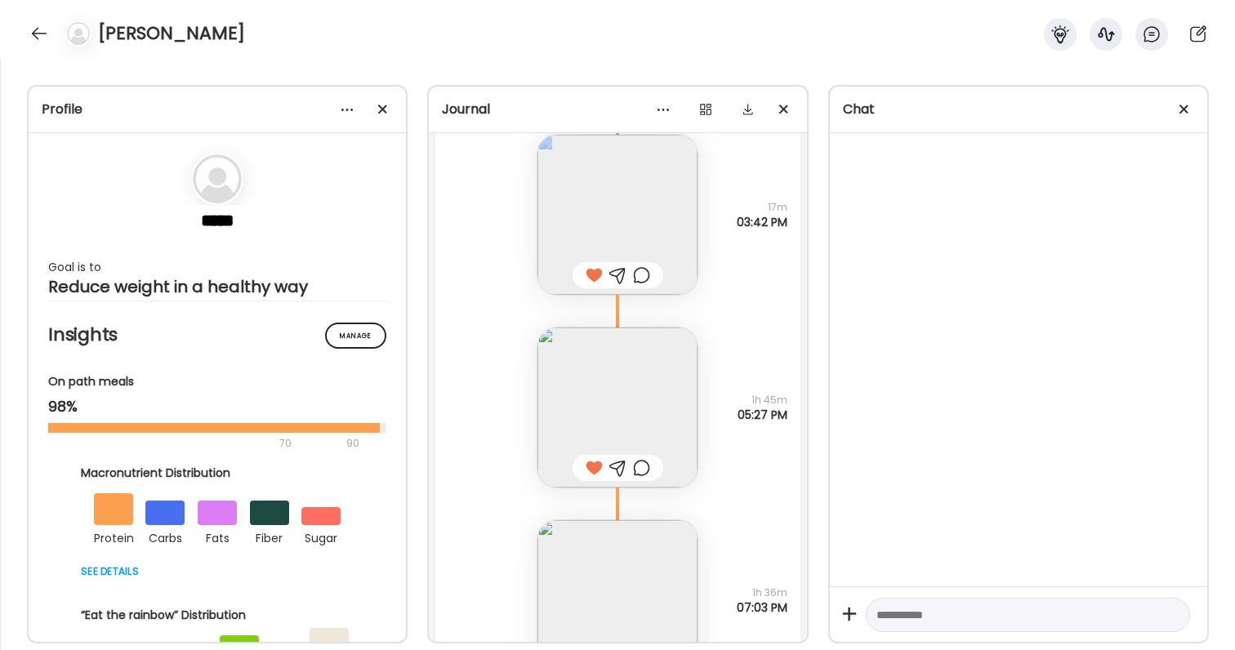
drag, startPoint x: 768, startPoint y: 212, endPoint x: 786, endPoint y: 241, distance: 34.5
click at [786, 241] on div "Kachava 1 scoop Questions not answered 17m 03:42 PM" at bounding box center [617, 198] width 364 height 193
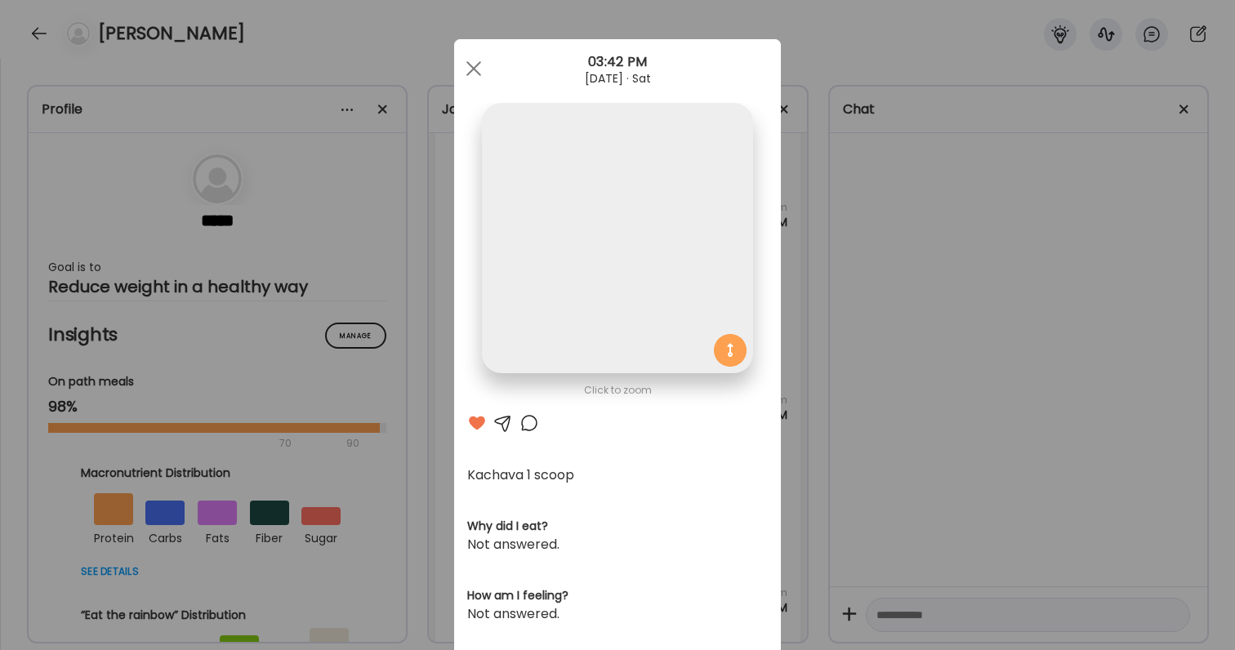
click at [786, 241] on div "Ate Coach Dashboard Wahoo! It’s official Take a moment to set up your Coach Pro…" at bounding box center [617, 325] width 1235 height 650
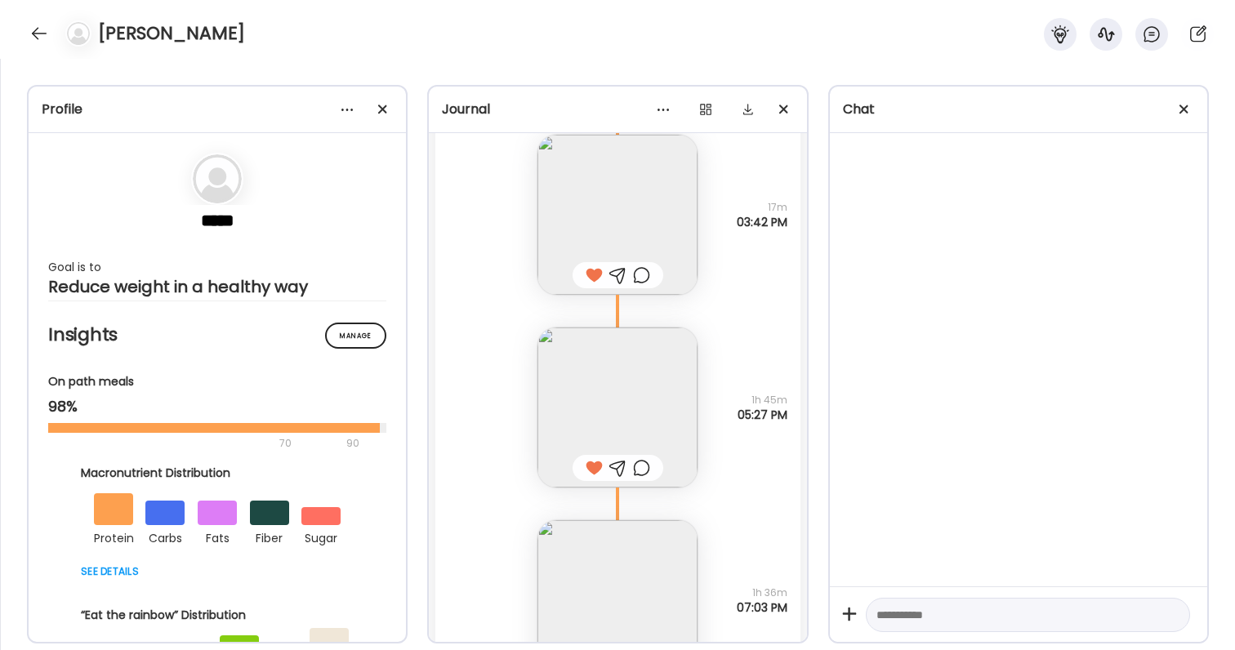
click at [811, 255] on div "Profile ***** Goal is to Reduce weight in a healthy way Manage Insights On path…" at bounding box center [617, 354] width 1235 height 591
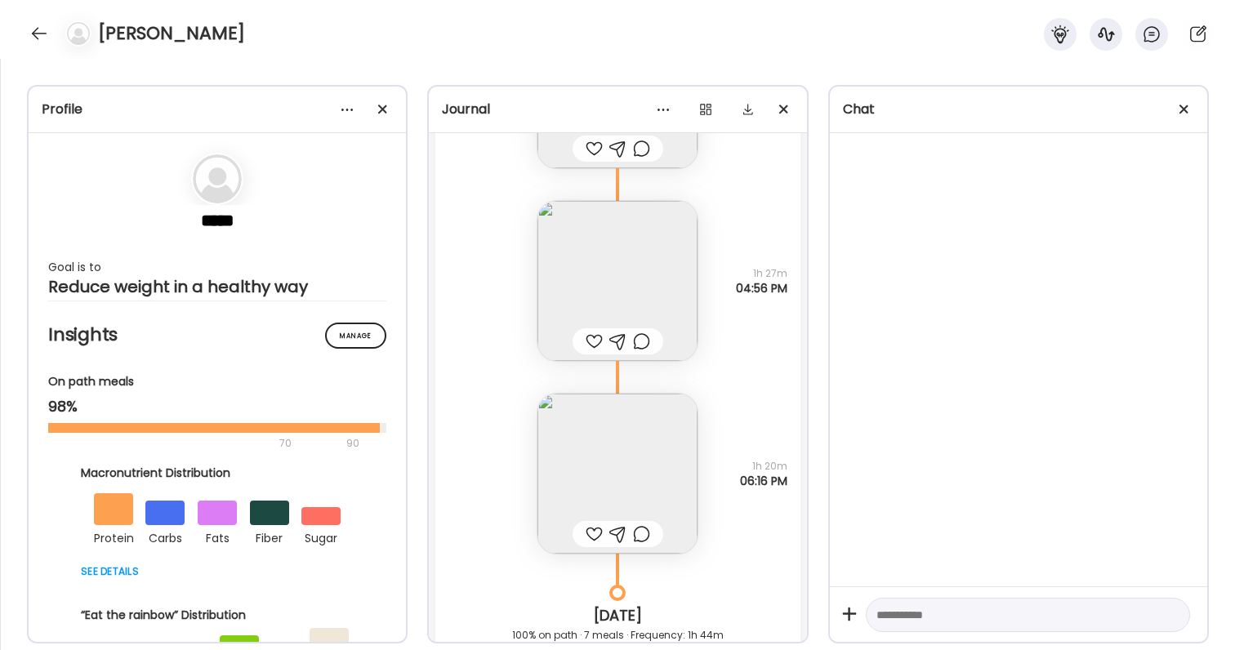
scroll to position [50881, 0]
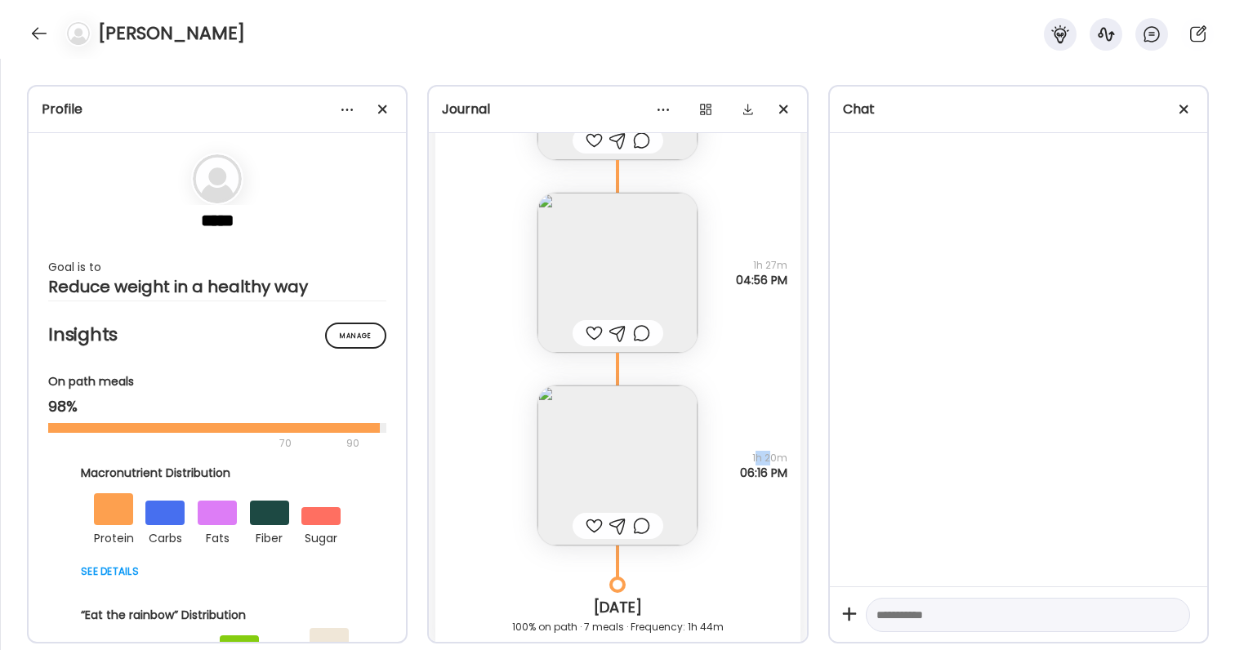
drag, startPoint x: 759, startPoint y: 455, endPoint x: 777, endPoint y: 466, distance: 21.3
click at [777, 466] on div "1h 20m 06:16 PM" at bounding box center [763, 465] width 47 height 29
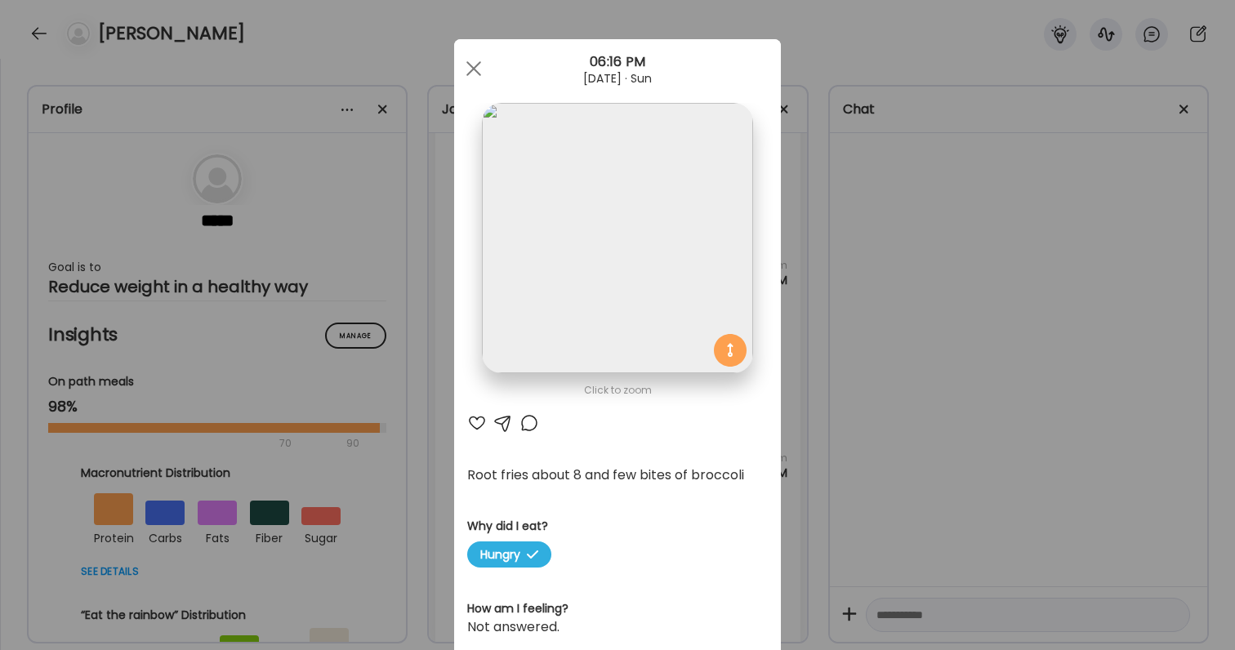
click at [777, 466] on div "Click to zoom AteMate AI Root fries about 8 and few bites of broccoli Why did I…" at bounding box center [617, 527] width 327 height 977
click at [785, 472] on div "Ate Coach Dashboard Wahoo! It’s official Take a moment to set up your Coach Pro…" at bounding box center [617, 325] width 1235 height 650
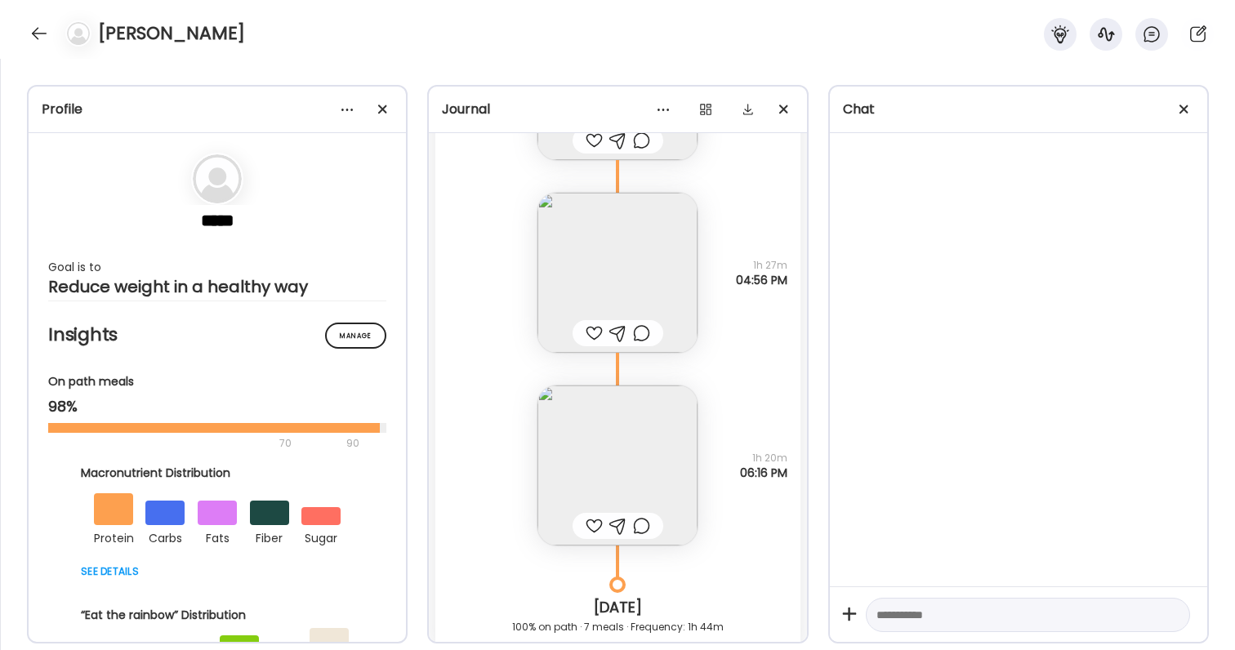
click at [644, 463] on img at bounding box center [617, 465] width 160 height 160
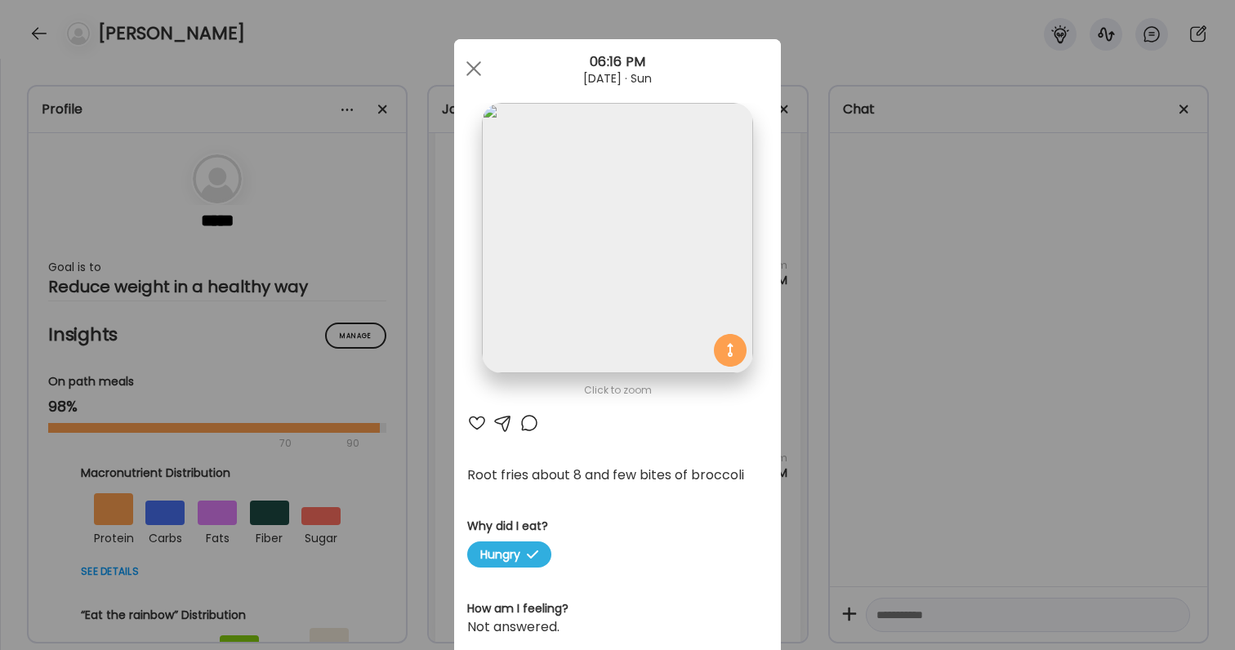
click at [909, 568] on div "Ate Coach Dashboard Wahoo! It’s official Take a moment to set up your Coach Pro…" at bounding box center [617, 325] width 1235 height 650
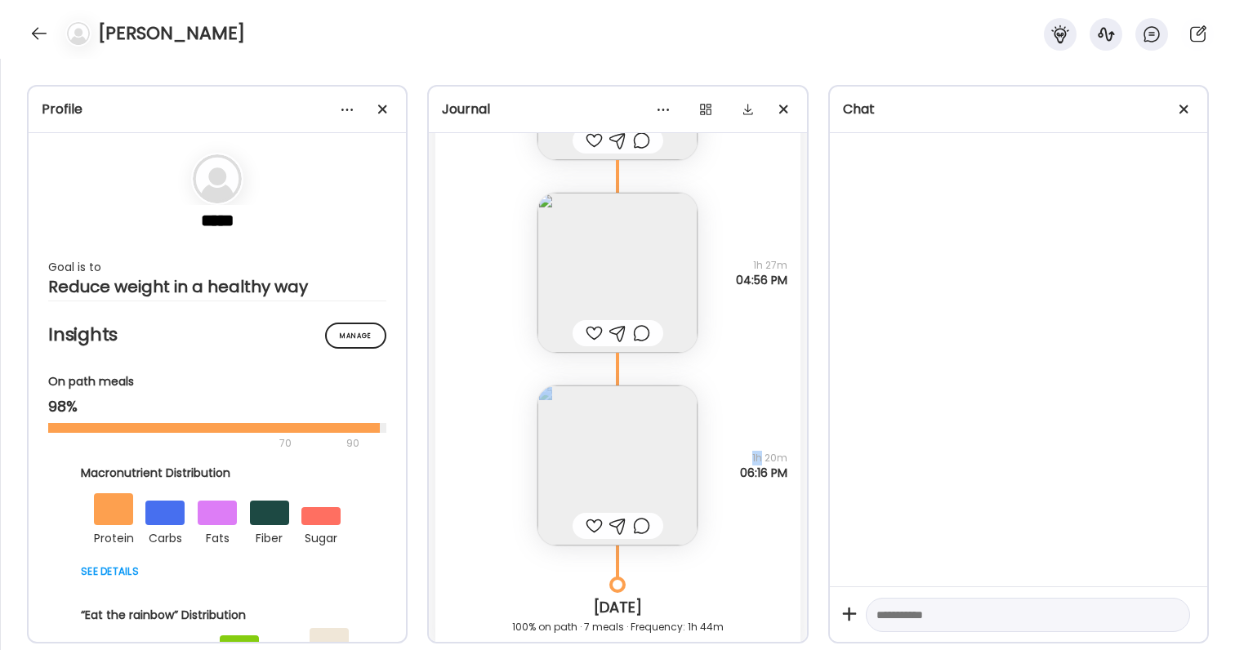
drag, startPoint x: 788, startPoint y: 469, endPoint x: 763, endPoint y: 458, distance: 27.5
click at [763, 458] on div "Root fries about 8 and few bites of broccoli Why did I eat? Hungry 1h 20m 06:16…" at bounding box center [617, 449] width 364 height 193
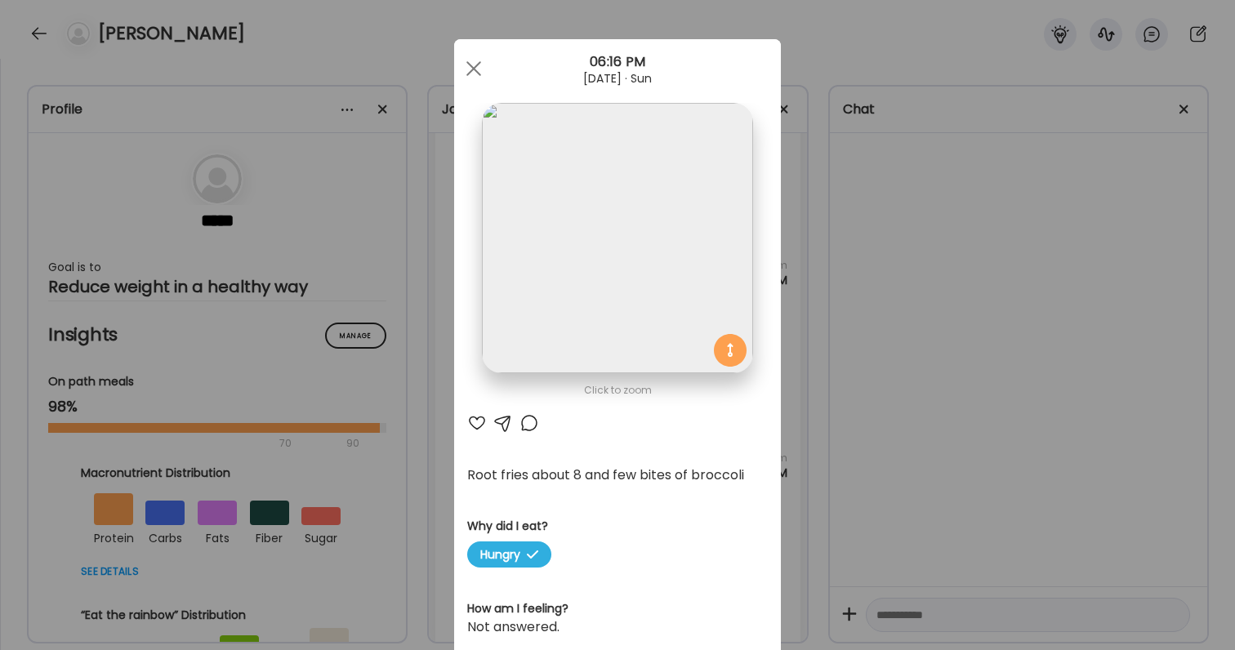
click at [793, 472] on div "Ate Coach Dashboard Wahoo! It’s official Take a moment to set up your Coach Pro…" at bounding box center [617, 325] width 1235 height 650
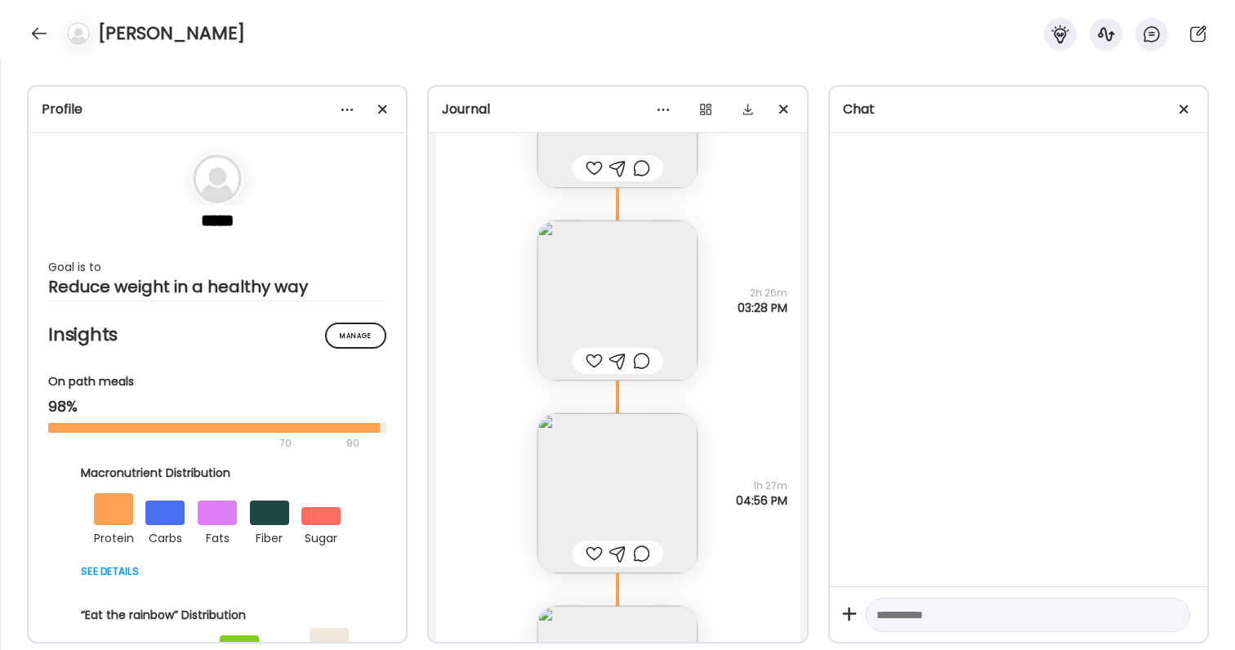
scroll to position [50650, 0]
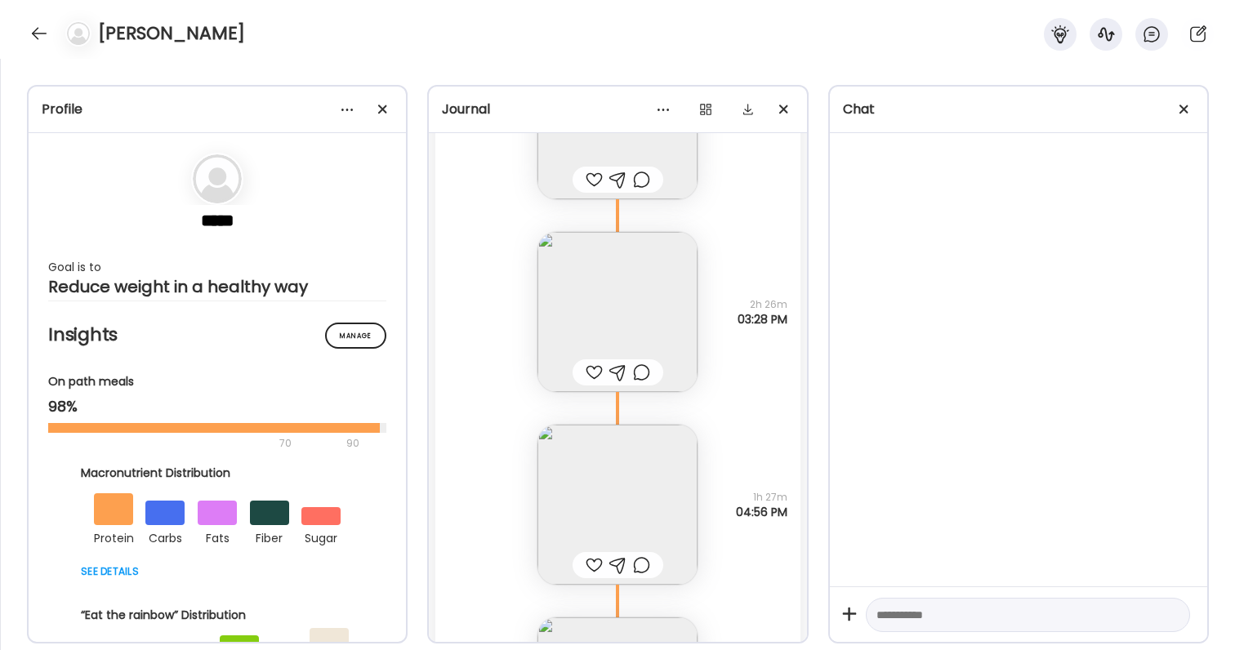
drag, startPoint x: 746, startPoint y: 294, endPoint x: 794, endPoint y: 354, distance: 76.8
click at [794, 354] on div "Monday - Jul 14 30 min Walking 1.25 07:00 AM Note not added Why did I eat? It w…" at bounding box center [617, 410] width 377 height 555
click at [777, 337] on div "Note not added Why did I eat? Hungry 2h 26m 03:28 PM" at bounding box center [617, 295] width 364 height 193
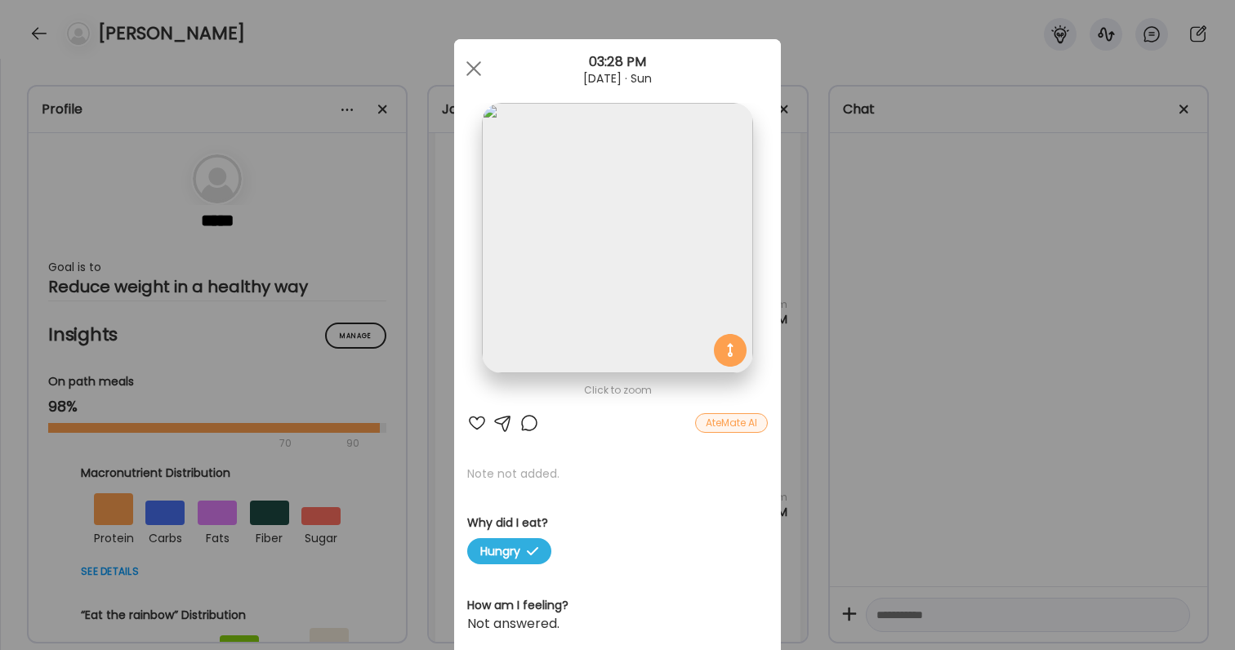
click at [808, 308] on div "Ate Coach Dashboard Wahoo! It’s official Take a moment to set up your Coach Pro…" at bounding box center [617, 325] width 1235 height 650
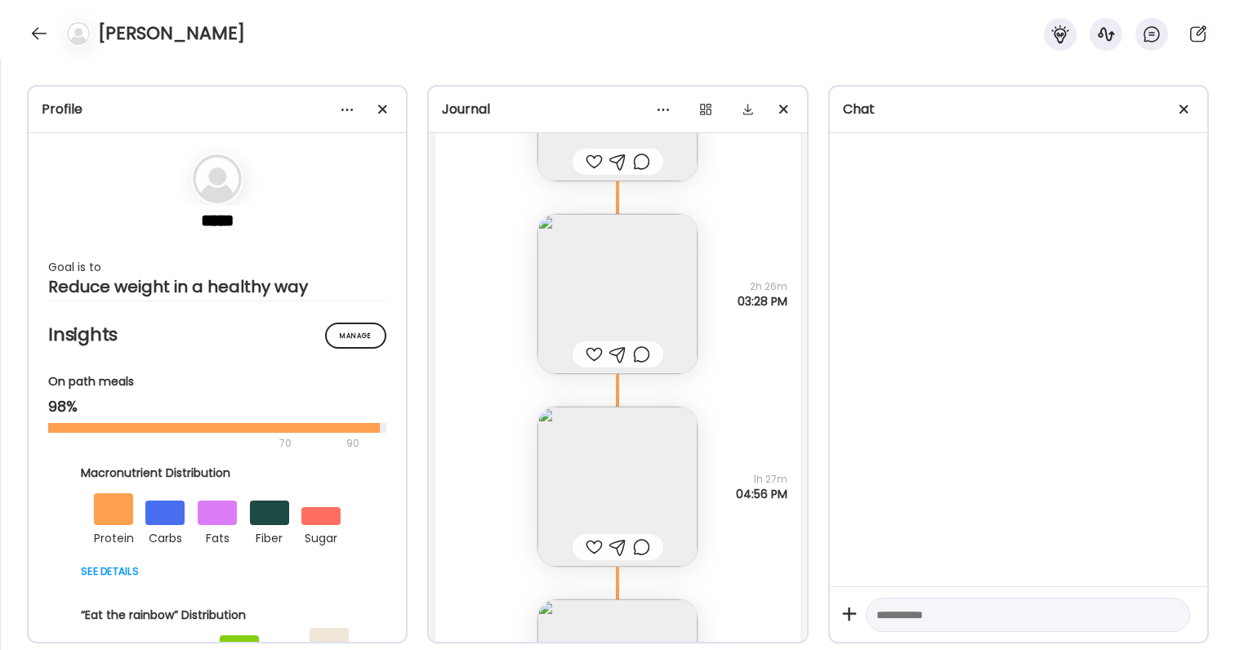
scroll to position [50669, 0]
drag, startPoint x: 737, startPoint y: 277, endPoint x: 784, endPoint y: 316, distance: 61.5
click at [785, 317] on div "Note not added Why did I eat? Hungry 2h 26m 03:28 PM" at bounding box center [617, 276] width 364 height 193
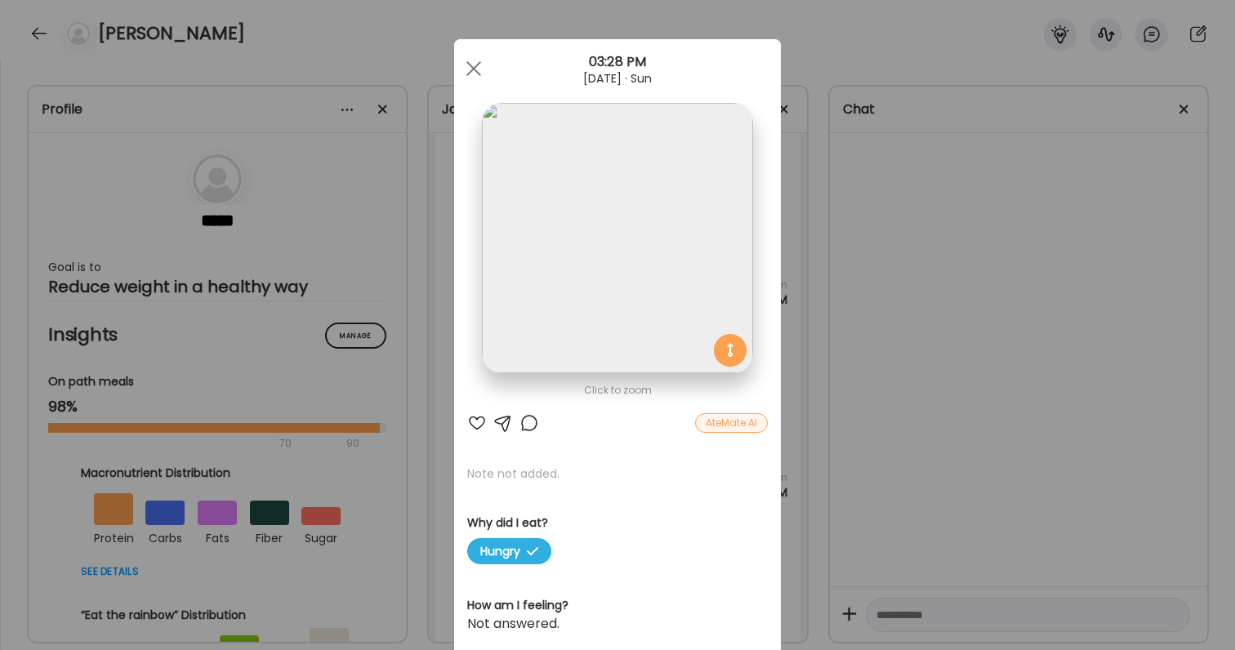
click at [849, 345] on div "Ate Coach Dashboard Wahoo! It’s official Take a moment to set up your Coach Pro…" at bounding box center [617, 325] width 1235 height 650
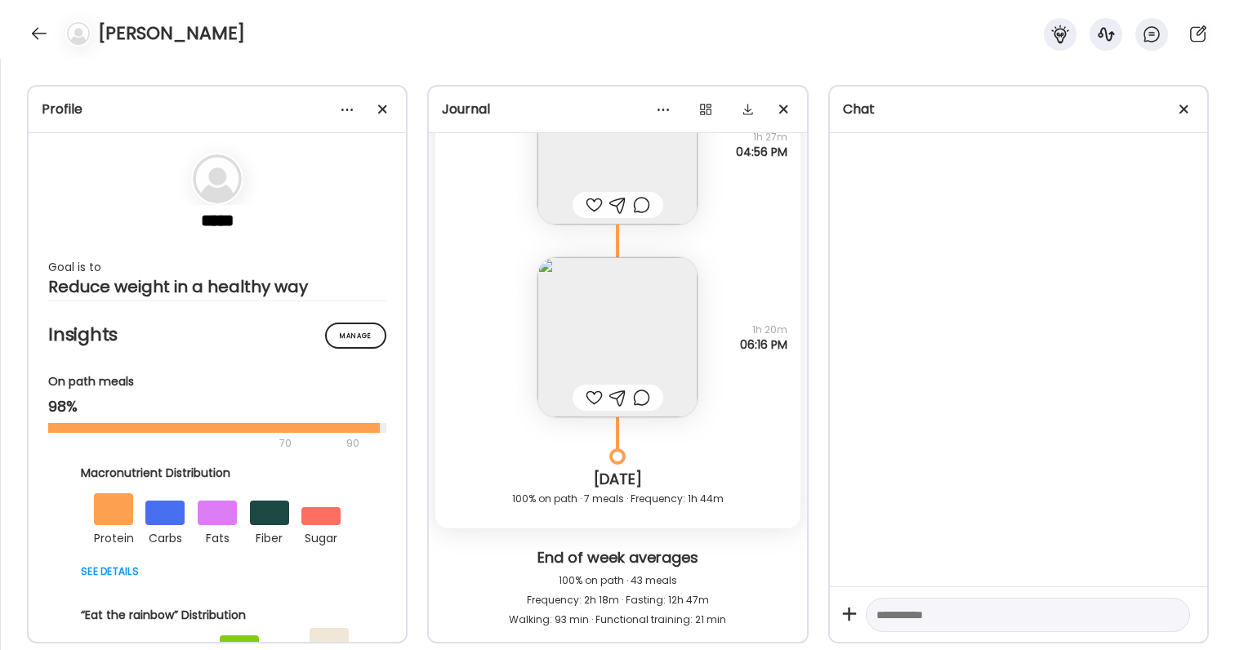
scroll to position [51028, 0]
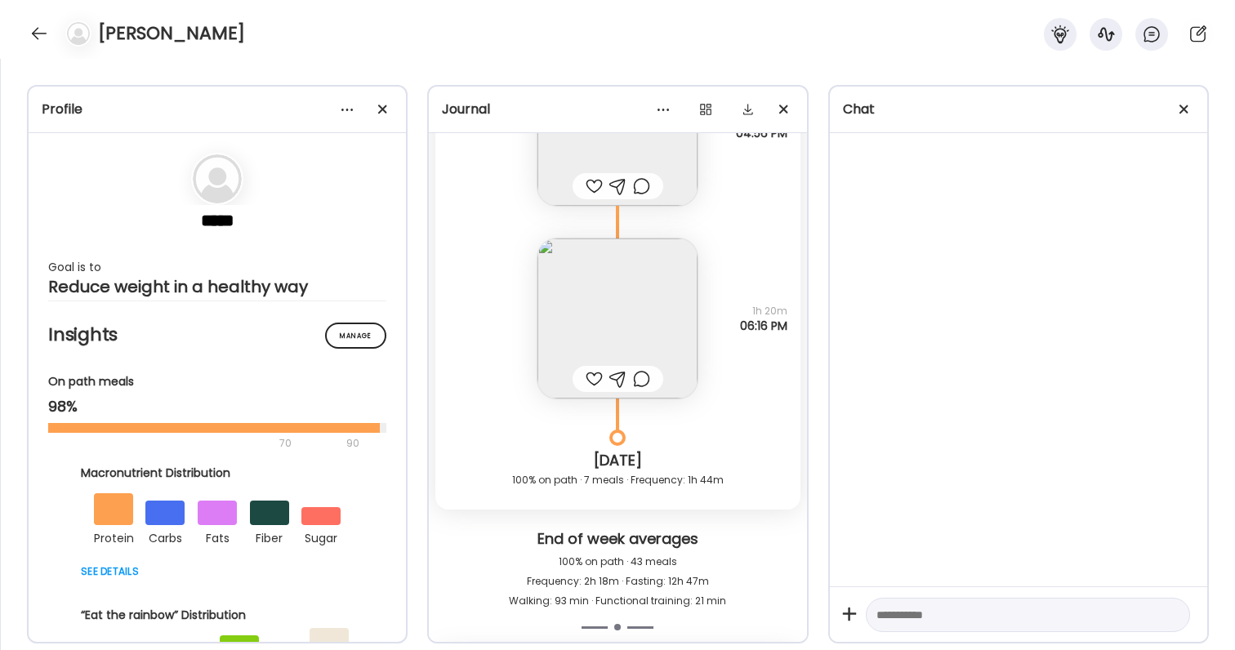
click at [745, 314] on span "1h 20m" at bounding box center [763, 311] width 47 height 15
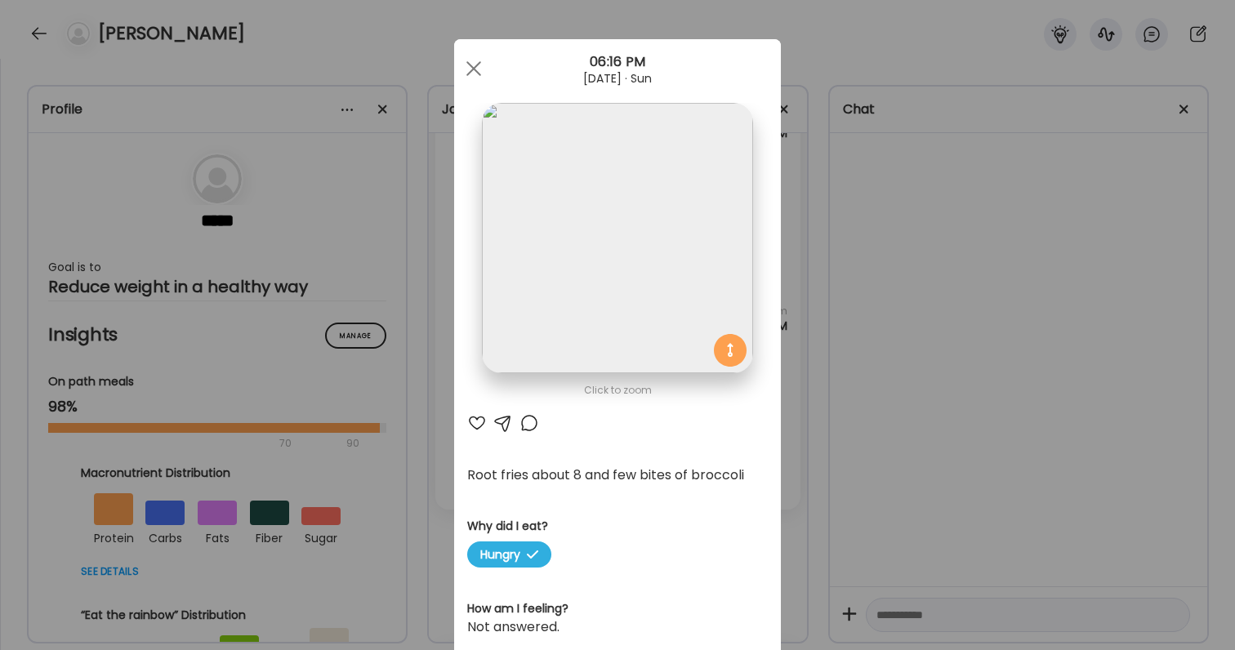
click at [825, 384] on div "Ate Coach Dashboard Wahoo! It’s official Take a moment to set up your Coach Pro…" at bounding box center [617, 325] width 1235 height 650
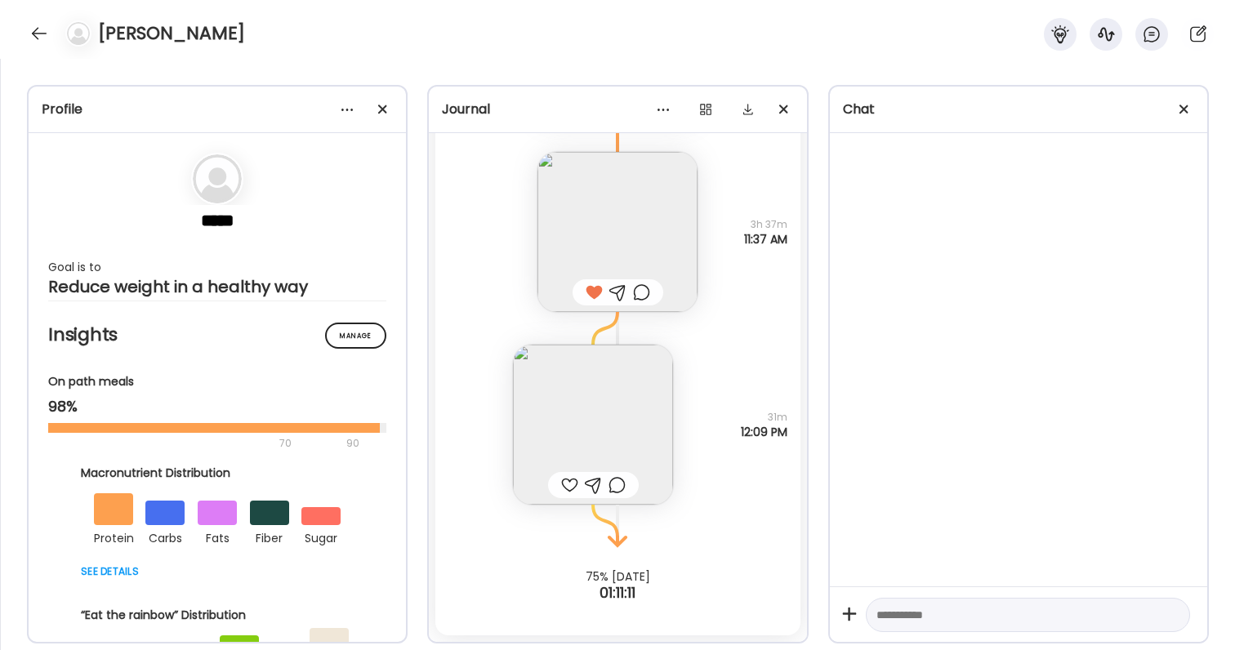
scroll to position [52278, 0]
click at [737, 229] on div "Note not added Questions not answered 3h 37m 11:37 AM" at bounding box center [617, 215] width 364 height 193
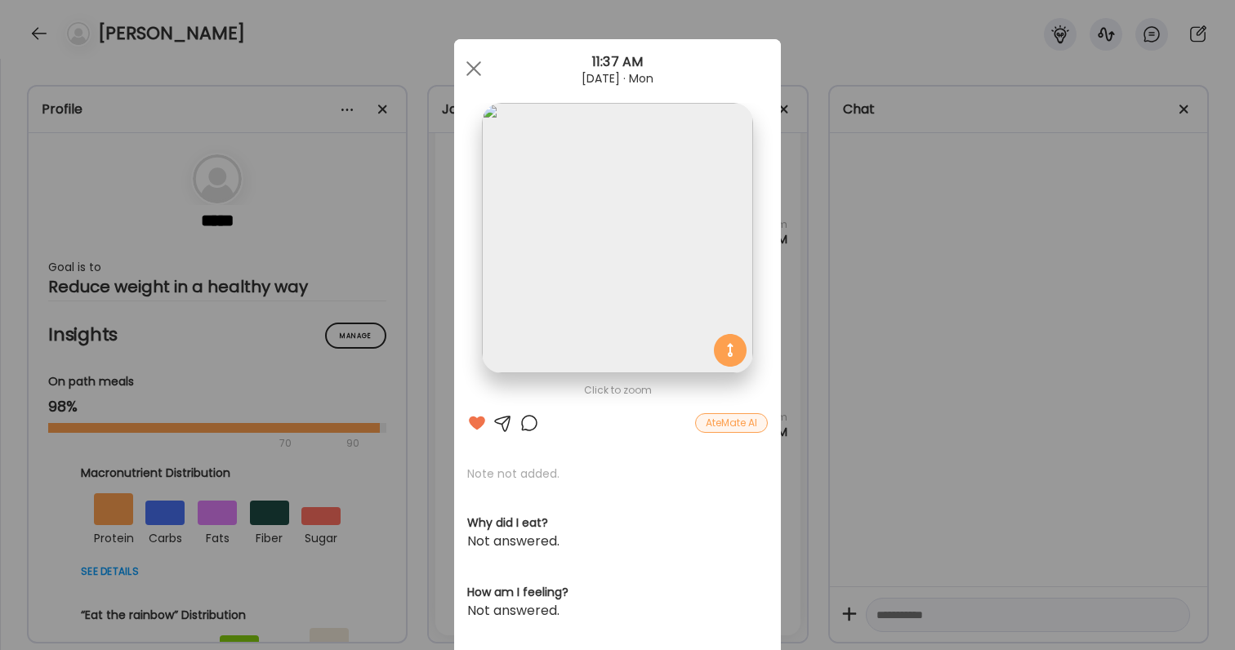
click at [831, 264] on div "Ate Coach Dashboard Wahoo! It’s official Take a moment to set up your Coach Pro…" at bounding box center [617, 325] width 1235 height 650
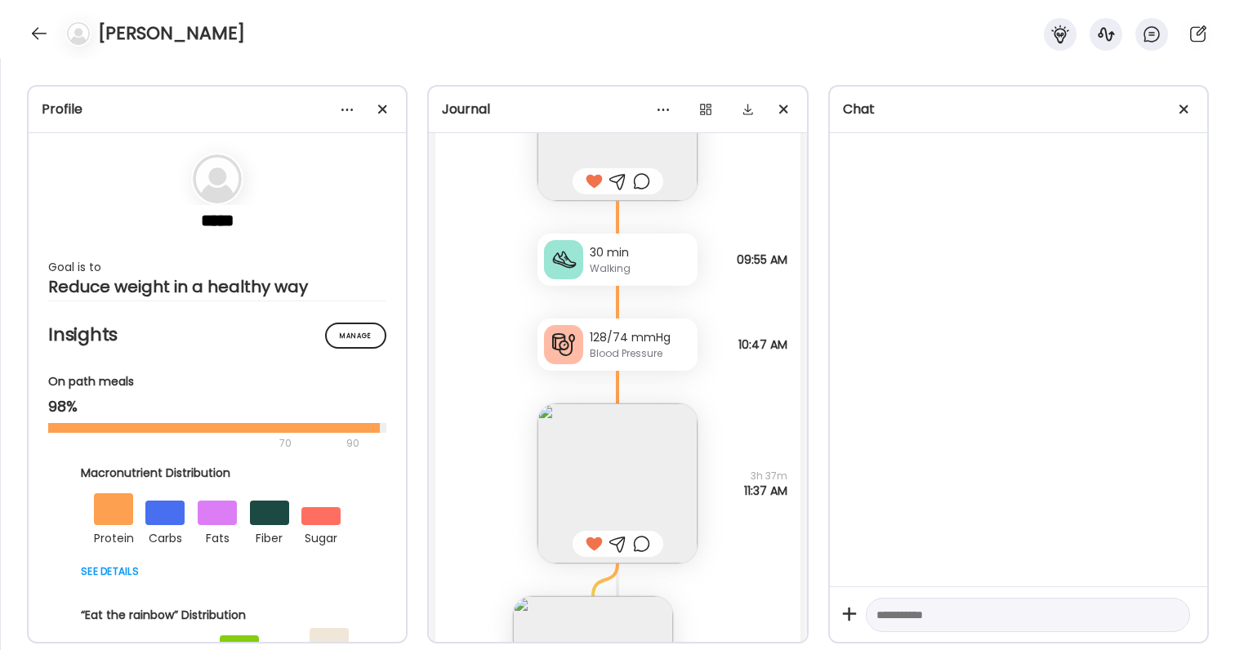
scroll to position [51977, 0]
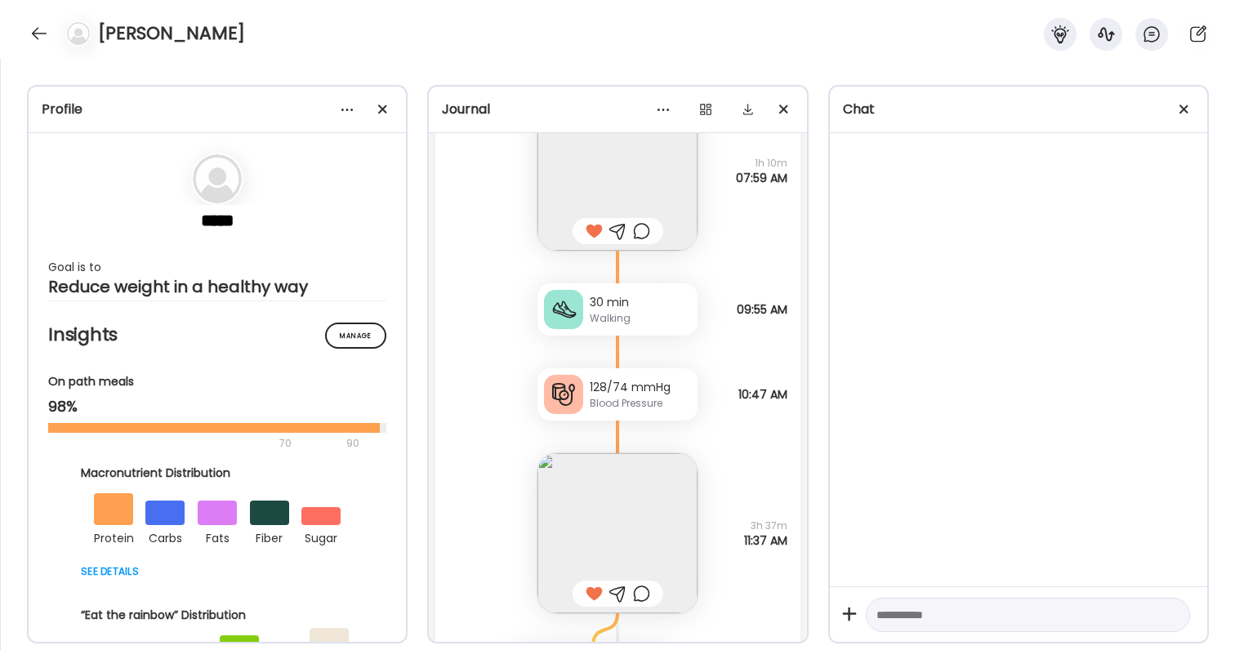
drag, startPoint x: 755, startPoint y: 163, endPoint x: 760, endPoint y: 193, distance: 29.8
click at [760, 194] on div "Well, the chicken breast with marinara sauce I did sprinkle Parmesan, micro gre…" at bounding box center [617, 154] width 364 height 193
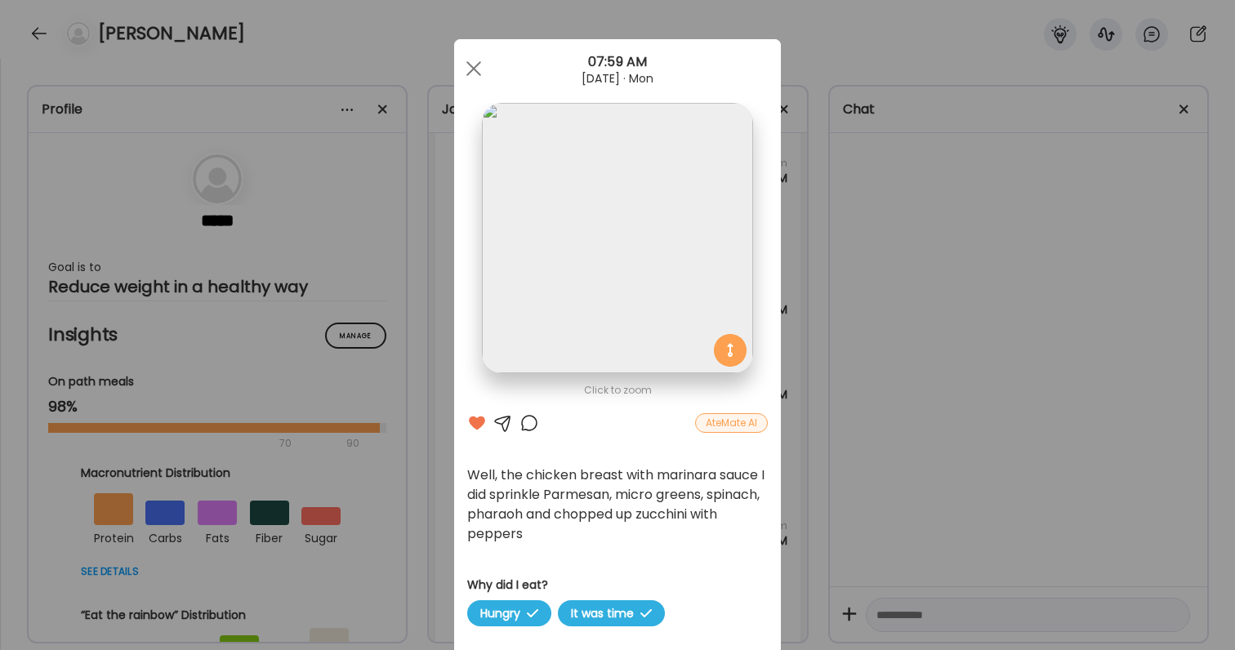
click at [799, 255] on div "Ate Coach Dashboard Wahoo! It’s official Take a moment to set up your Coach Pro…" at bounding box center [617, 325] width 1235 height 650
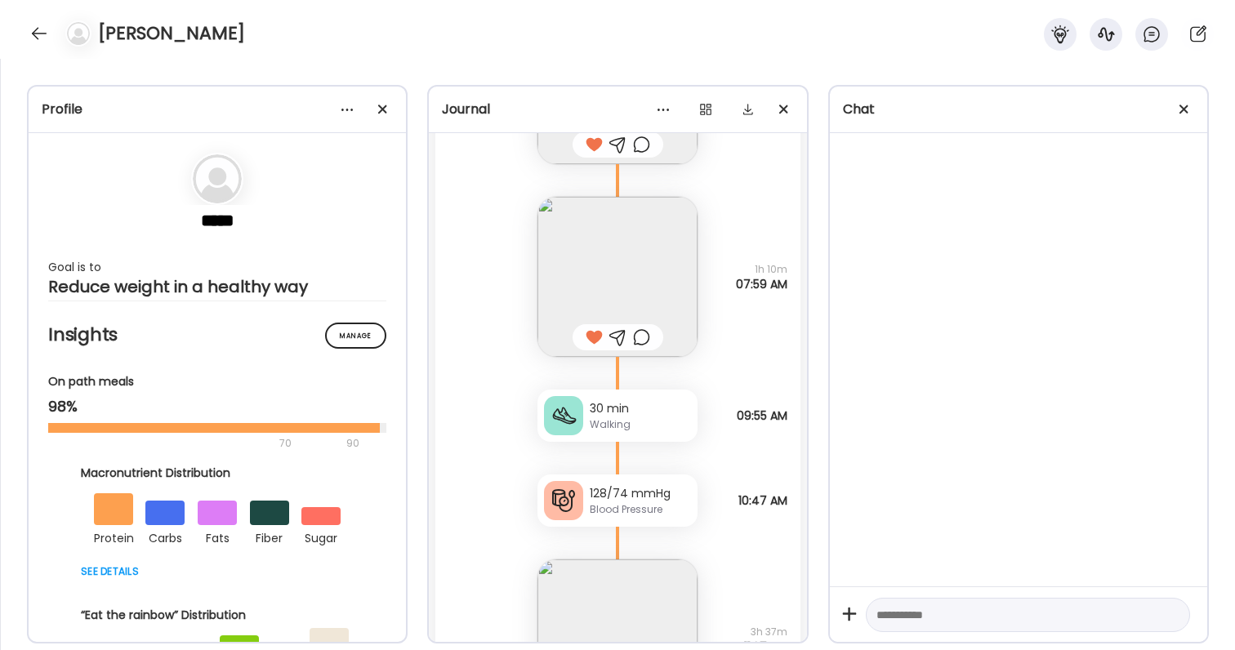
scroll to position [51719, 0]
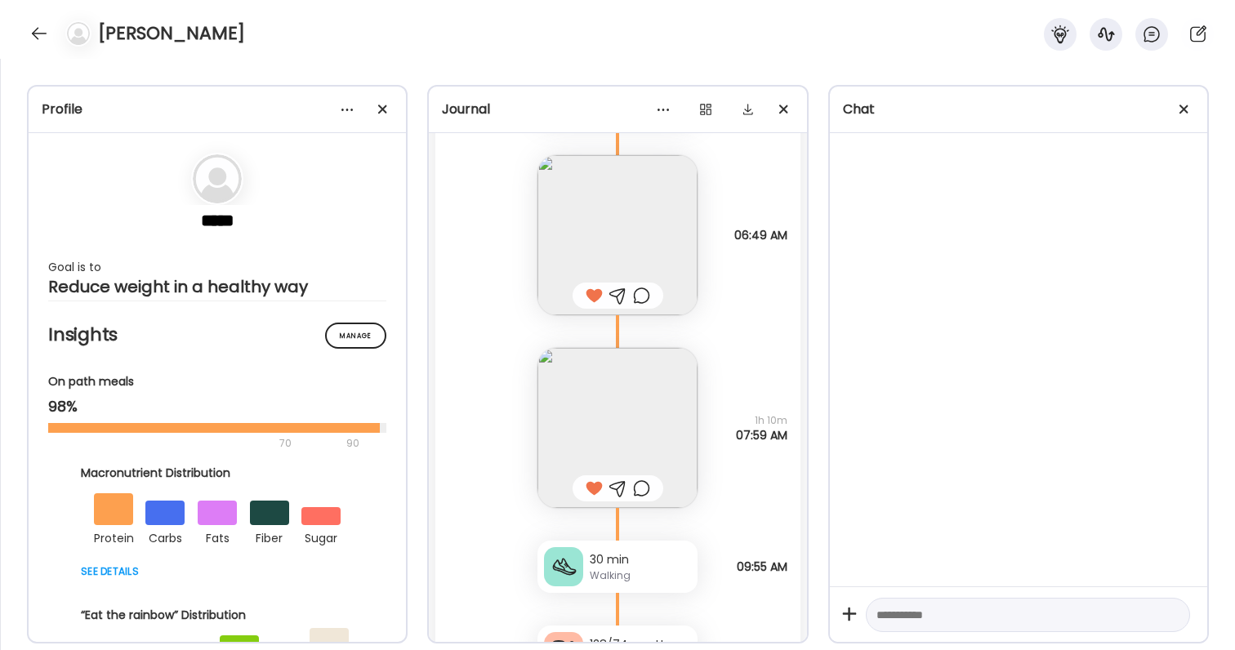
click at [636, 381] on img at bounding box center [617, 428] width 160 height 160
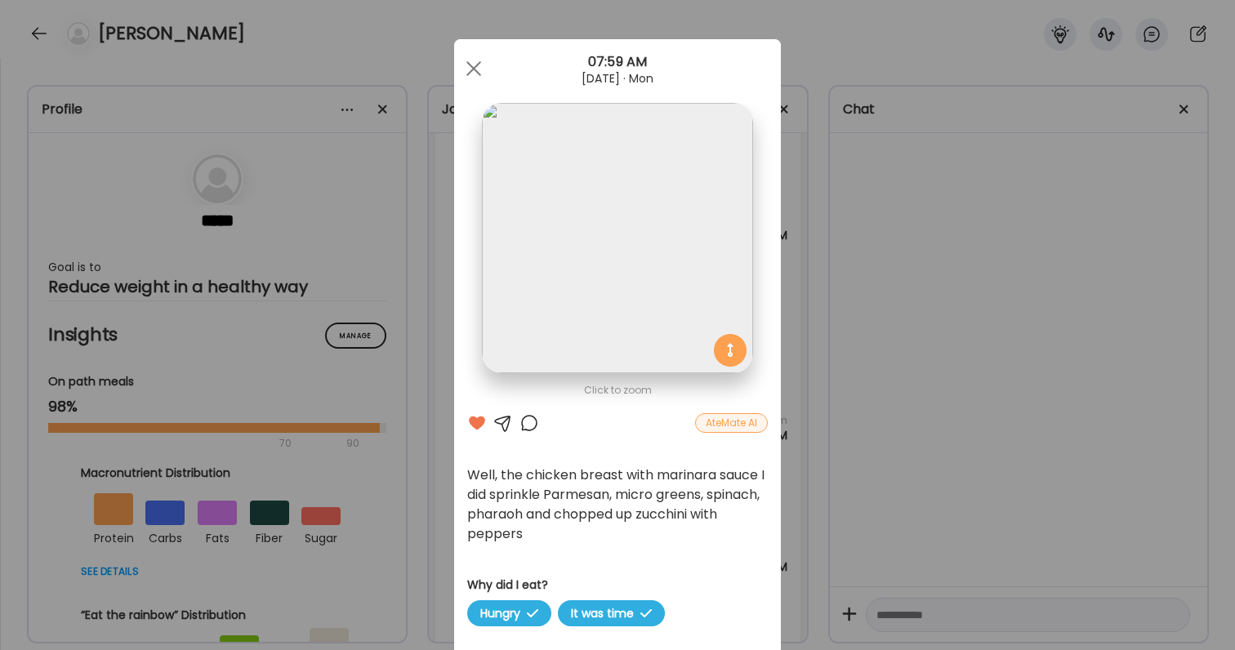
click at [927, 454] on div "Ate Coach Dashboard Wahoo! It’s official Take a moment to set up your Coach Pro…" at bounding box center [617, 325] width 1235 height 650
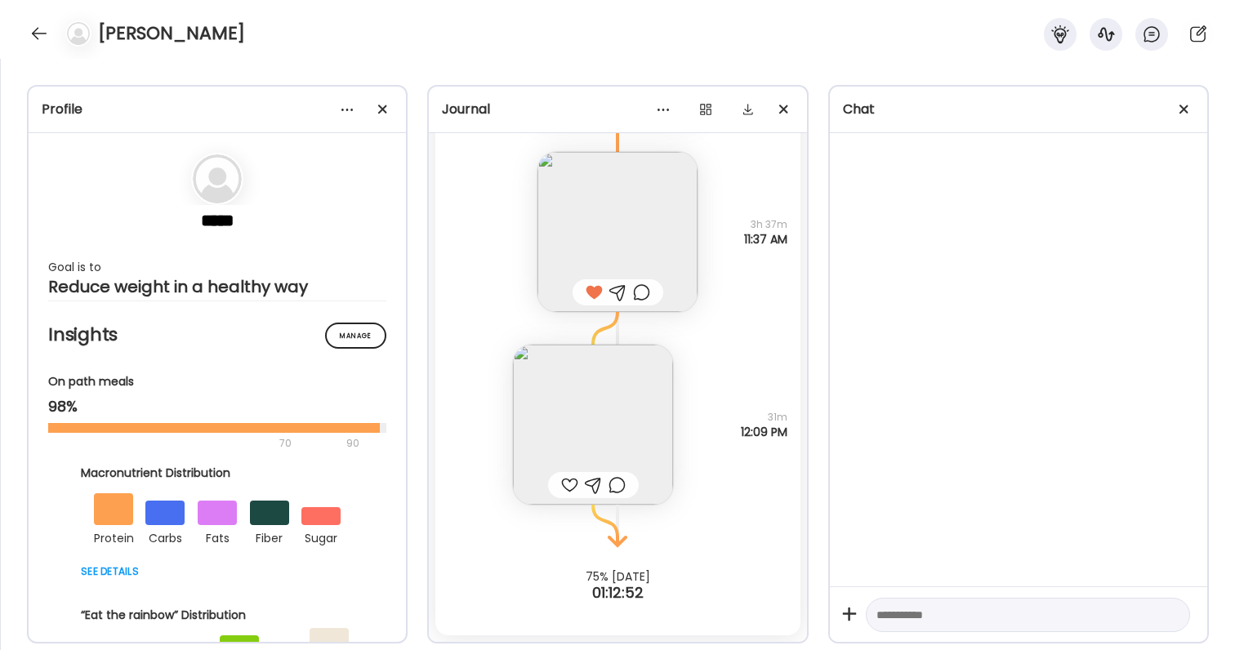
scroll to position [52278, 0]
click at [750, 227] on span "3h 37m" at bounding box center [765, 224] width 43 height 15
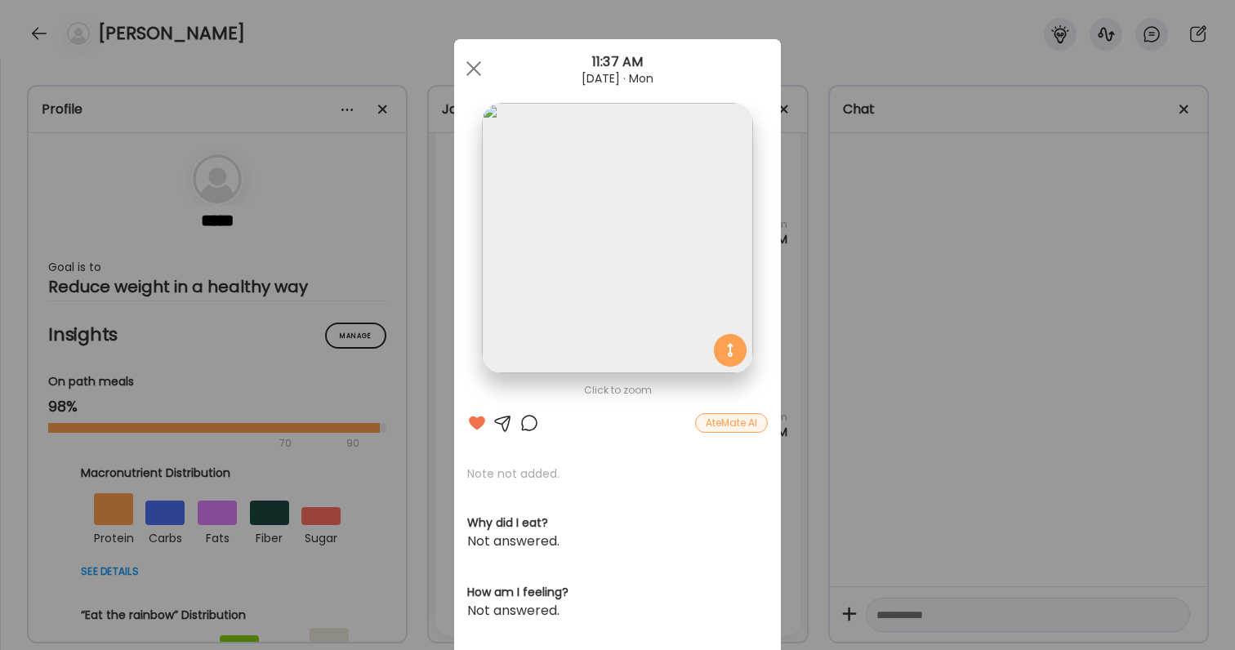
click at [817, 443] on div "Ate Coach Dashboard Wahoo! It’s official Take a moment to set up your Coach Pro…" at bounding box center [617, 325] width 1235 height 650
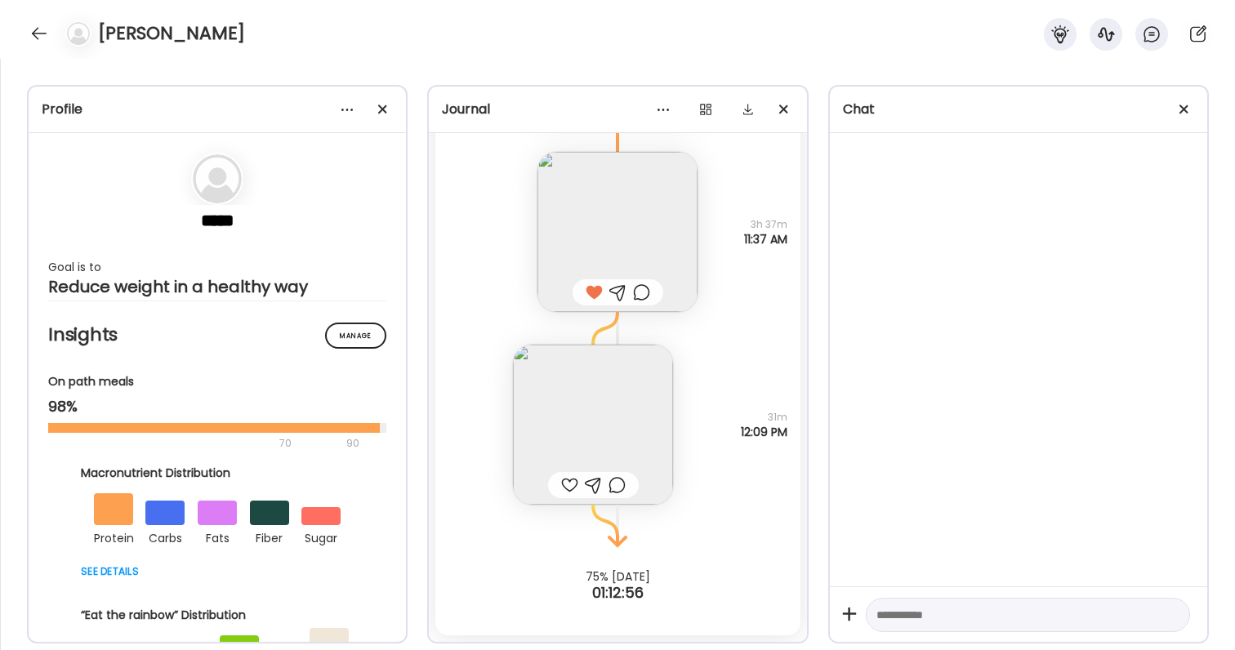
click at [791, 429] on div "6 chick fil grilled nuggets and 1/2 small fries. Coke Zero. Felt so nauseous af…" at bounding box center [617, 408] width 364 height 193
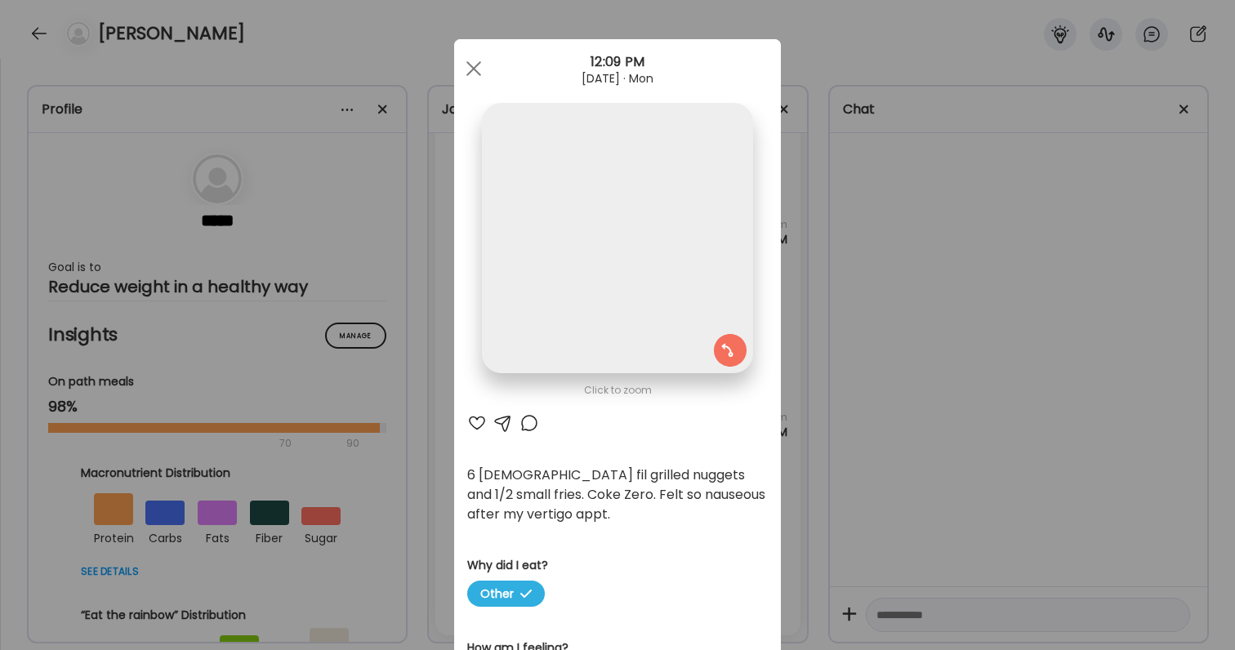
click at [791, 429] on div "Ate Coach Dashboard Wahoo! It’s official Take a moment to set up your Coach Pro…" at bounding box center [617, 325] width 1235 height 650
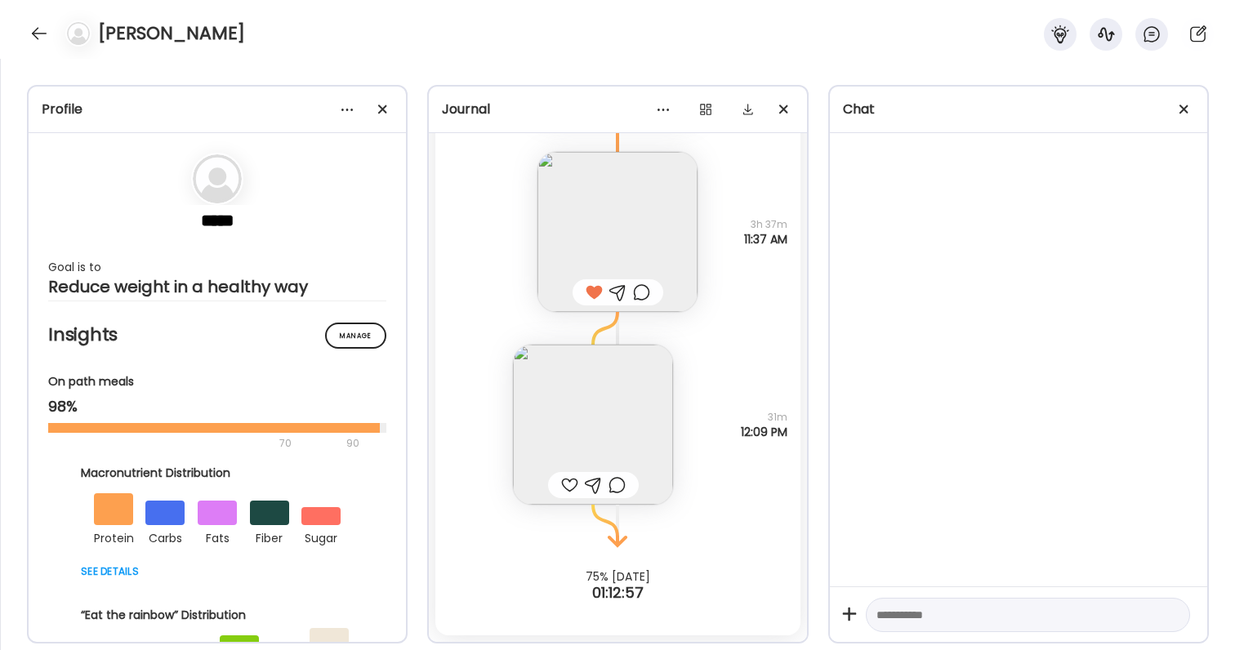
click at [650, 408] on img at bounding box center [593, 425] width 160 height 160
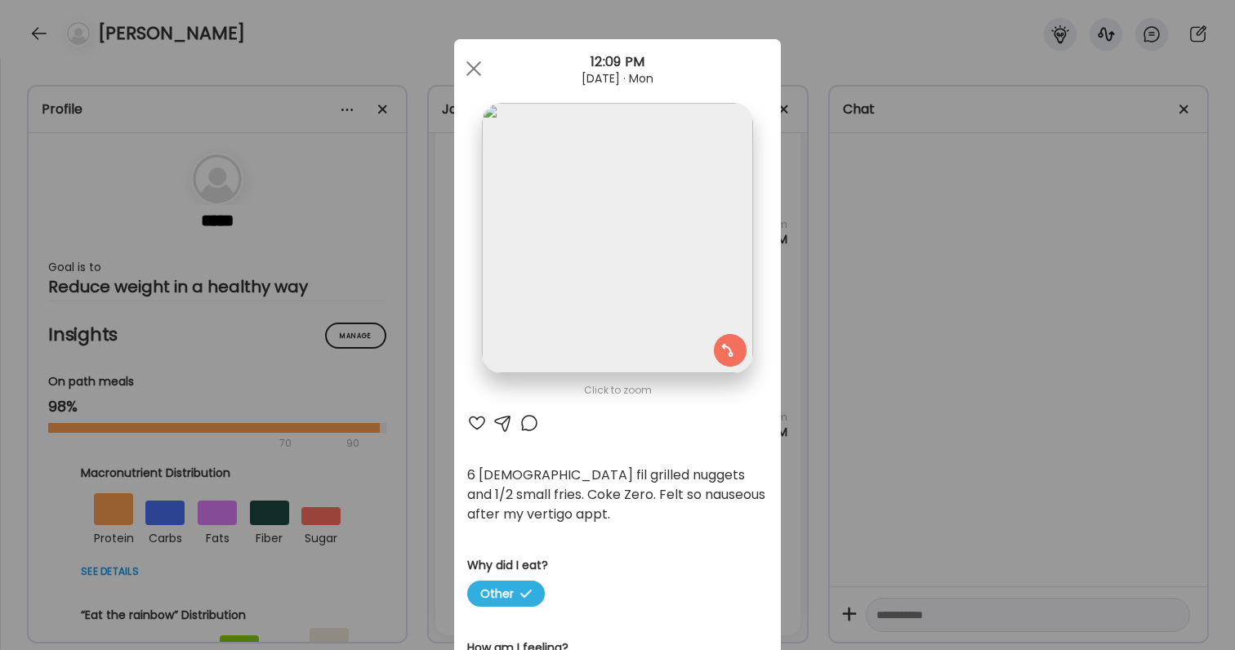
click at [956, 445] on div "Ate Coach Dashboard Wahoo! It’s official Take a moment to set up your Coach Pro…" at bounding box center [617, 325] width 1235 height 650
